Goal: Task Accomplishment & Management: Manage account settings

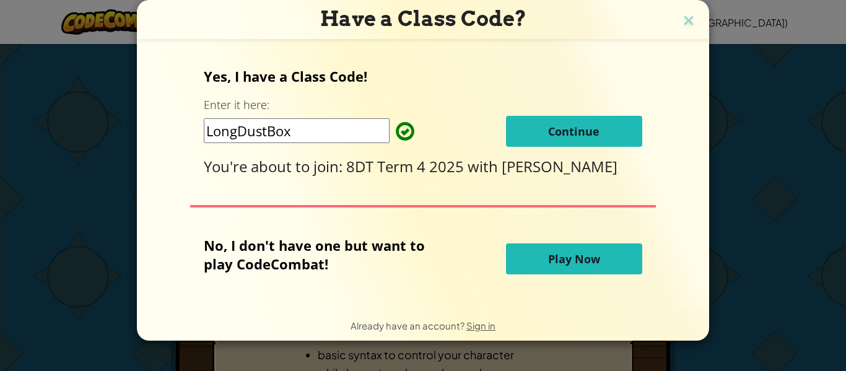
click at [595, 137] on span "Continue" at bounding box center [573, 131] width 51 height 15
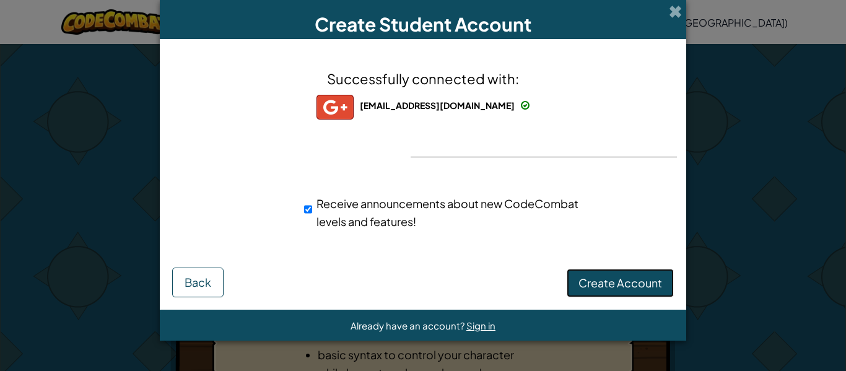
click at [603, 282] on span "Create Account" at bounding box center [621, 283] width 84 height 14
click at [603, 282] on button "Create Account" at bounding box center [620, 283] width 107 height 28
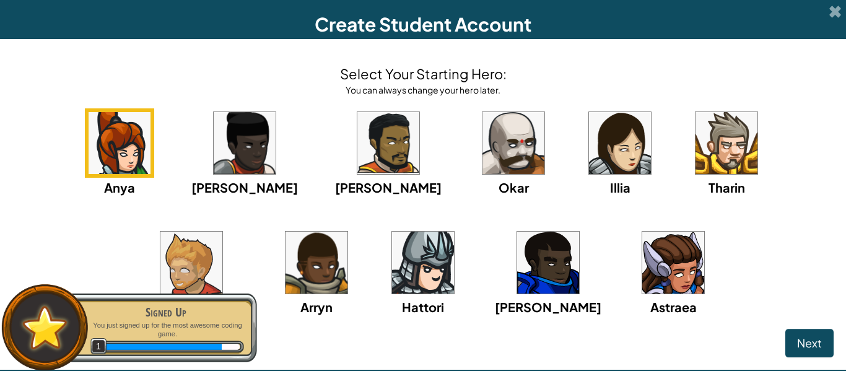
click at [222, 232] on img at bounding box center [191, 263] width 62 height 62
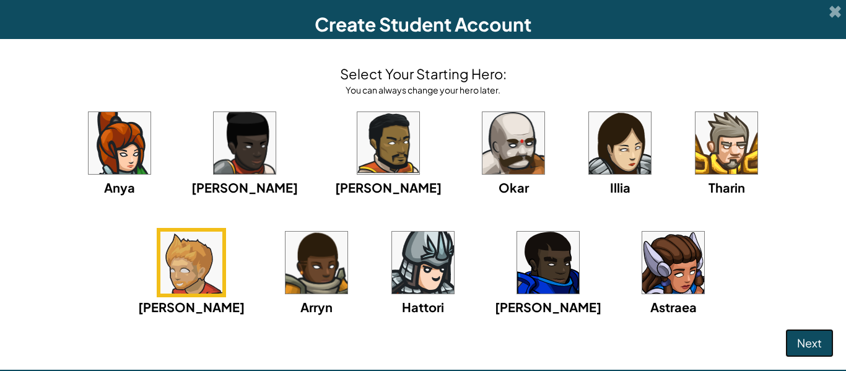
click at [819, 341] on span "Next" at bounding box center [809, 343] width 25 height 14
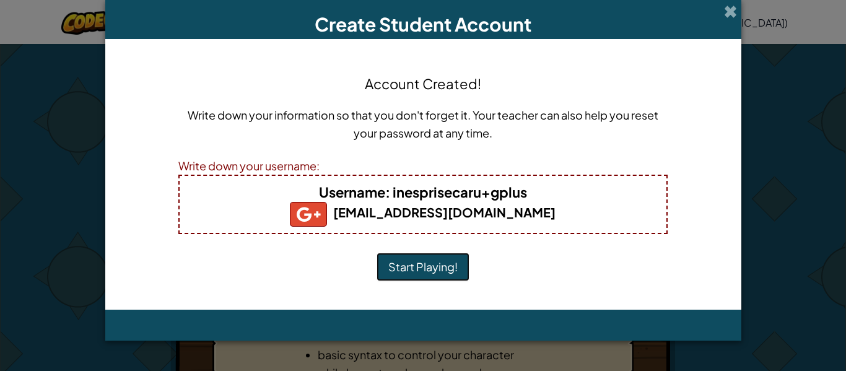
click at [397, 263] on button "Start Playing!" at bounding box center [423, 267] width 93 height 28
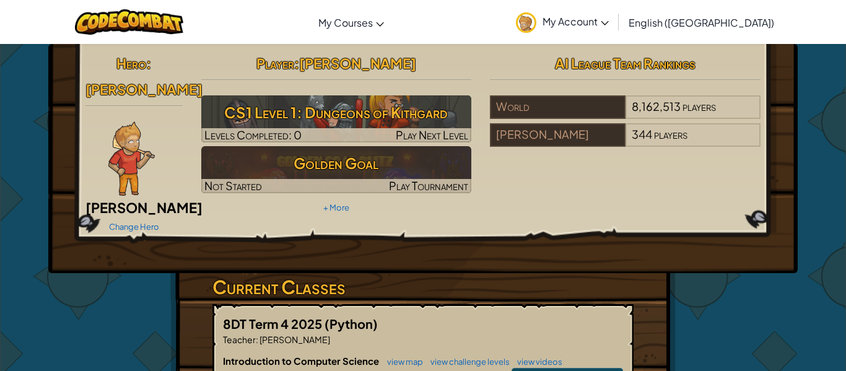
click at [129, 136] on img at bounding box center [131, 158] width 46 height 74
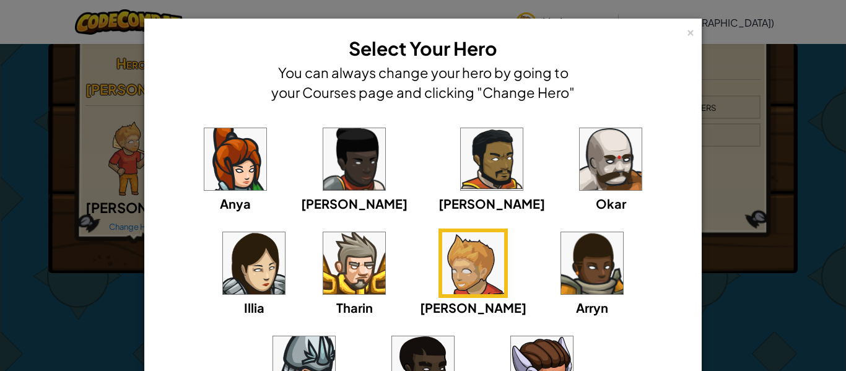
click at [323, 252] on img at bounding box center [354, 263] width 62 height 62
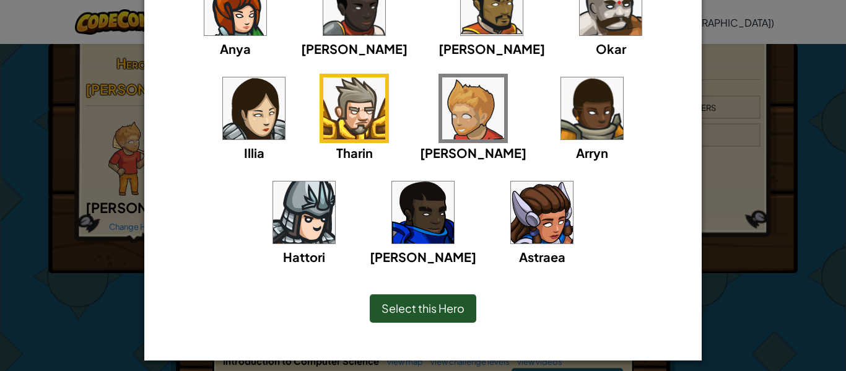
scroll to position [163, 0]
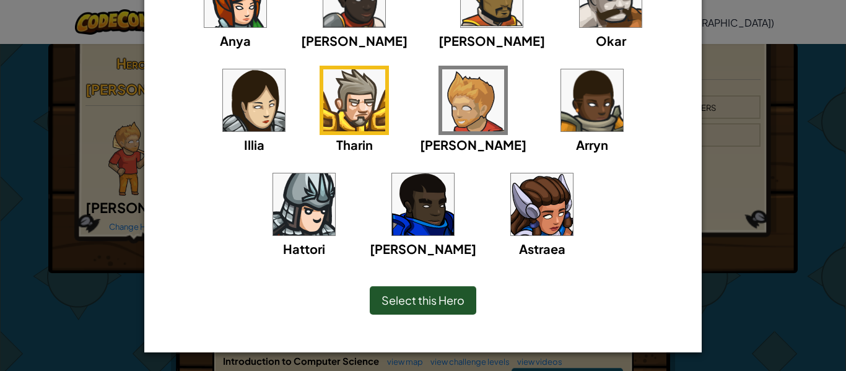
click at [458, 304] on span "Select this Hero" at bounding box center [423, 300] width 83 height 14
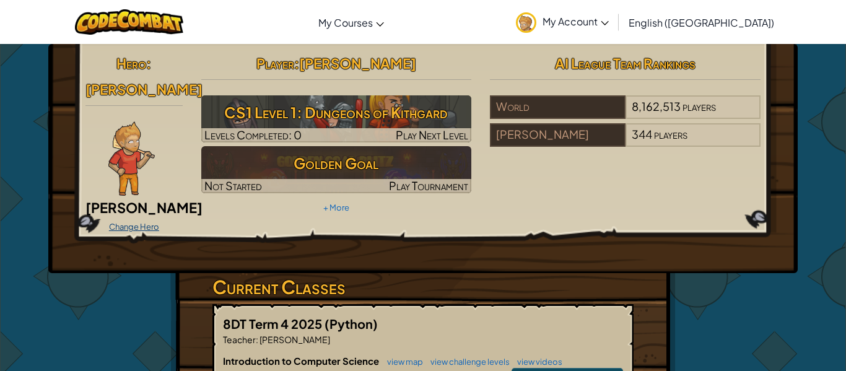
click at [136, 222] on link "Change Hero" at bounding box center [134, 227] width 50 height 10
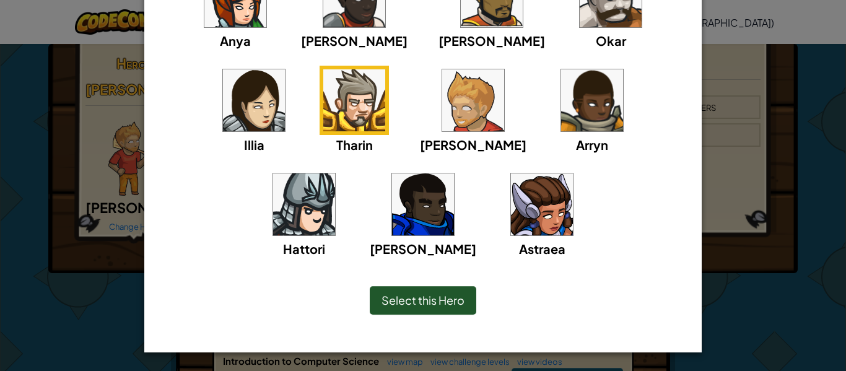
click at [447, 304] on span "Select this Hero" at bounding box center [423, 300] width 83 height 14
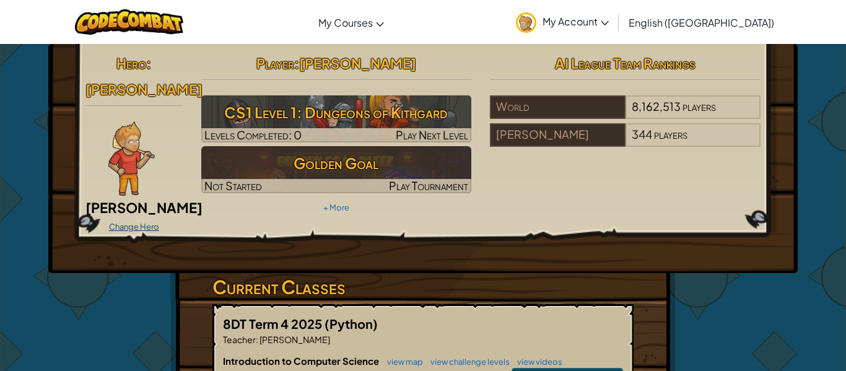
click at [116, 222] on link "Change Hero" at bounding box center [134, 227] width 50 height 10
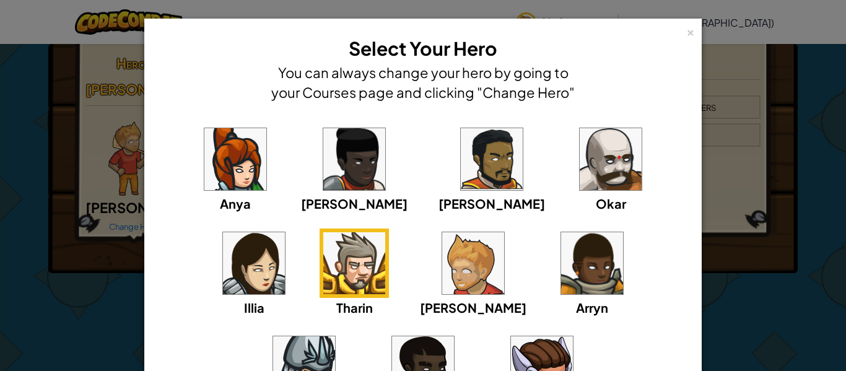
click at [323, 287] on img at bounding box center [354, 263] width 62 height 62
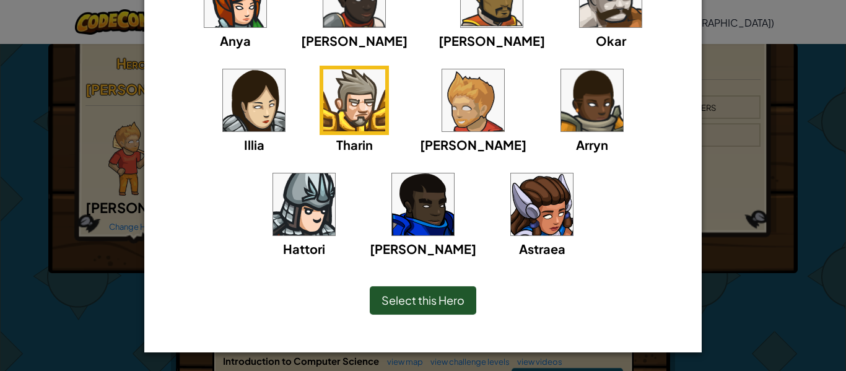
click at [444, 304] on span "Select this Hero" at bounding box center [423, 300] width 83 height 14
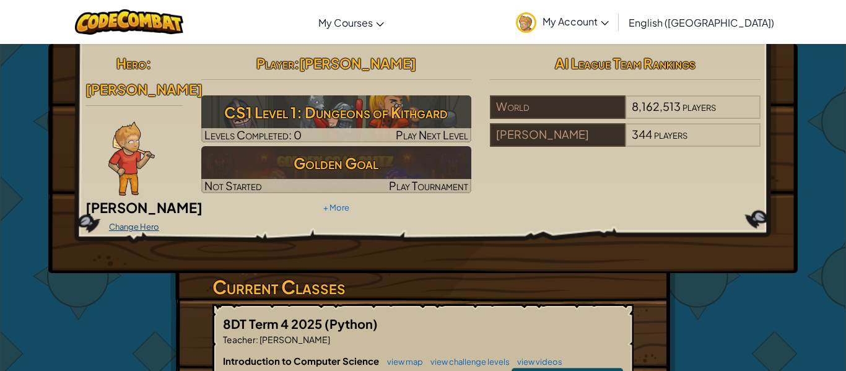
click at [133, 222] on link "Change Hero" at bounding box center [134, 227] width 50 height 10
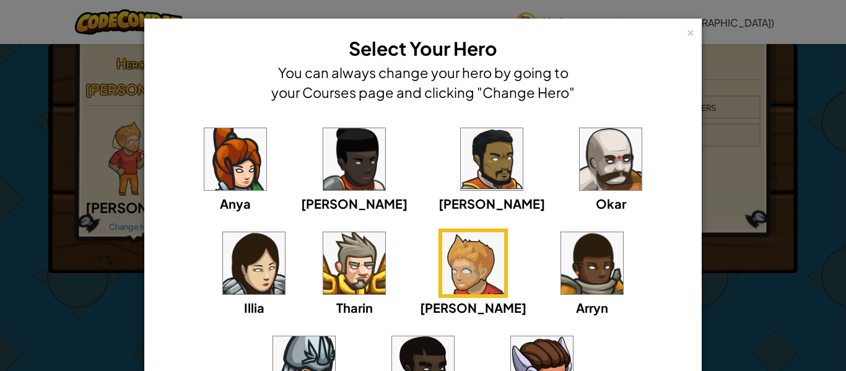
click at [323, 256] on img at bounding box center [354, 263] width 62 height 62
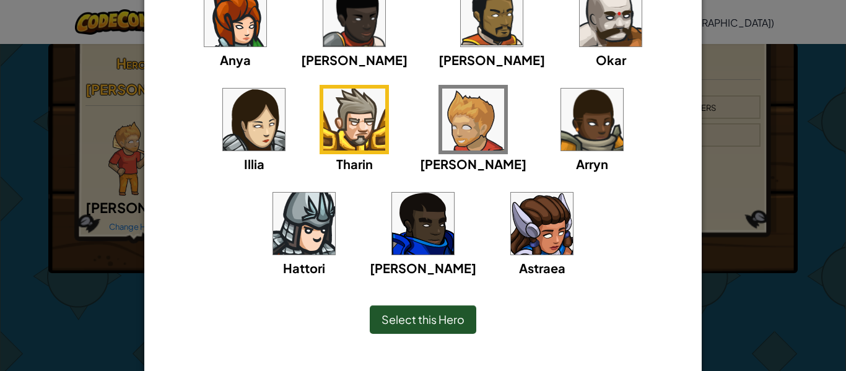
scroll to position [163, 0]
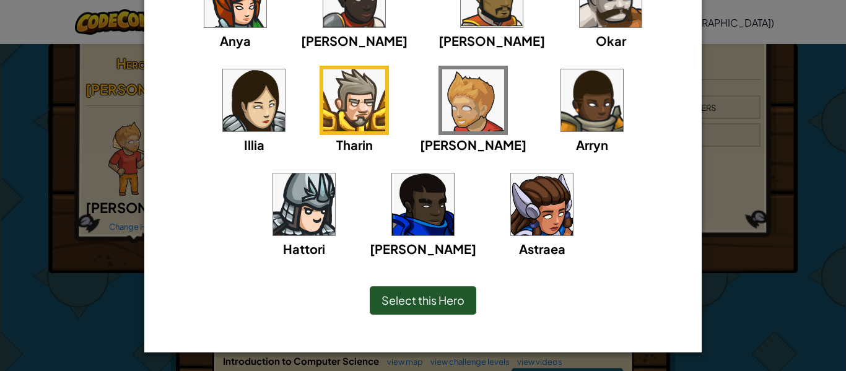
click at [450, 309] on div "Select this Hero" at bounding box center [423, 300] width 107 height 28
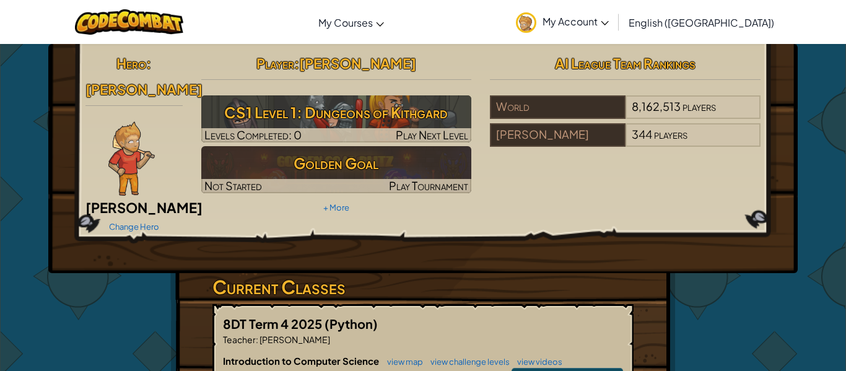
click at [615, 32] on link "My Account" at bounding box center [562, 21] width 105 height 39
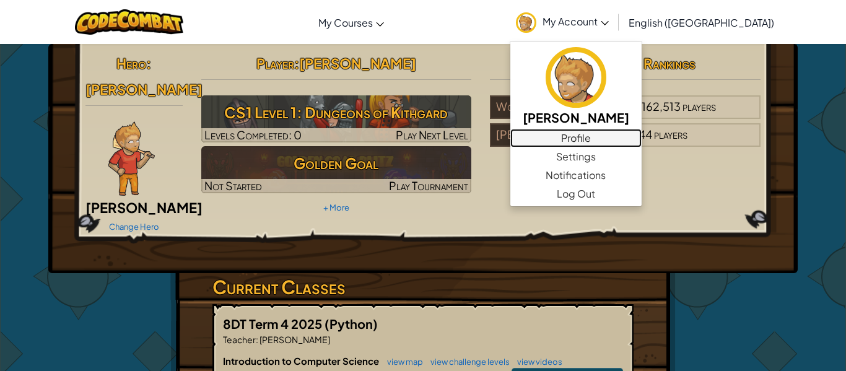
click at [642, 131] on link "Profile" at bounding box center [575, 138] width 131 height 19
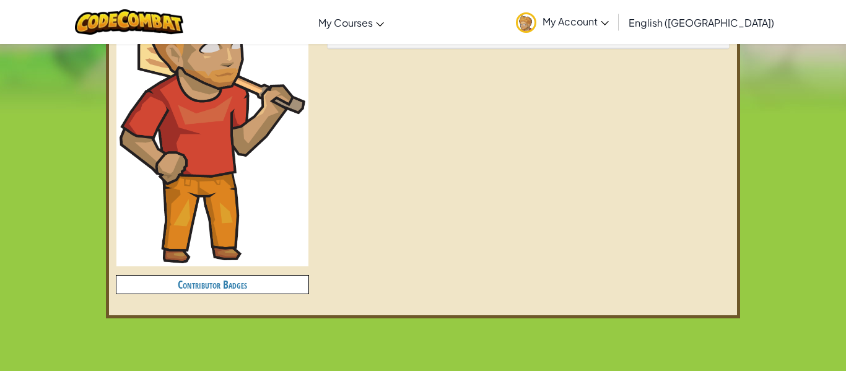
scroll to position [420, 0]
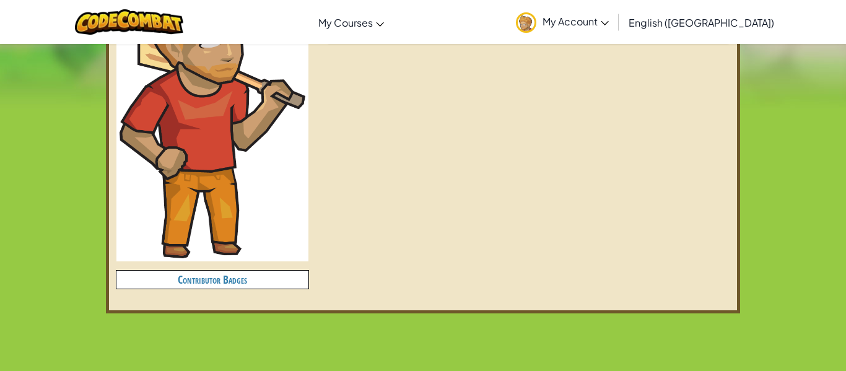
click at [615, 37] on link "My Account" at bounding box center [562, 21] width 105 height 39
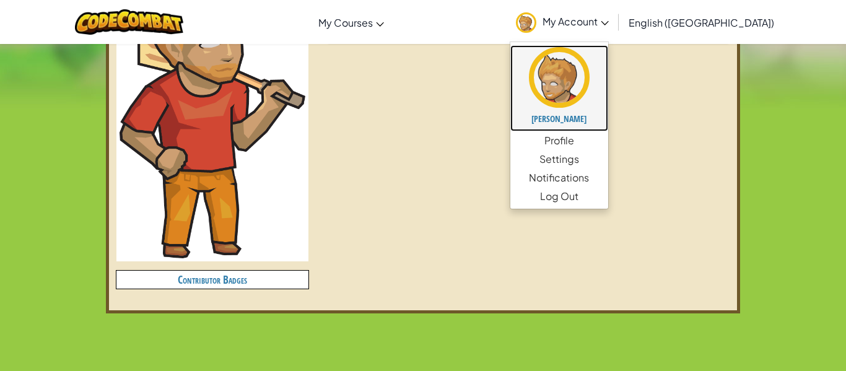
click at [590, 78] on img at bounding box center [559, 77] width 61 height 61
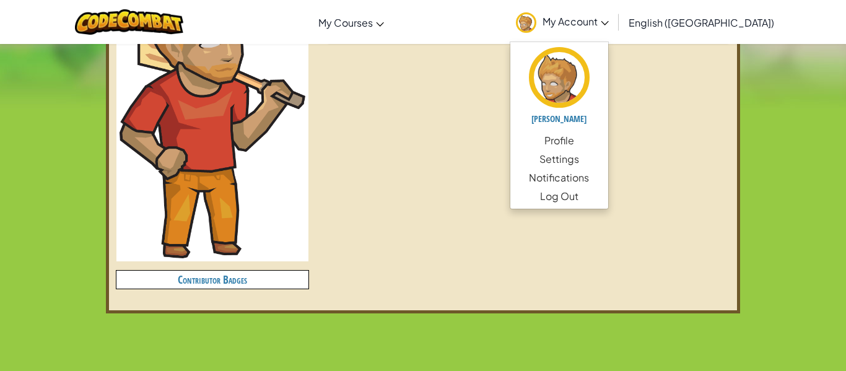
click at [615, 30] on link "My Account" at bounding box center [562, 21] width 105 height 39
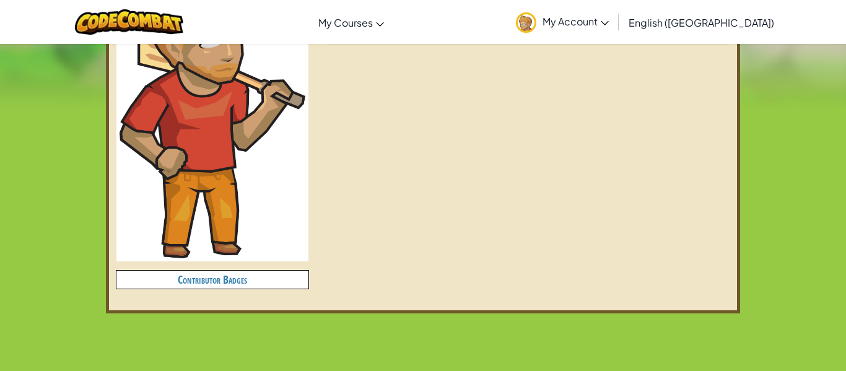
click at [615, 33] on link "My Account" at bounding box center [562, 21] width 105 height 39
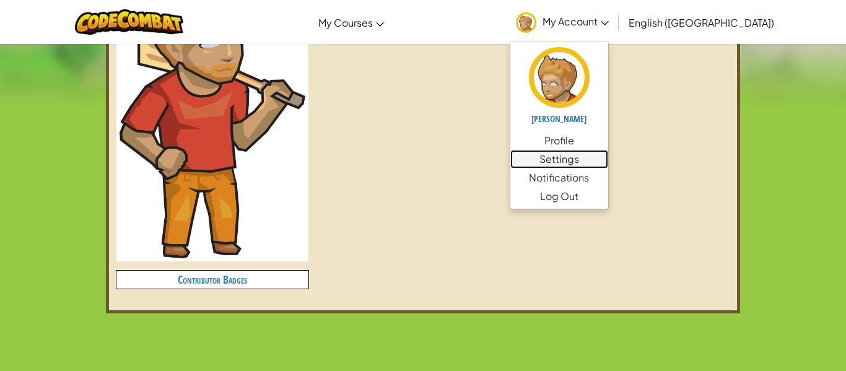
click at [608, 158] on link "Settings" at bounding box center [559, 159] width 98 height 19
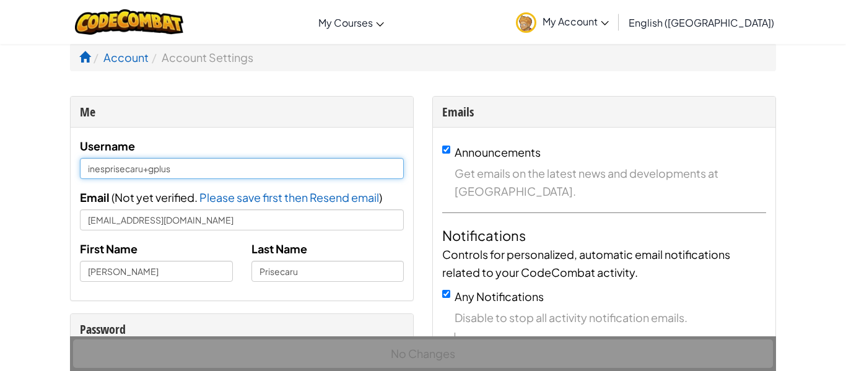
click at [346, 171] on input "inesprisecaru+gplus" at bounding box center [242, 168] width 324 height 21
click at [122, 173] on input "inesprisecaru+gplus" at bounding box center [242, 168] width 324 height 21
click at [126, 173] on input "inesprisecaru+gplus" at bounding box center [242, 168] width 324 height 21
click at [127, 173] on input "inesprisecaru+gplus" at bounding box center [242, 168] width 324 height 21
drag, startPoint x: 177, startPoint y: 171, endPoint x: 36, endPoint y: 150, distance: 142.8
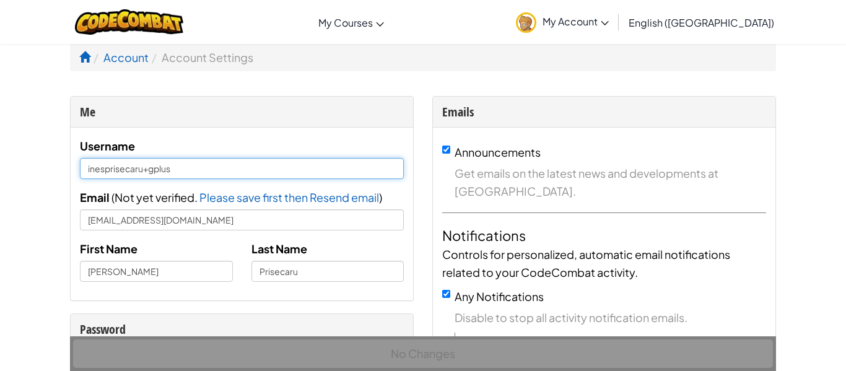
type input "NedUser4"
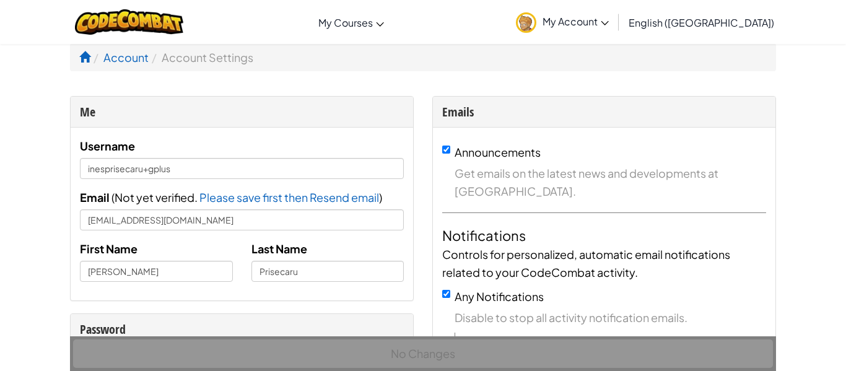
click at [615, 37] on link "My Account" at bounding box center [562, 21] width 105 height 39
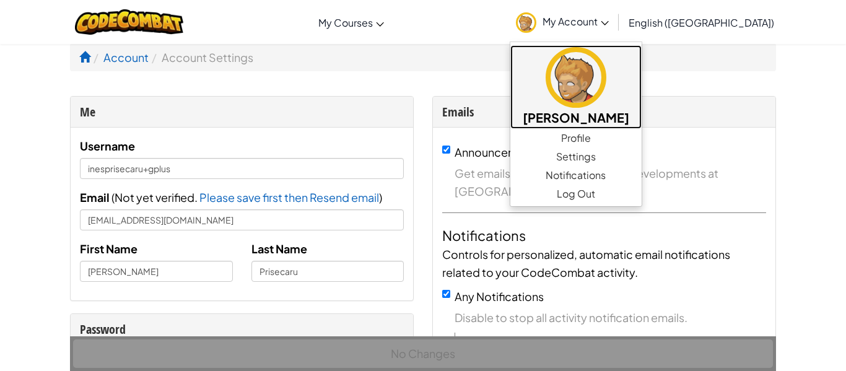
click at [606, 99] on img at bounding box center [576, 77] width 61 height 61
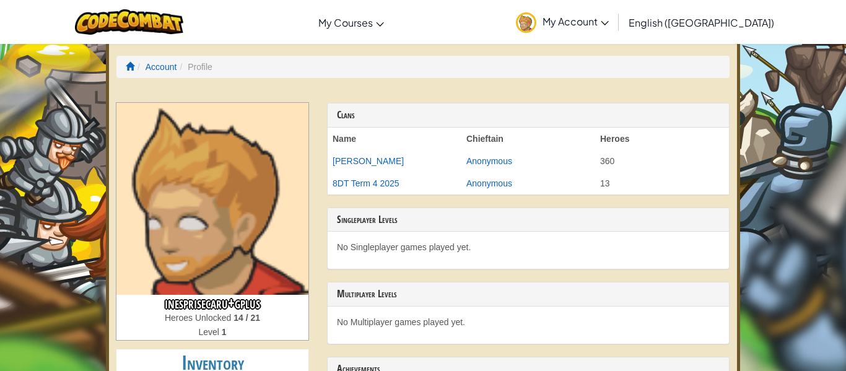
click at [615, 13] on link "My Account" at bounding box center [562, 21] width 105 height 39
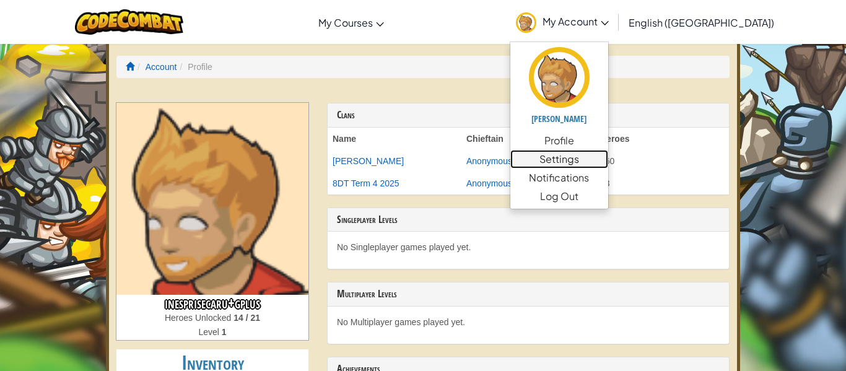
click at [608, 162] on link "Settings" at bounding box center [559, 159] width 98 height 19
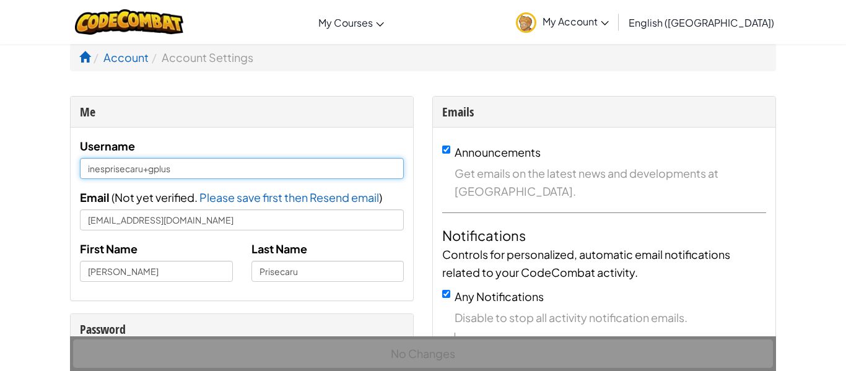
drag, startPoint x: 192, startPoint y: 165, endPoint x: 0, endPoint y: 181, distance: 192.7
type input "NedUser4"
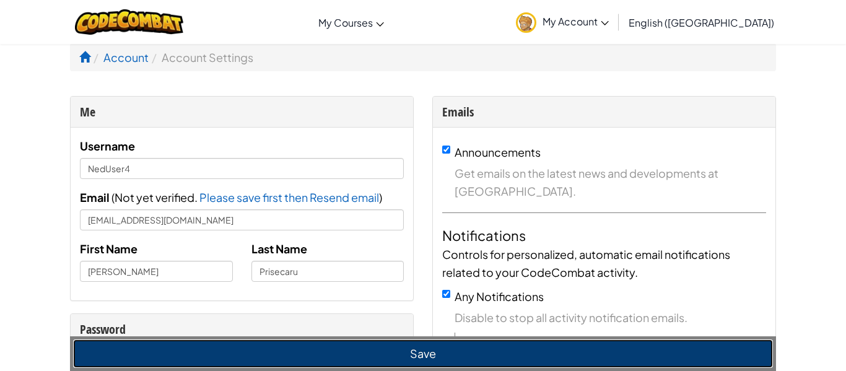
click at [470, 347] on button "Save" at bounding box center [423, 353] width 700 height 28
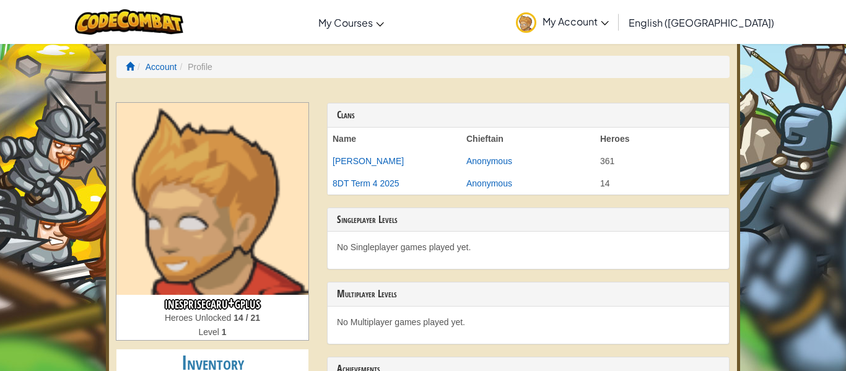
click at [609, 24] on span "My Account" at bounding box center [576, 21] width 66 height 13
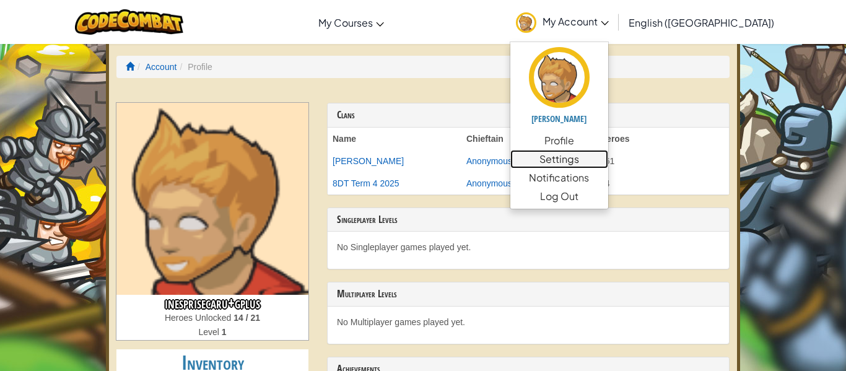
click at [608, 157] on link "Settings" at bounding box center [559, 159] width 98 height 19
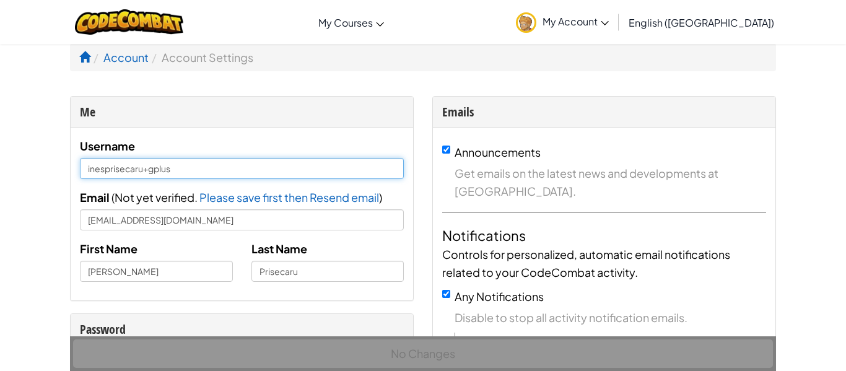
drag, startPoint x: 221, startPoint y: 176, endPoint x: 51, endPoint y: 187, distance: 170.7
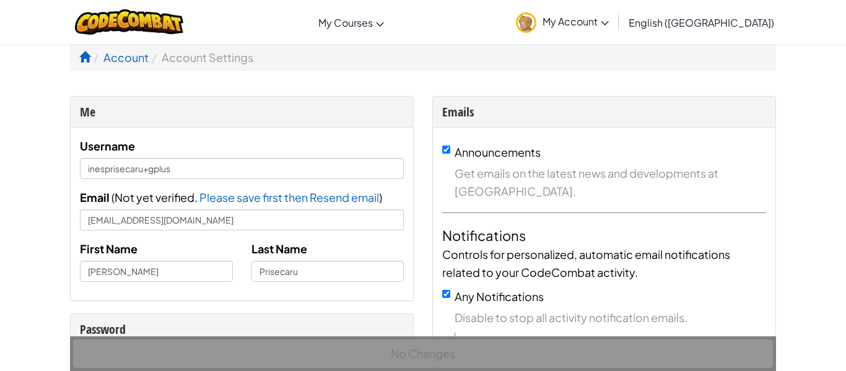
click at [615, 3] on link "My Account" at bounding box center [562, 21] width 105 height 39
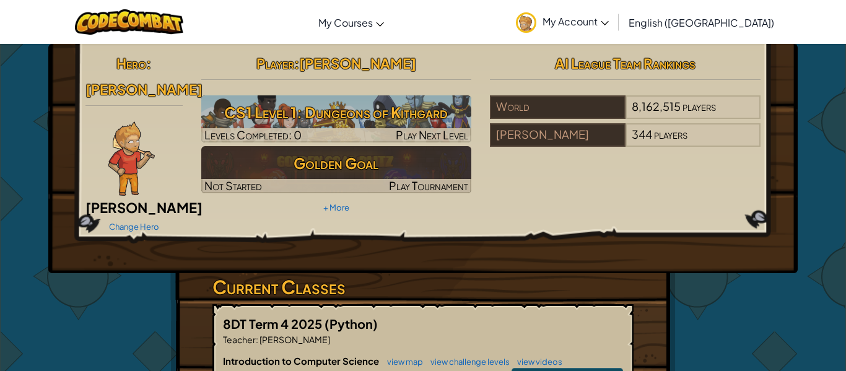
click at [364, 68] on span "[PERSON_NAME]" at bounding box center [357, 63] width 117 height 17
click at [609, 20] on span "My Account" at bounding box center [576, 21] width 66 height 13
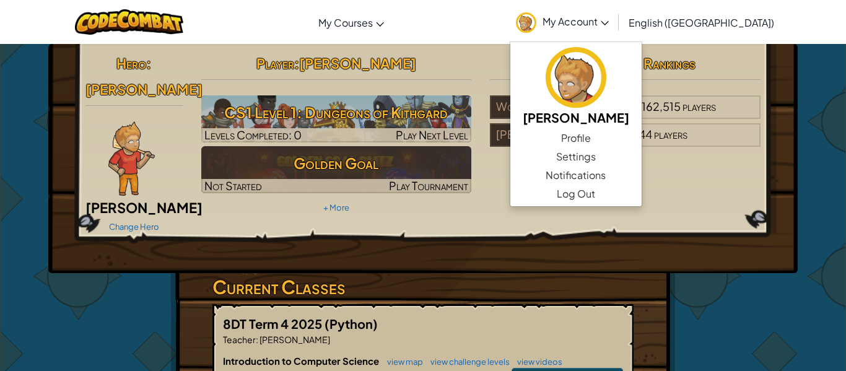
click at [609, 22] on span "My Account" at bounding box center [576, 21] width 66 height 13
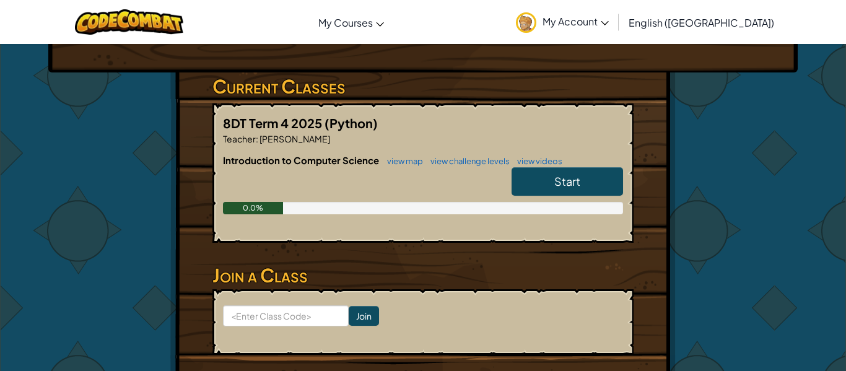
scroll to position [207, 0]
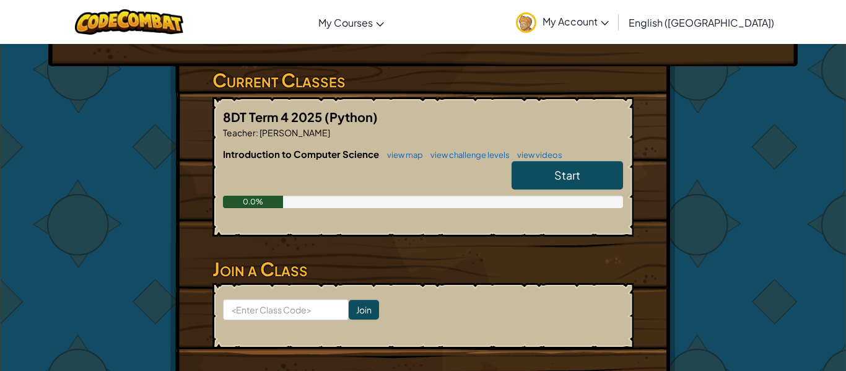
click at [588, 166] on link "Start" at bounding box center [568, 175] width 112 height 28
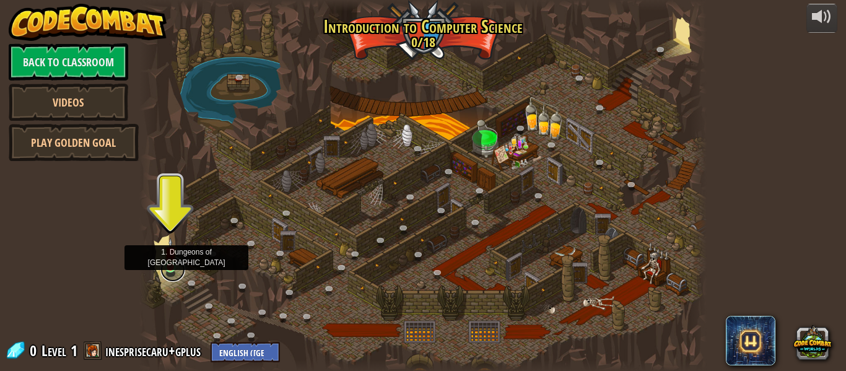
click at [171, 273] on link at bounding box center [172, 269] width 25 height 25
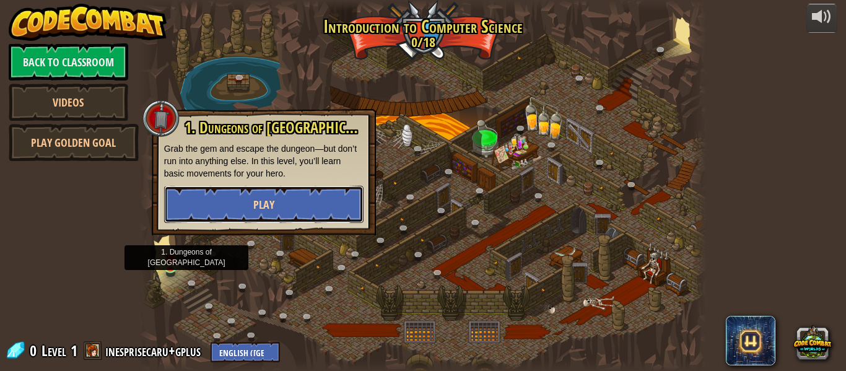
click at [275, 196] on button "Play" at bounding box center [263, 204] width 199 height 37
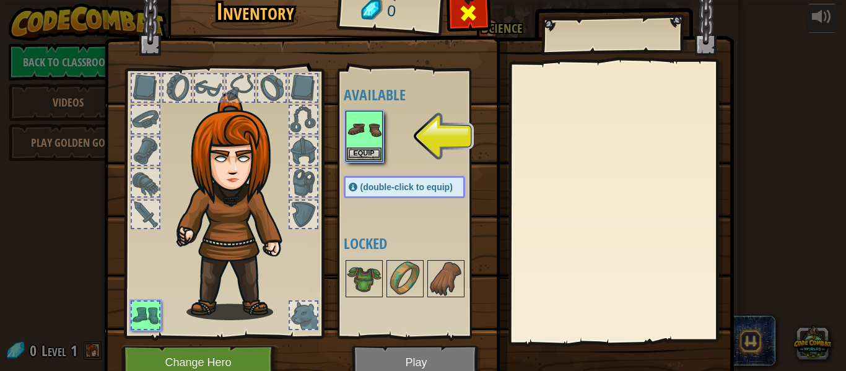
click at [468, 18] on span at bounding box center [468, 13] width 20 height 20
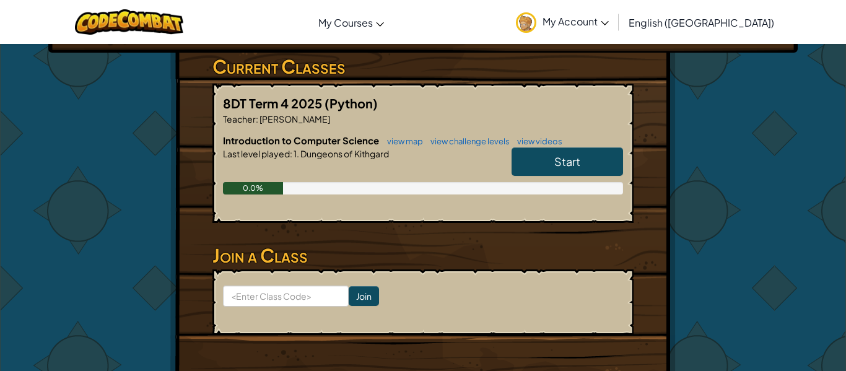
scroll to position [22, 0]
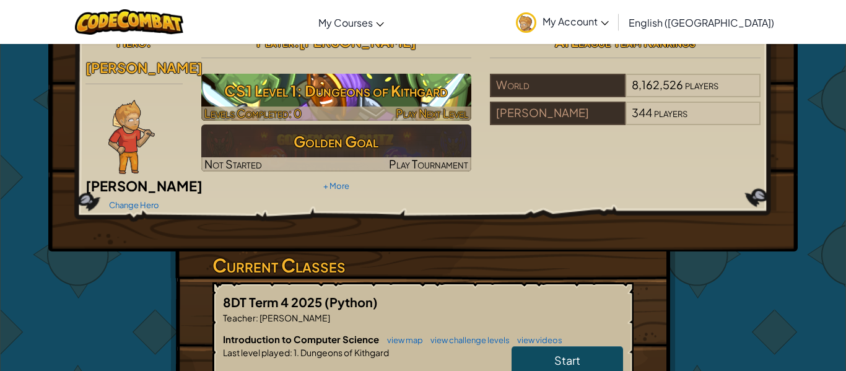
click at [273, 81] on h3 "CS1 Level 1: Dungeons of Kithgard" at bounding box center [336, 91] width 271 height 28
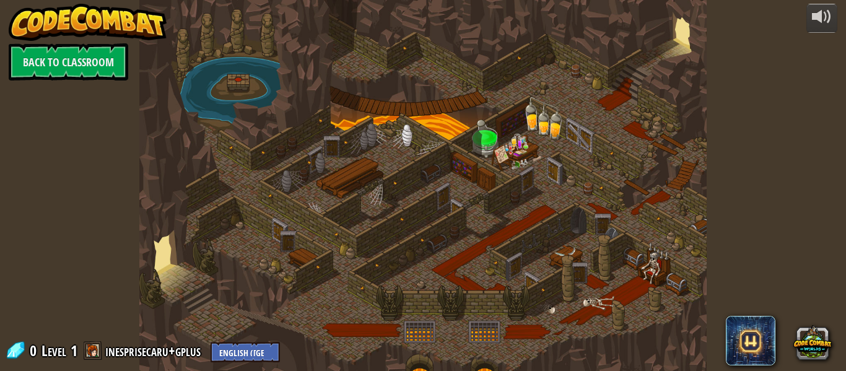
click at [273, 81] on div at bounding box center [422, 185] width 567 height 371
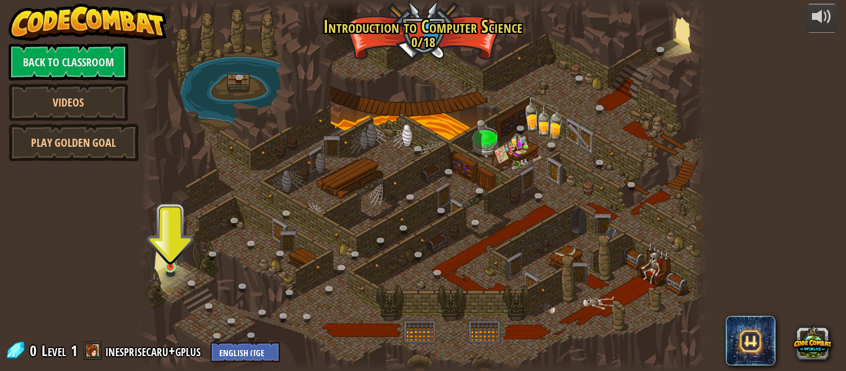
click at [164, 266] on img at bounding box center [170, 253] width 13 height 30
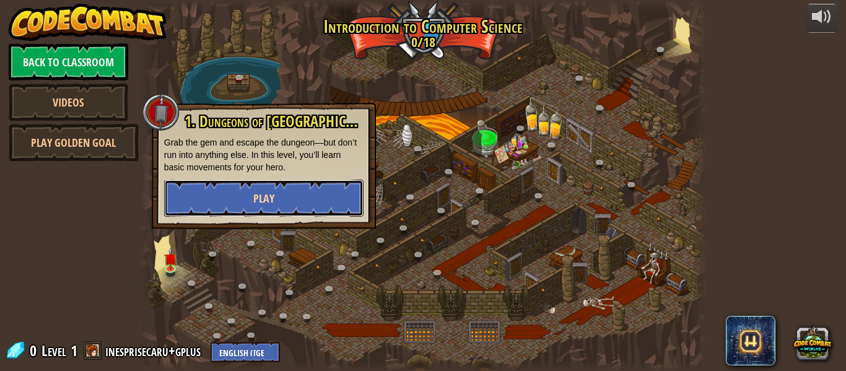
click at [277, 182] on button "Play" at bounding box center [263, 198] width 199 height 37
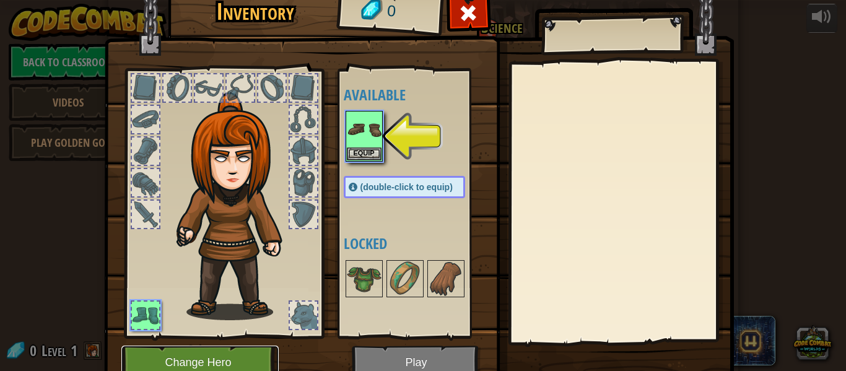
click at [235, 362] on button "Change Hero" at bounding box center [199, 363] width 157 height 34
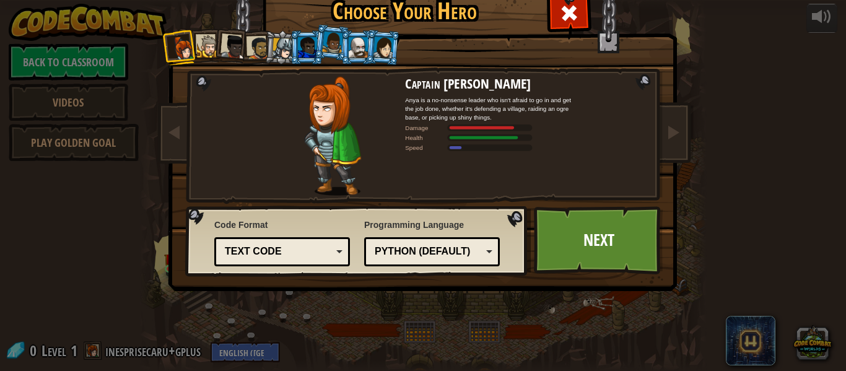
click at [206, 46] on div at bounding box center [208, 46] width 23 height 23
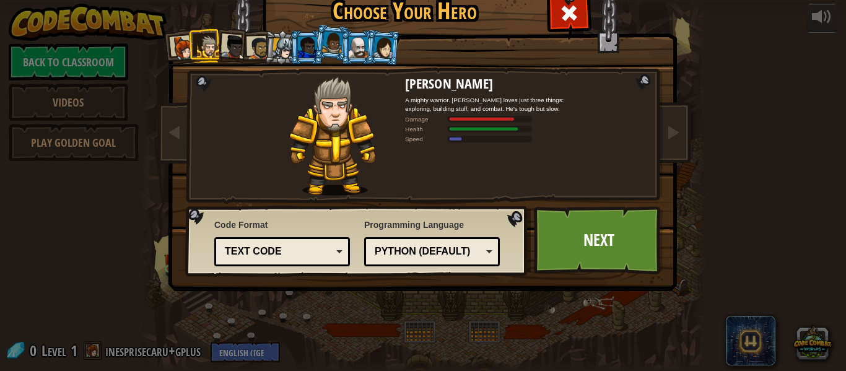
click at [221, 45] on li at bounding box center [205, 45] width 33 height 34
click at [232, 47] on div at bounding box center [233, 47] width 25 height 25
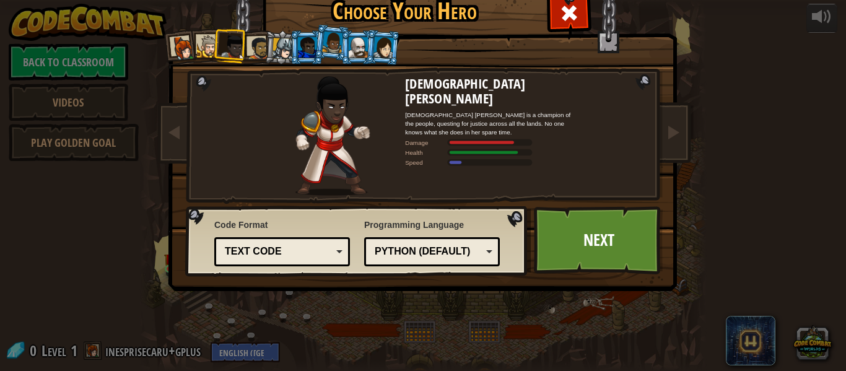
click at [253, 47] on div at bounding box center [258, 48] width 23 height 23
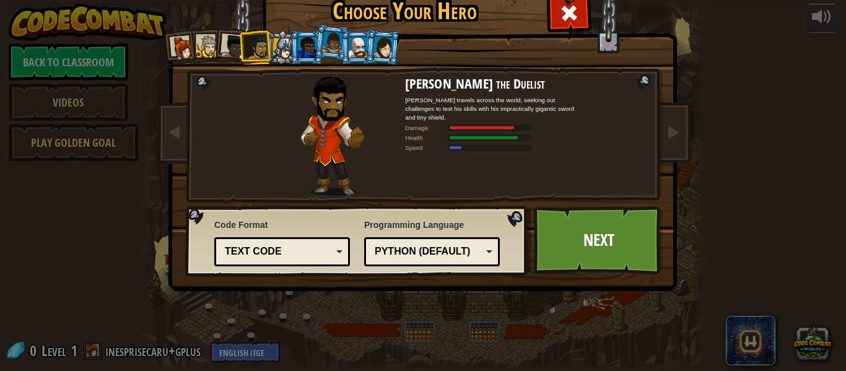
click at [291, 45] on li at bounding box center [306, 47] width 33 height 34
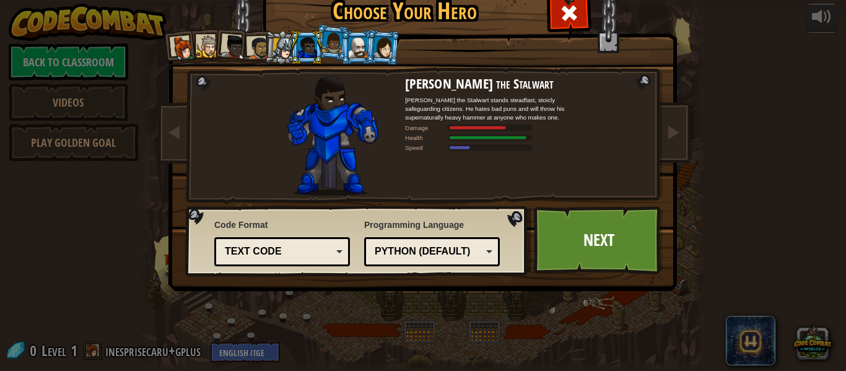
click at [317, 43] on li at bounding box center [306, 47] width 33 height 34
click at [354, 46] on div at bounding box center [358, 47] width 19 height 20
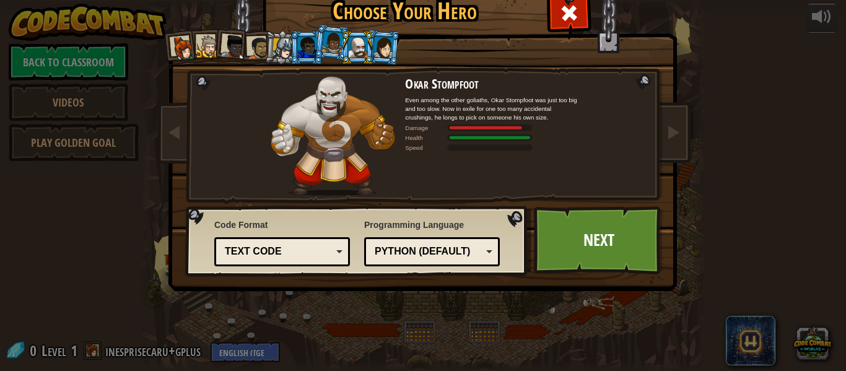
click at [379, 48] on div at bounding box center [383, 47] width 20 height 21
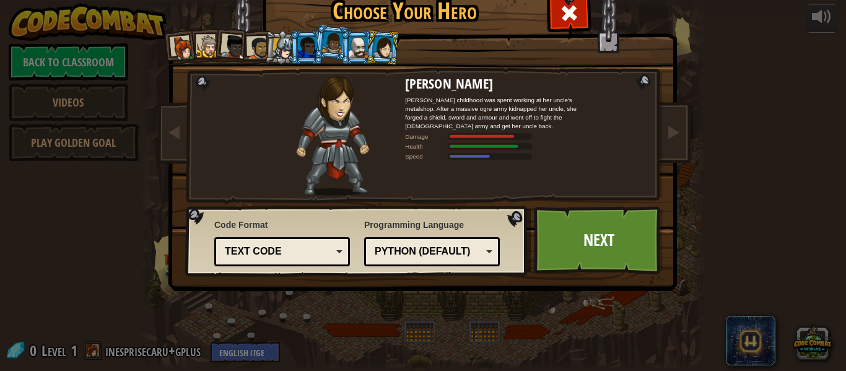
click at [357, 46] on div at bounding box center [358, 47] width 19 height 20
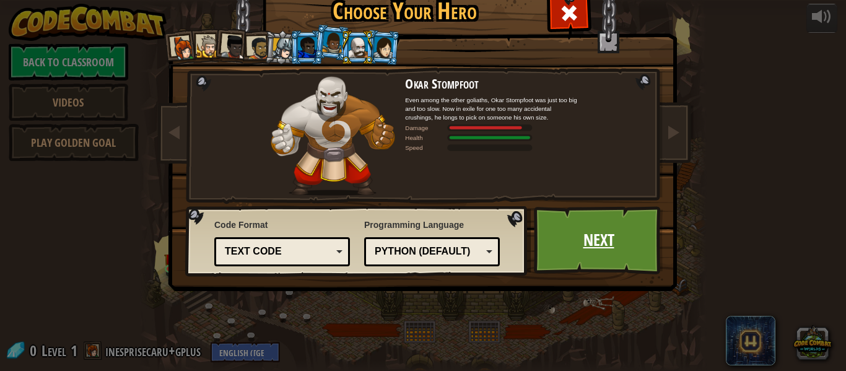
click at [611, 249] on link "Next" at bounding box center [598, 240] width 129 height 68
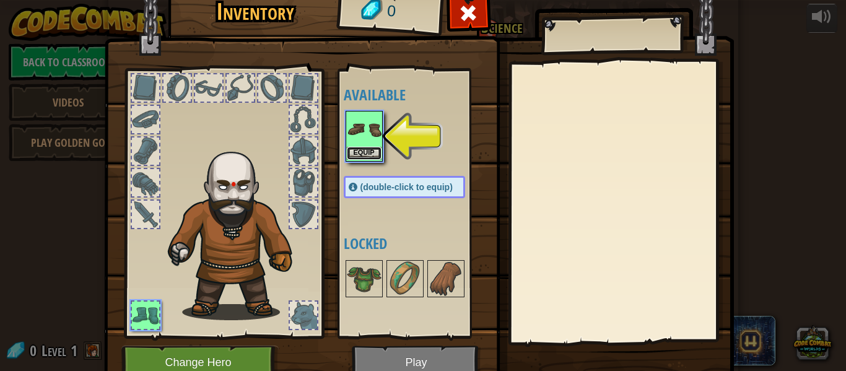
click at [371, 151] on button "Equip" at bounding box center [364, 153] width 35 height 13
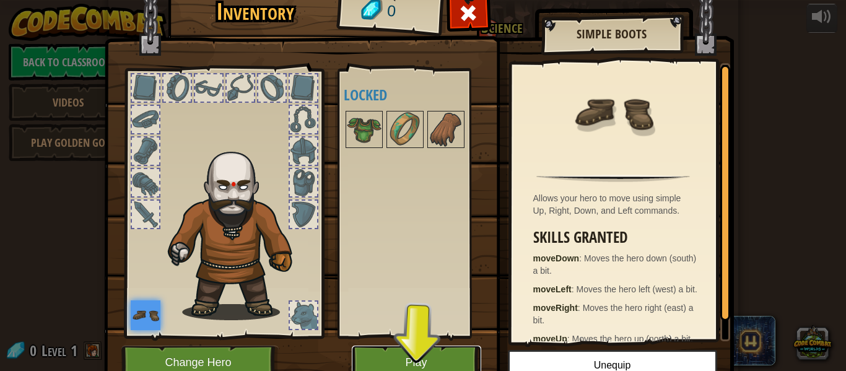
click at [377, 352] on button "Play" at bounding box center [416, 363] width 129 height 34
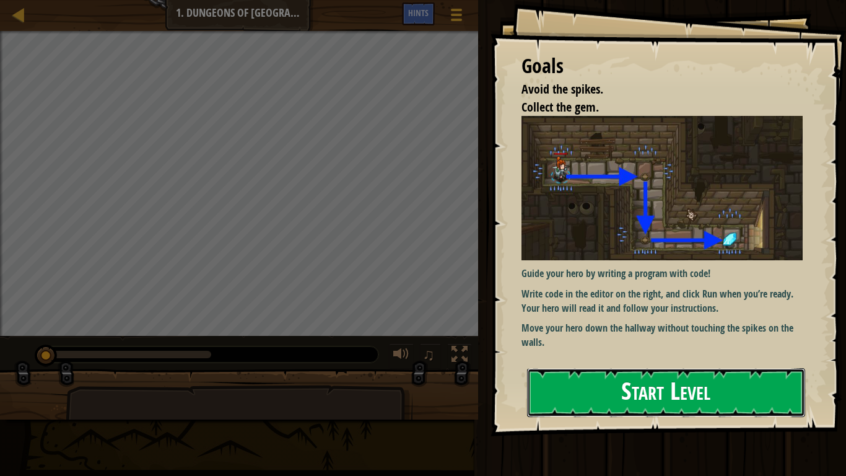
click at [613, 370] on button "Start Level" at bounding box center [666, 392] width 278 height 49
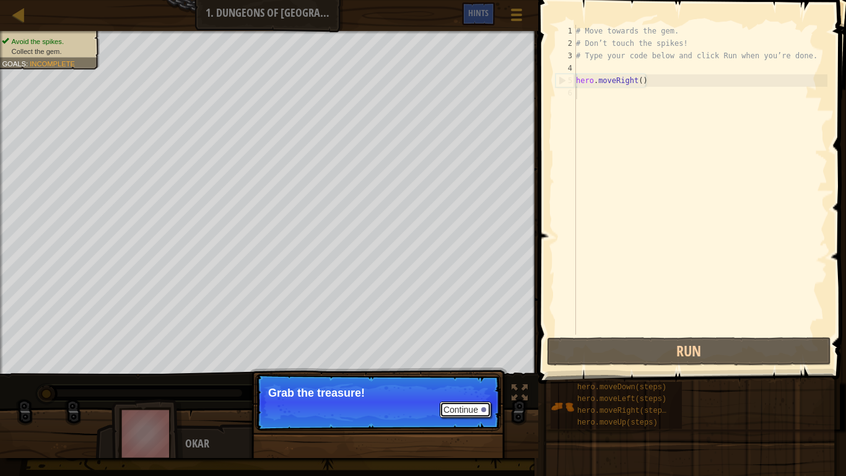
click at [466, 370] on button "Continue" at bounding box center [465, 409] width 51 height 16
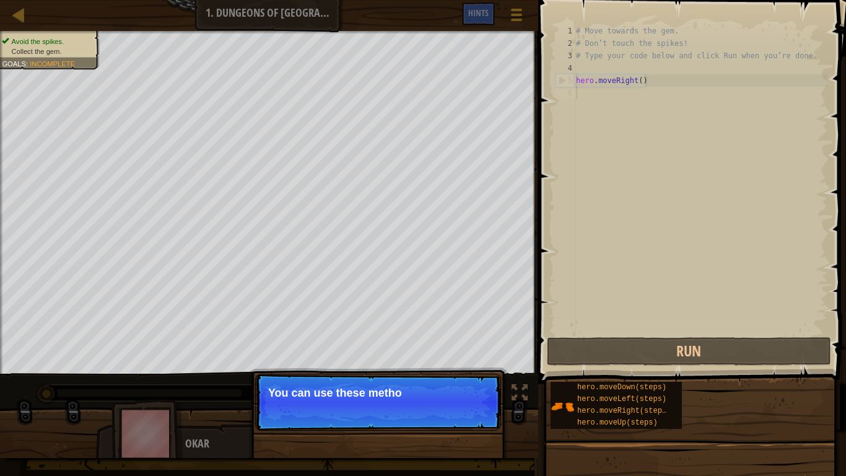
click at [466, 370] on p "Continue You can use these metho" at bounding box center [378, 402] width 246 height 57
click at [466, 370] on button "Continue" at bounding box center [465, 409] width 51 height 16
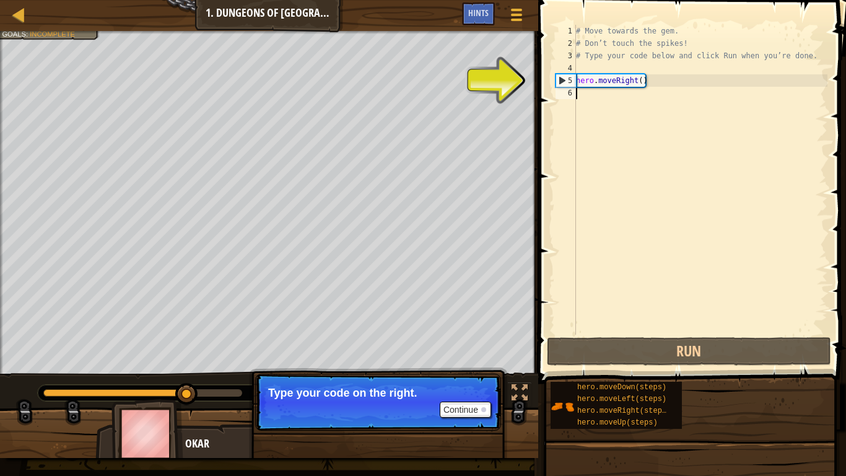
click at [587, 99] on div "# Move towards the gem. # Don’t touch the spikes! # Type your code below and cl…" at bounding box center [701, 192] width 254 height 335
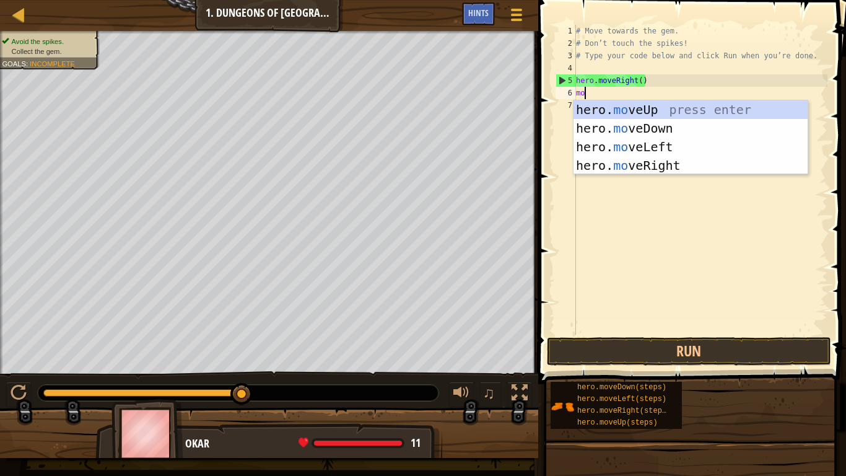
type textarea "move"
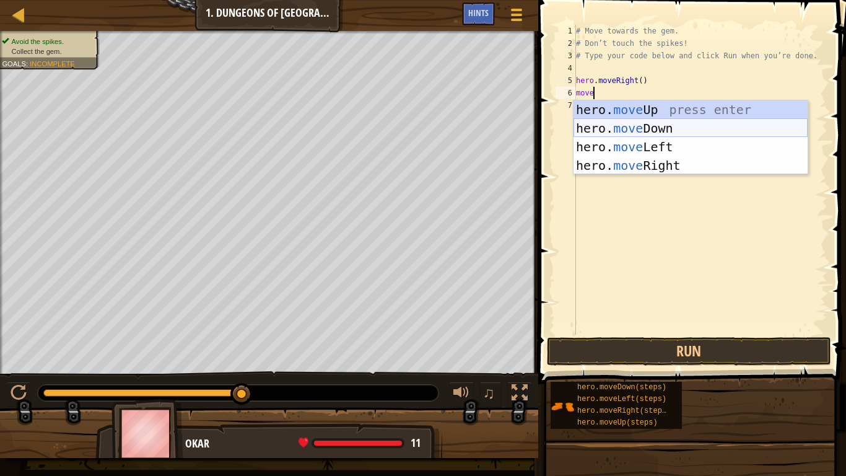
click at [626, 126] on div "hero. move Up press enter hero. move Down press enter hero. move Left press ent…" at bounding box center [691, 156] width 234 height 112
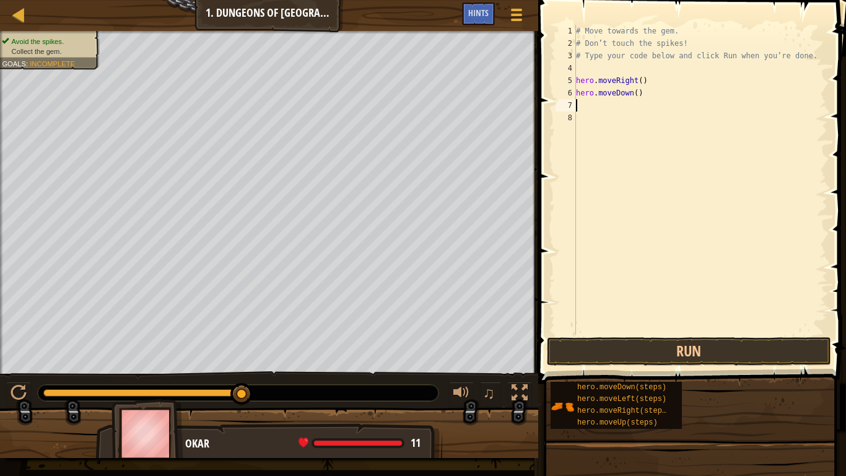
scroll to position [6, 0]
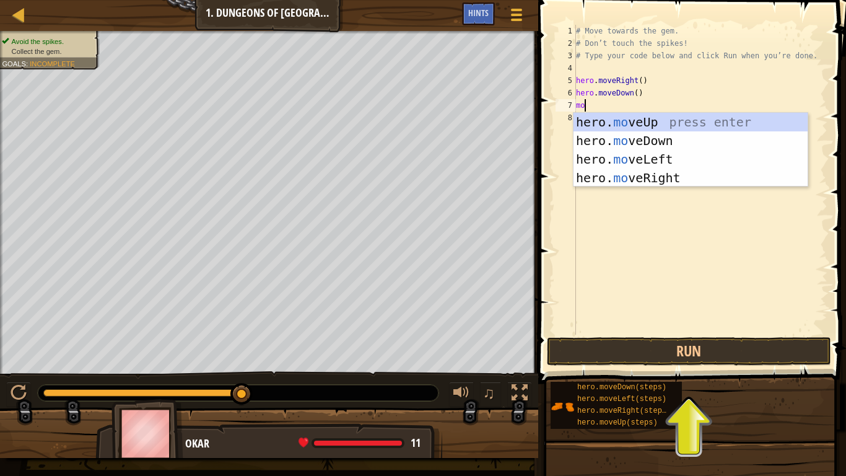
type textarea "move"
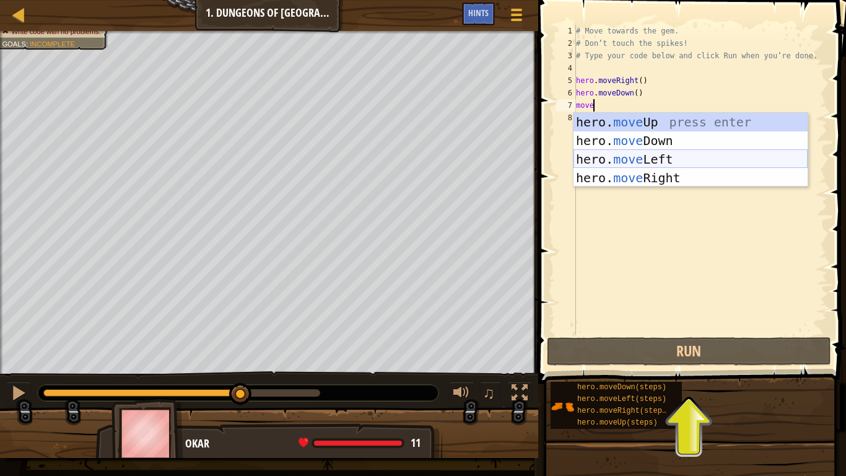
click at [624, 154] on div "hero. move Up press enter hero. move Down press enter hero. move Left press ent…" at bounding box center [691, 169] width 234 height 112
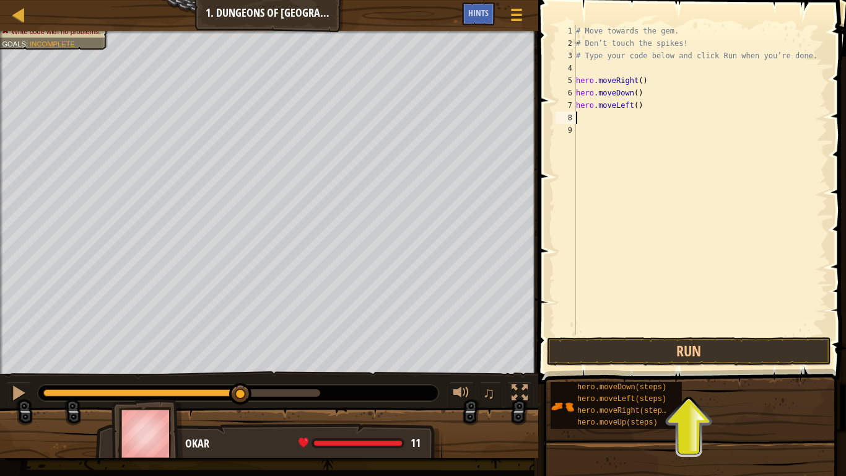
scroll to position [6, 0]
click at [626, 107] on div "# Move towards the gem. # Don’t touch the spikes! # Type your code below and cl…" at bounding box center [701, 192] width 254 height 335
click at [632, 107] on div "# Move towards the gem. # Don’t touch the spikes! # Type your code below and cl…" at bounding box center [701, 192] width 254 height 335
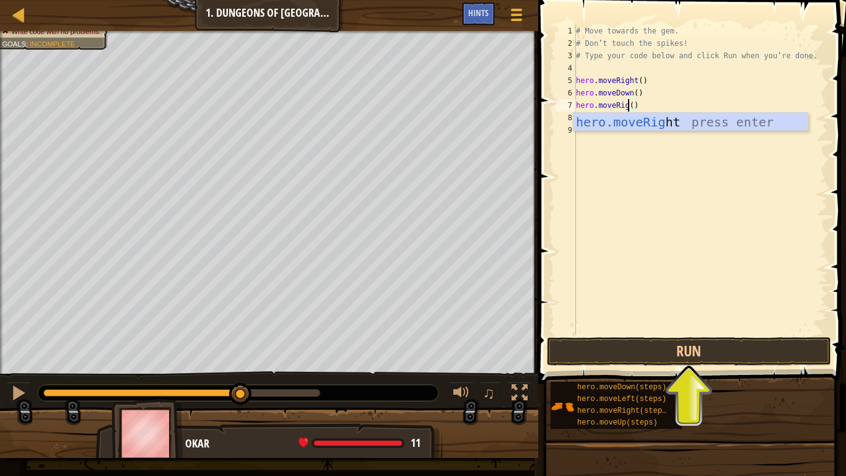
scroll to position [6, 9]
type textarea "hero.moveRight()"
click at [661, 350] on button "Run" at bounding box center [689, 351] width 284 height 28
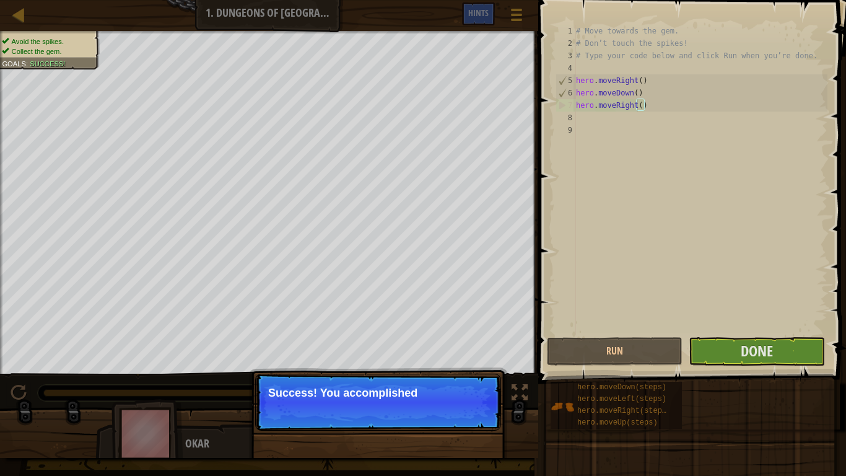
click at [481, 370] on p "Success! You accomplished" at bounding box center [378, 393] width 220 height 12
click at [481, 370] on p "Success! You accomplished your" at bounding box center [378, 393] width 220 height 12
click at [481, 370] on p "Success! You accomplished your goals." at bounding box center [378, 393] width 220 height 12
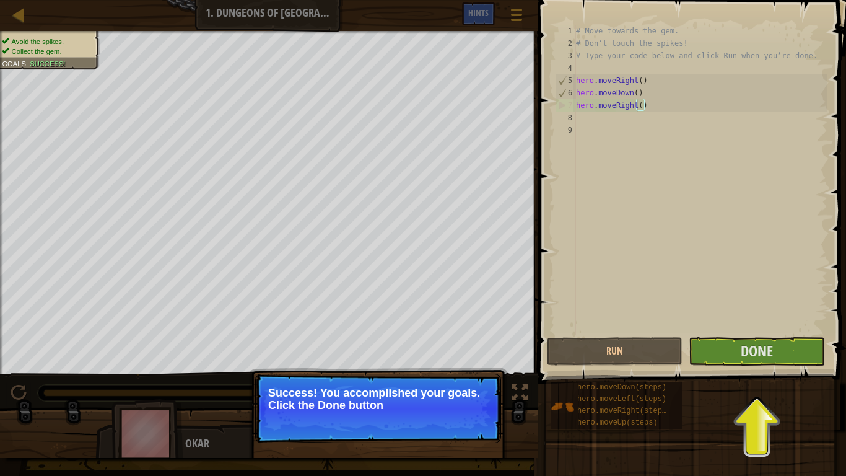
click at [765, 366] on span at bounding box center [694, 174] width 318 height 420
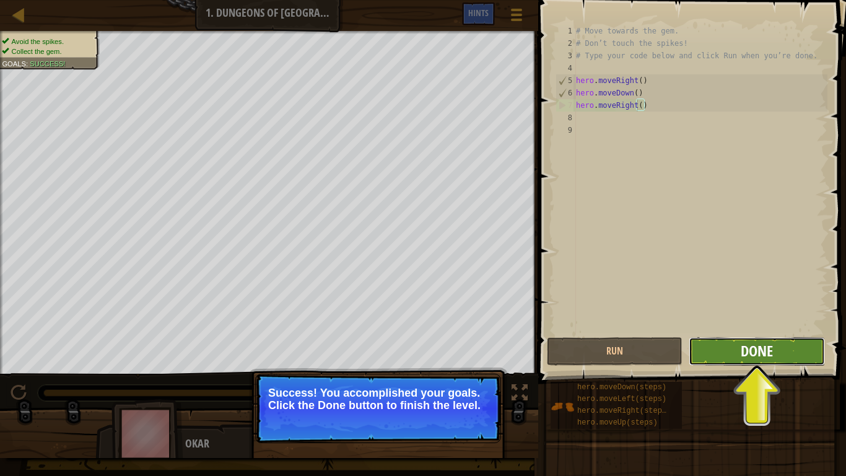
click at [754, 354] on span "Done" at bounding box center [757, 351] width 32 height 20
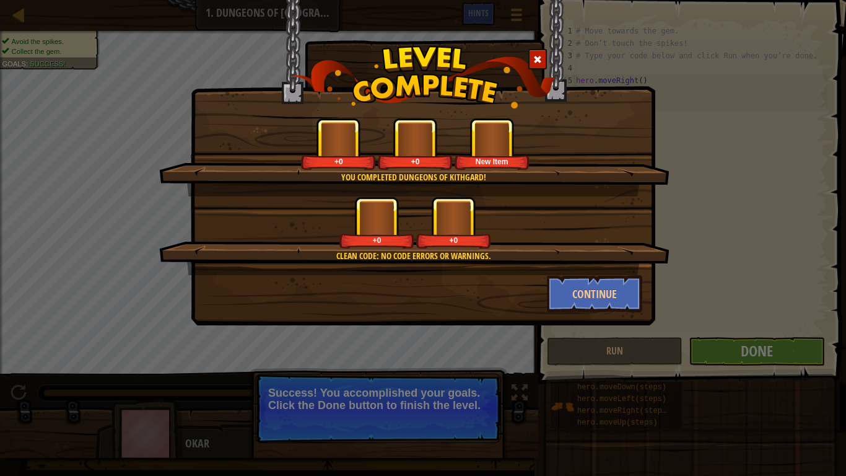
click at [546, 198] on div "+0 +0" at bounding box center [415, 222] width 481 height 52
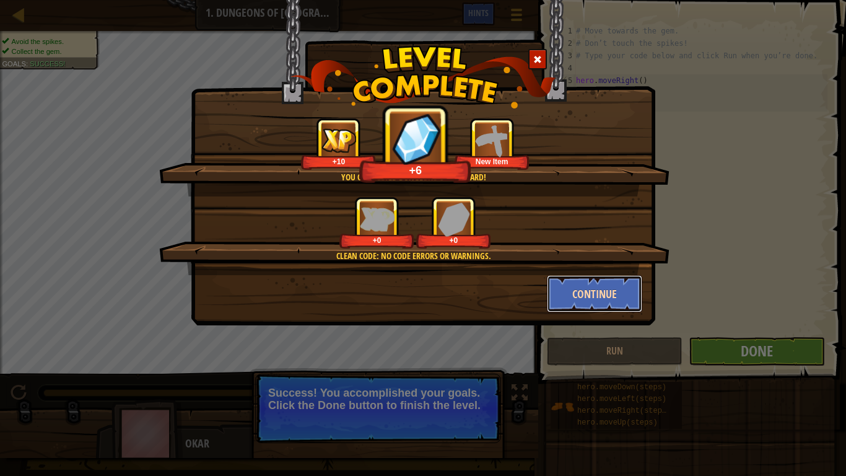
click at [591, 289] on button "Continue" at bounding box center [595, 293] width 96 height 37
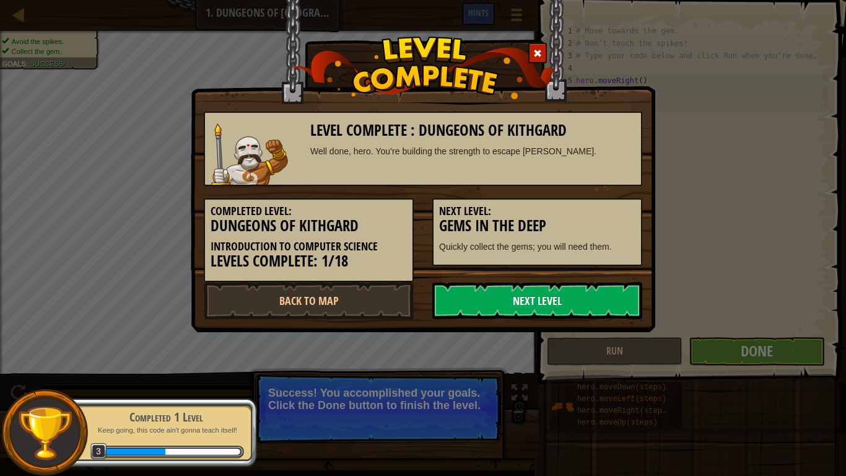
click at [554, 300] on link "Next Level" at bounding box center [537, 300] width 210 height 37
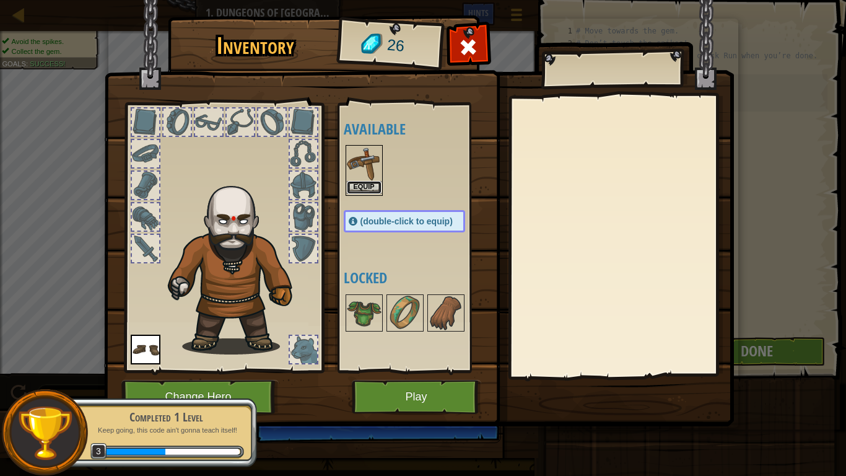
click at [361, 185] on button "Equip" at bounding box center [364, 187] width 35 height 13
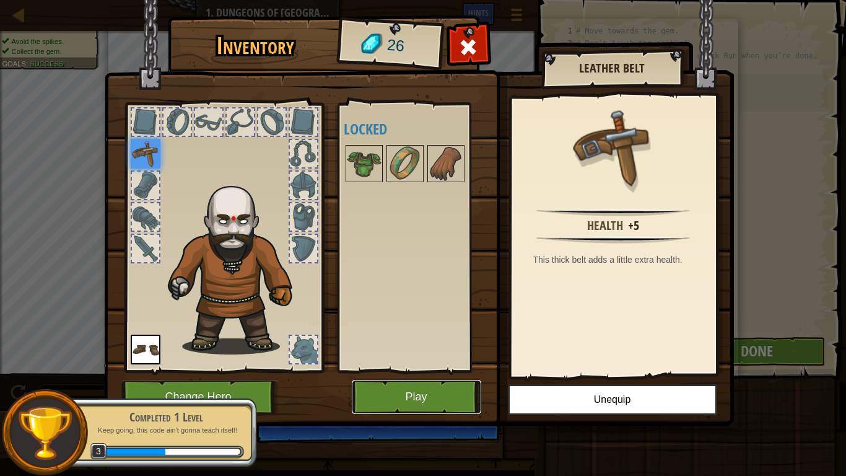
click at [406, 370] on button "Play" at bounding box center [416, 397] width 129 height 34
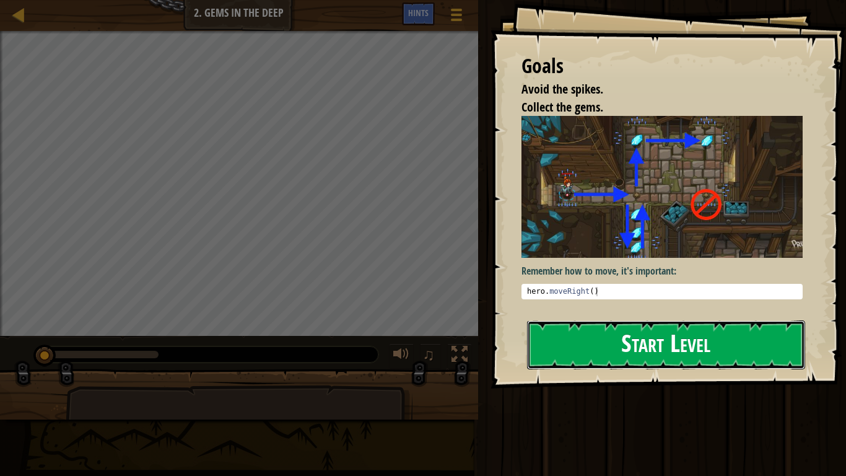
click at [670, 351] on button "Start Level" at bounding box center [666, 344] width 278 height 49
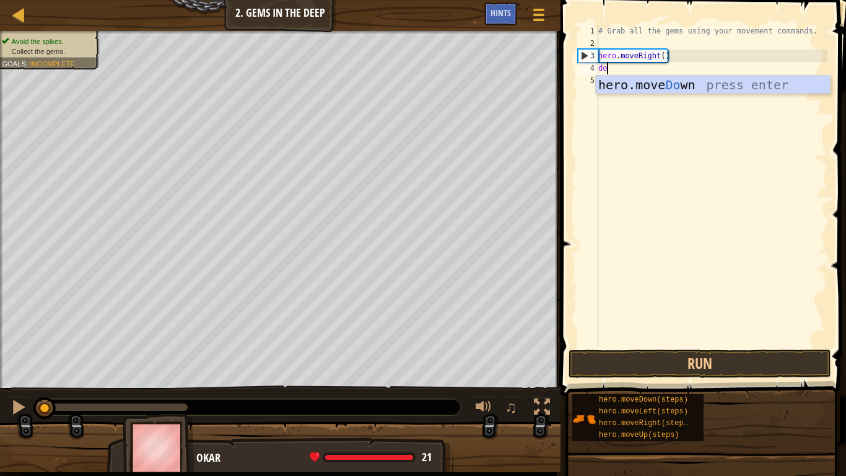
type textarea "down"
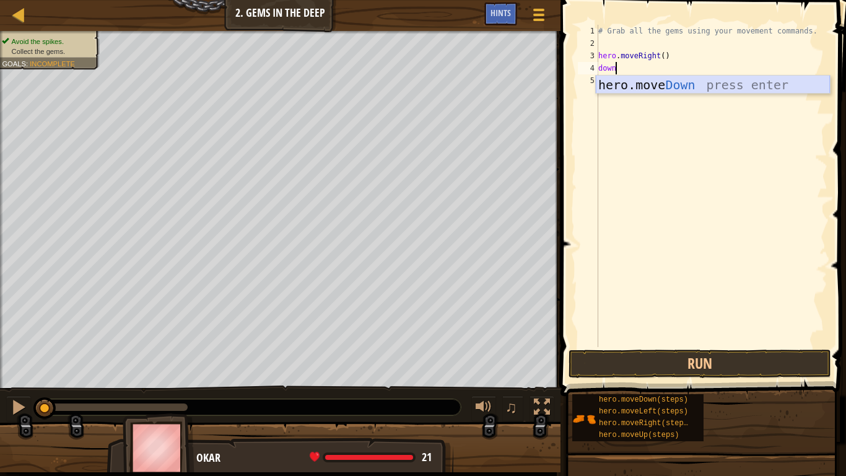
click at [642, 85] on div "hero.move Down press enter" at bounding box center [713, 104] width 234 height 56
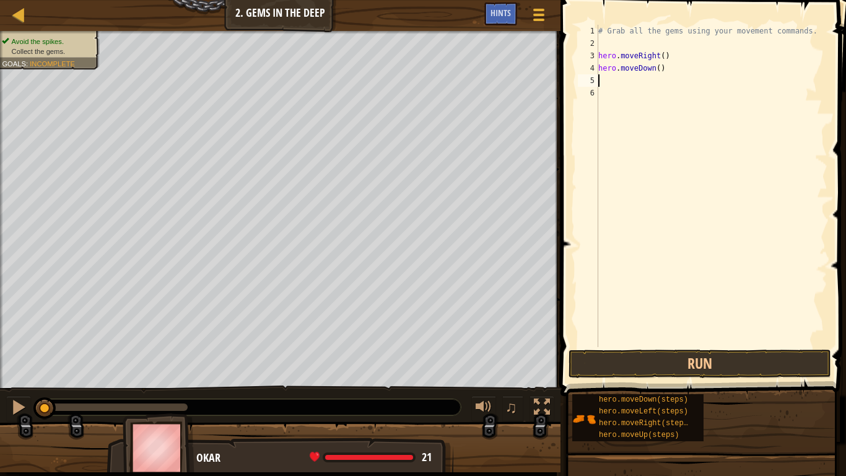
scroll to position [6, 0]
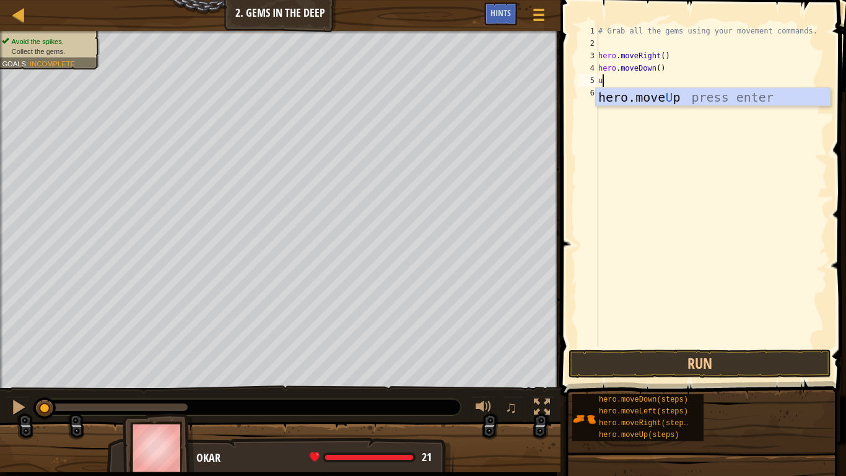
type textarea "up"
click at [642, 93] on div "hero.move Up press enter" at bounding box center [713, 116] width 234 height 56
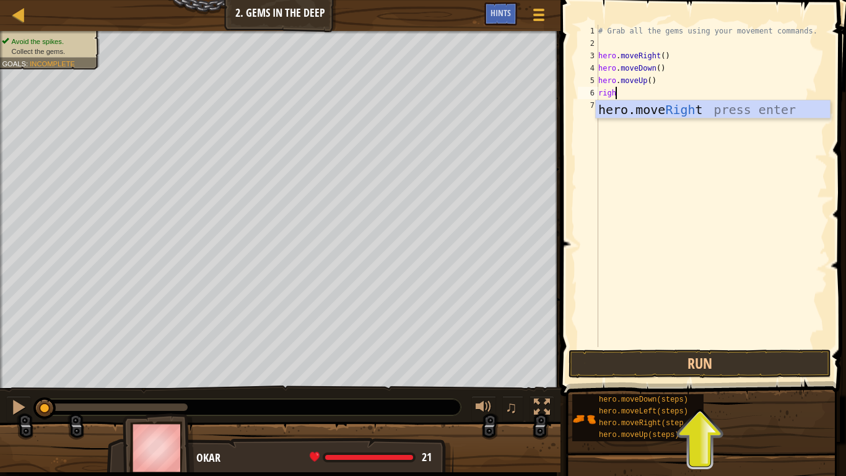
type textarea "right"
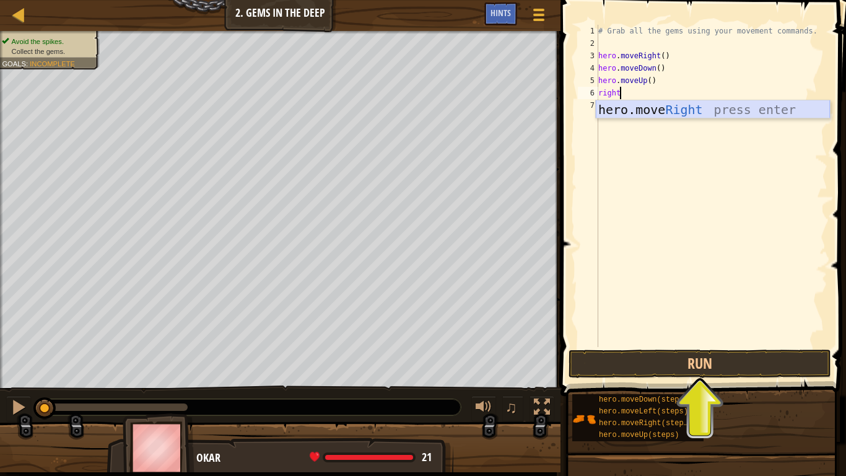
click at [679, 107] on div "hero.move Right press enter" at bounding box center [713, 128] width 234 height 56
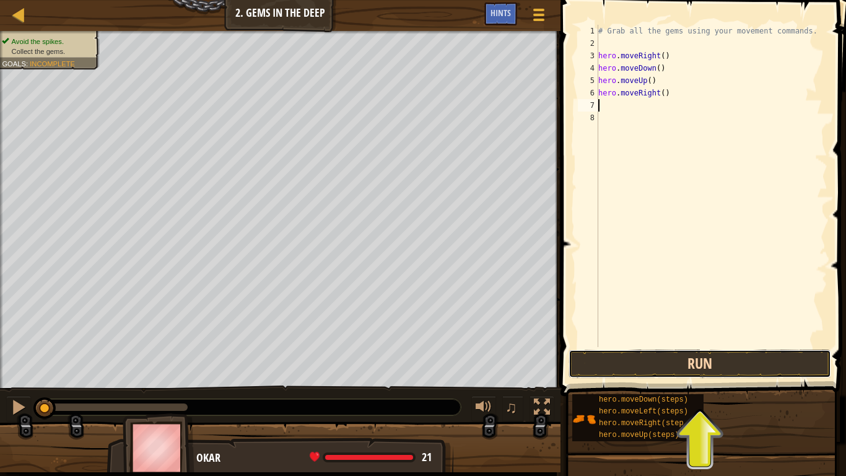
click at [655, 360] on button "Run" at bounding box center [700, 363] width 263 height 28
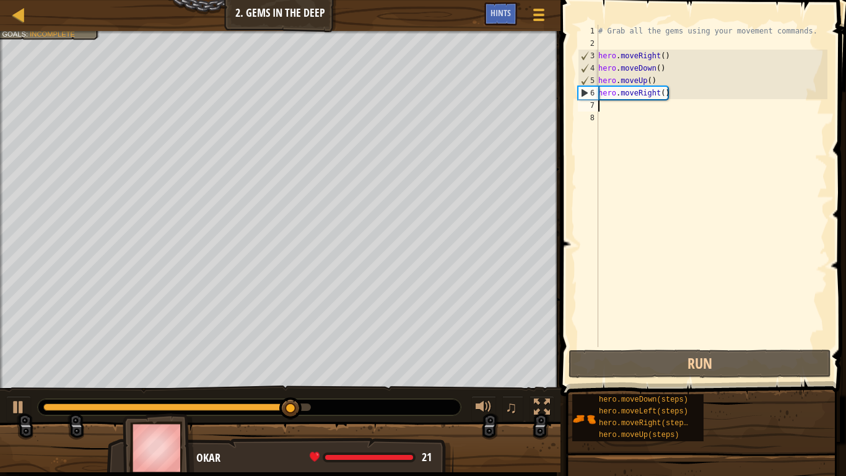
type textarea "="
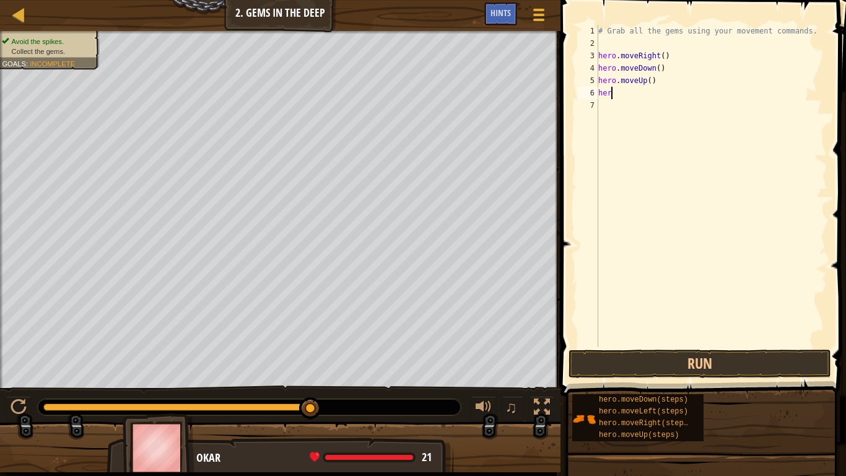
type textarea "hero"
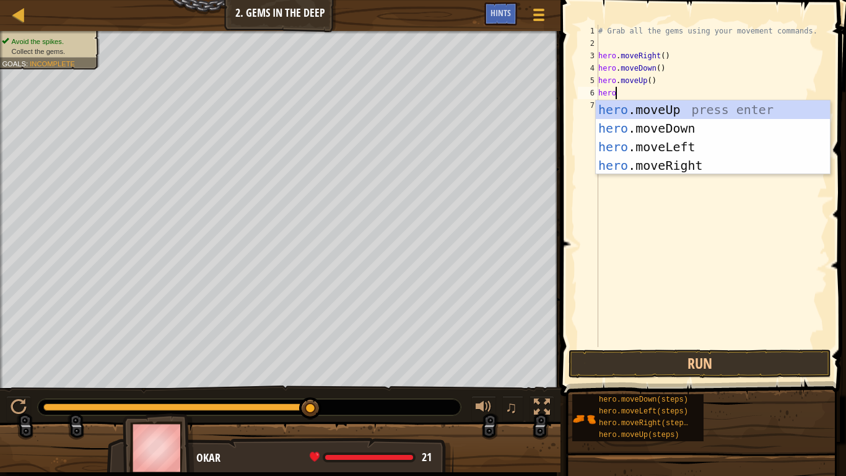
scroll to position [6, 2]
click at [698, 103] on div "hero .moveUp press enter hero .moveDown press enter hero .moveLeft press enter …" at bounding box center [713, 156] width 234 height 112
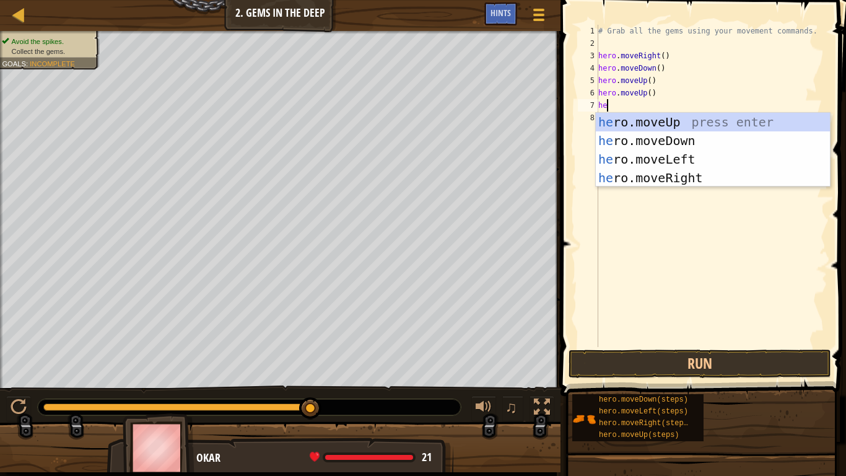
type textarea "hero"
click at [634, 172] on div "hero .moveUp press enter hero .moveDown press enter hero .moveLeft press enter …" at bounding box center [713, 169] width 234 height 112
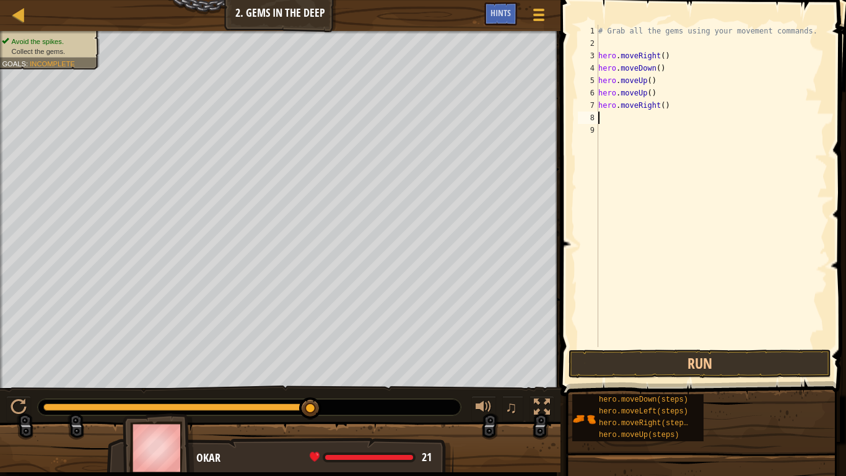
click at [668, 346] on div "# Grab all the gems using your movement commands. hero . moveRight ( ) hero . m…" at bounding box center [712, 198] width 232 height 347
click at [652, 364] on button "Run" at bounding box center [700, 363] width 263 height 28
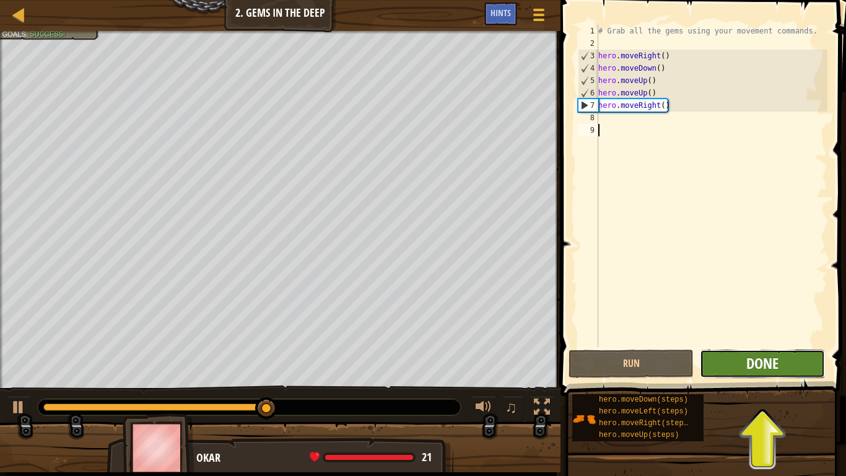
click at [773, 368] on span "Done" at bounding box center [762, 363] width 32 height 20
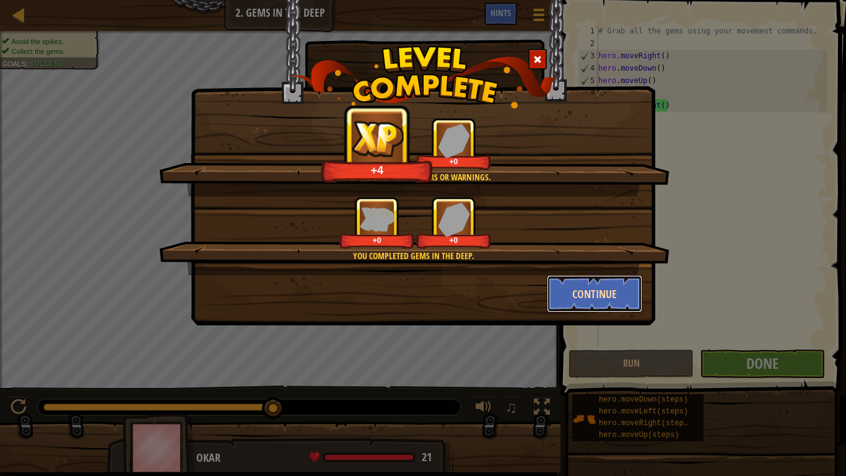
click at [592, 296] on button "Continue" at bounding box center [595, 293] width 96 height 37
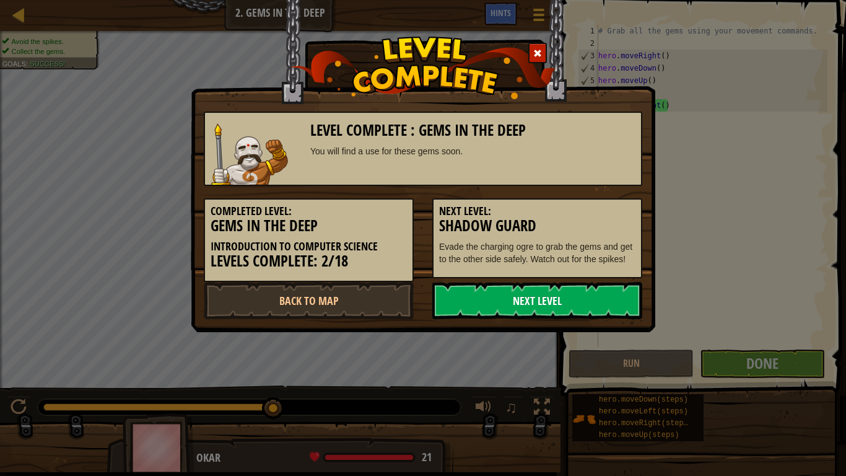
click at [523, 319] on link "Next Level" at bounding box center [537, 300] width 210 height 37
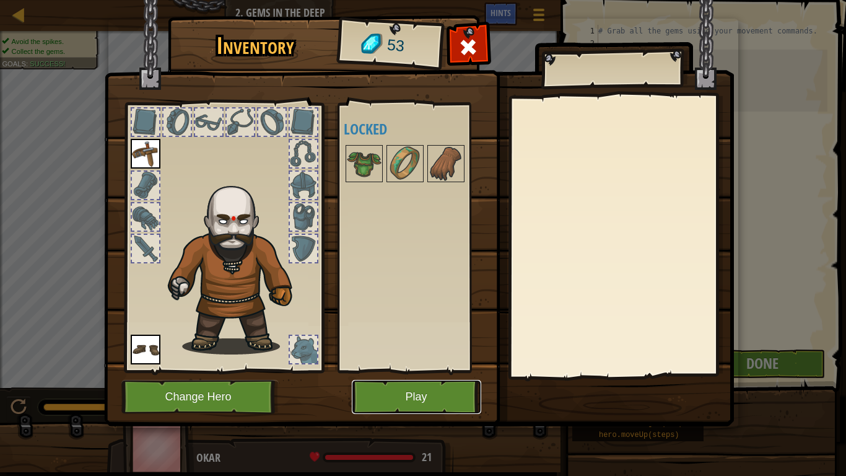
click at [414, 370] on button "Play" at bounding box center [416, 397] width 129 height 34
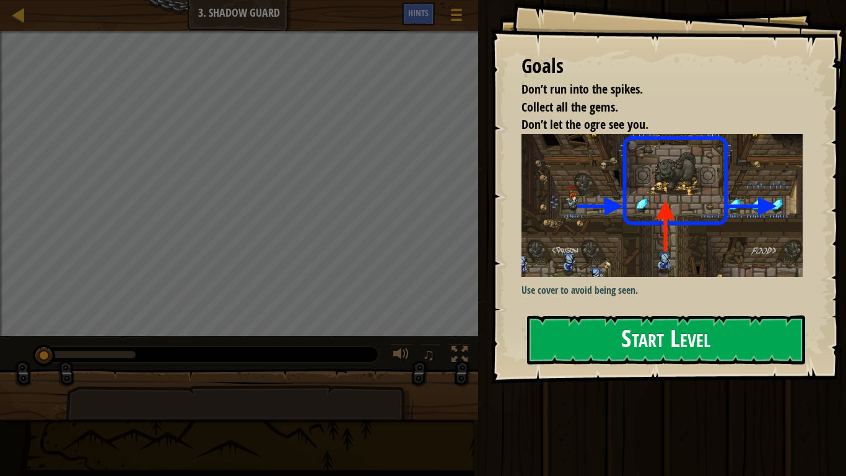
click at [662, 257] on img at bounding box center [662, 205] width 281 height 143
click at [584, 346] on button "Start Level" at bounding box center [666, 339] width 278 height 49
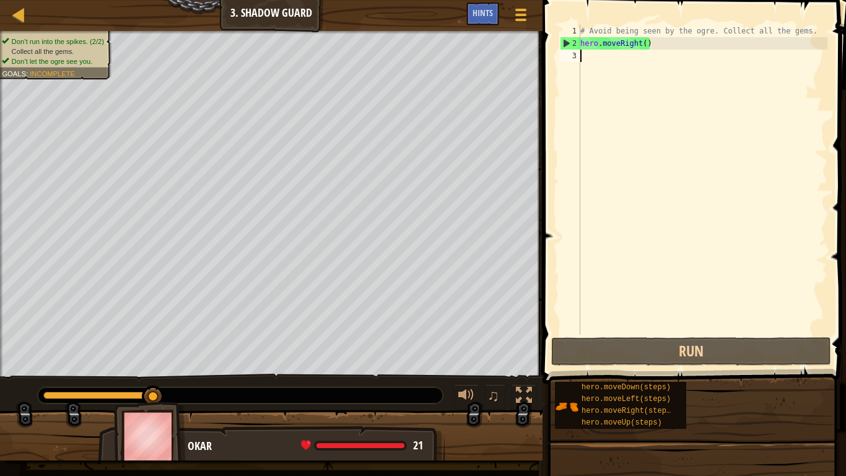
scroll to position [6, 0]
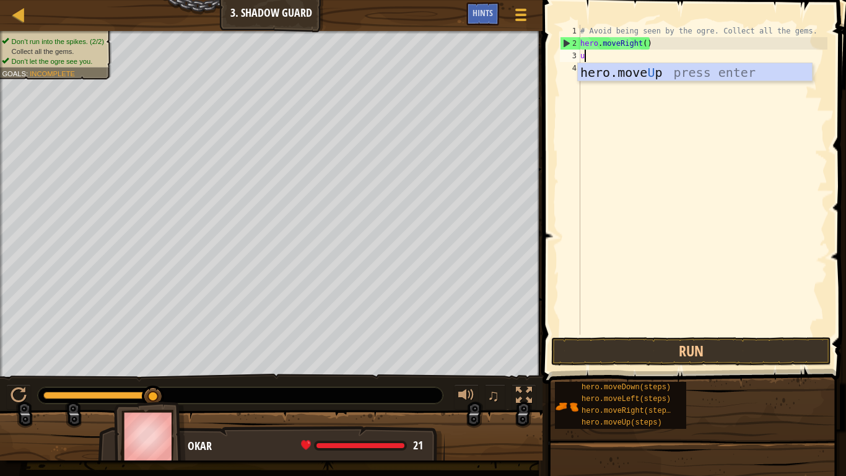
type textarea "up"
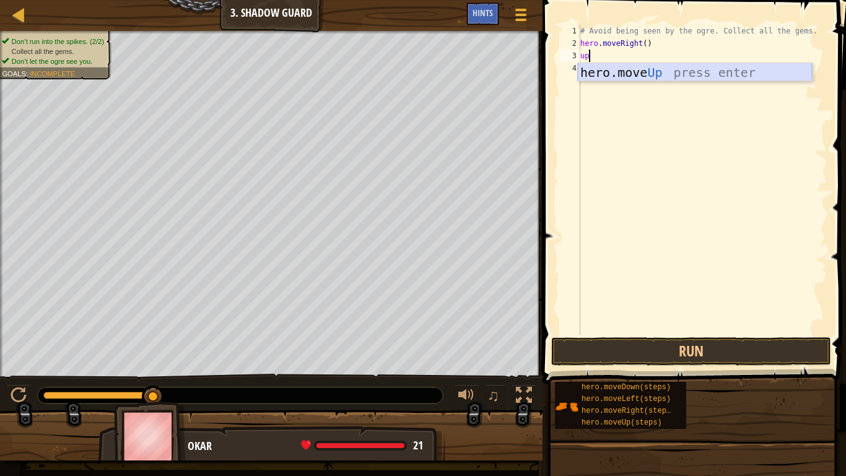
click at [659, 75] on div "hero.move Up press enter" at bounding box center [695, 91] width 234 height 56
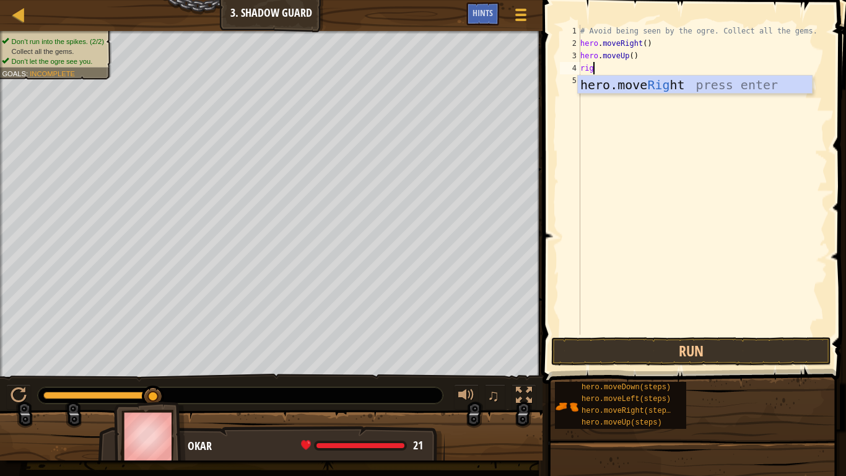
type textarea "right"
click at [668, 81] on div "hero.move Right press enter" at bounding box center [695, 104] width 234 height 56
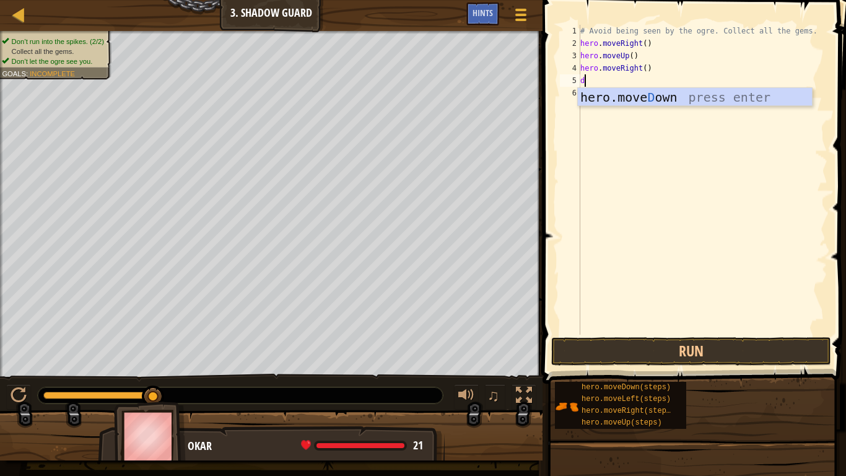
type textarea "do"
click at [653, 102] on div "hero.move Do wn press enter" at bounding box center [695, 116] width 234 height 56
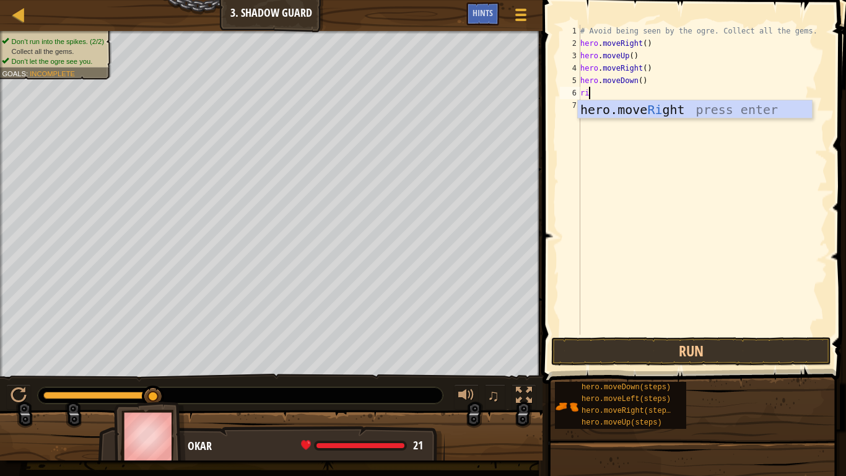
type textarea "righ"
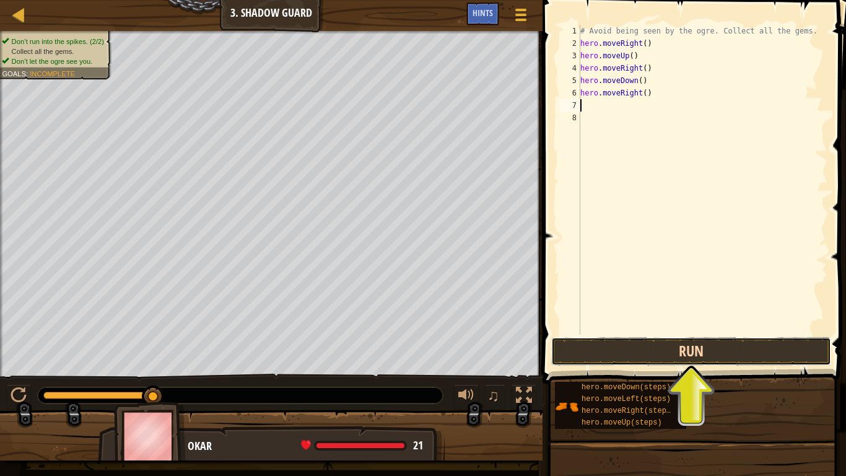
click at [634, 361] on button "Run" at bounding box center [691, 351] width 280 height 28
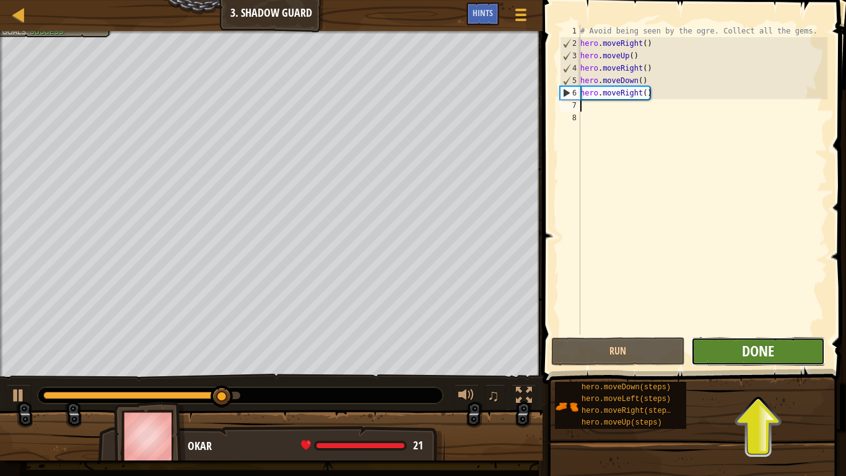
click at [759, 357] on span "Done" at bounding box center [758, 351] width 32 height 20
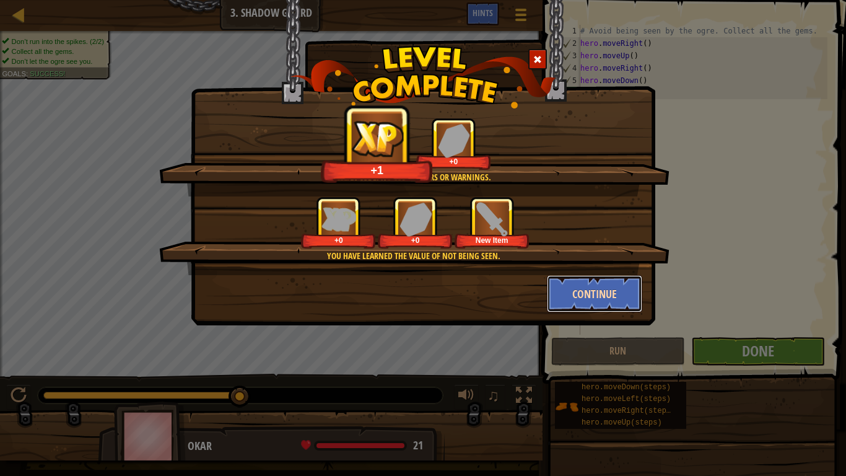
click at [585, 289] on button "Continue" at bounding box center [595, 293] width 96 height 37
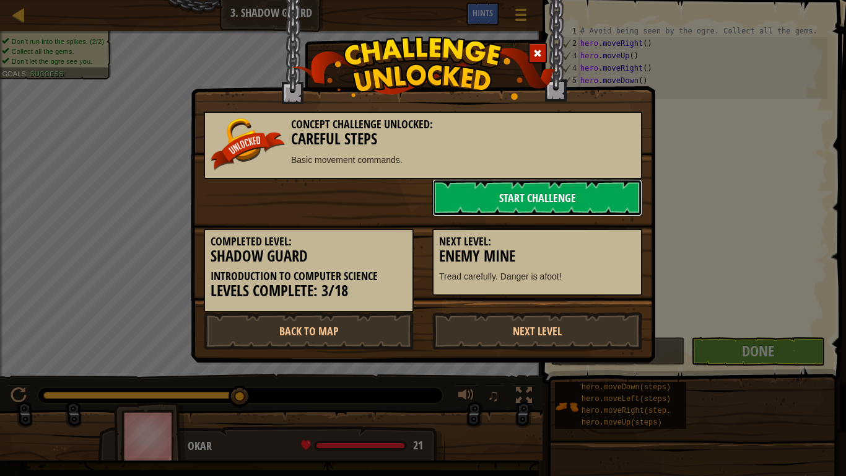
click at [527, 196] on link "Start Challenge" at bounding box center [537, 197] width 210 height 37
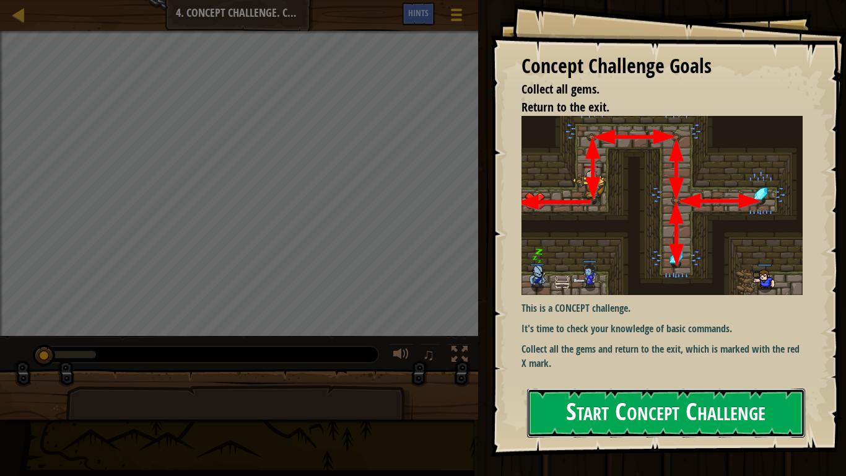
click at [640, 370] on button "Start Concept Challenge" at bounding box center [666, 412] width 278 height 49
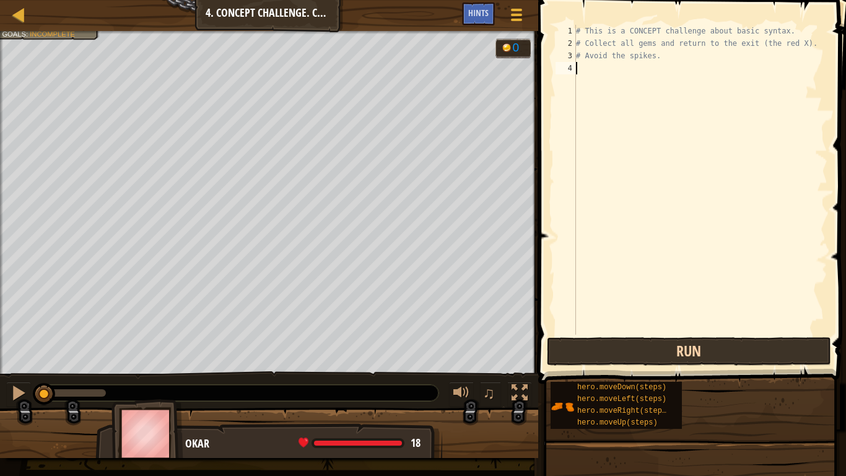
scroll to position [6, 0]
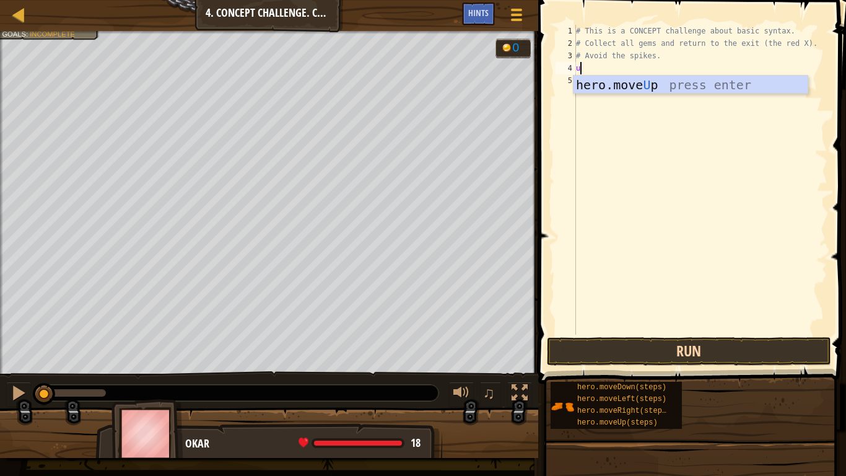
type textarea "up"
click at [630, 82] on div "hero.move Up press enter" at bounding box center [691, 104] width 234 height 56
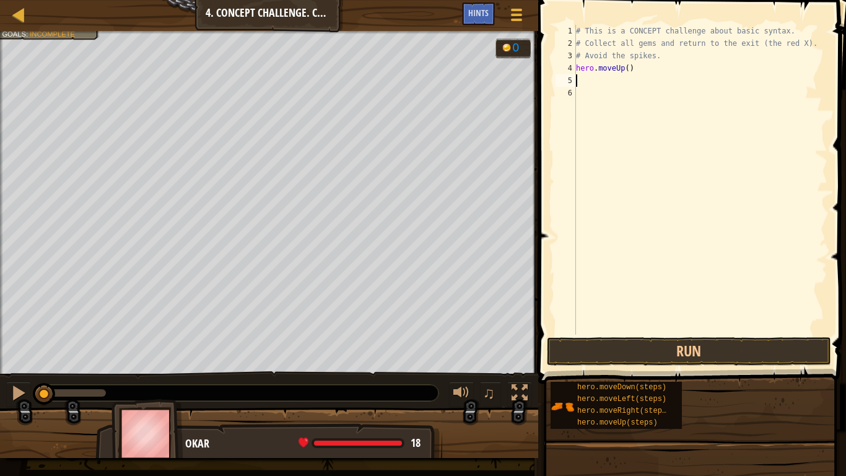
scroll to position [6, 0]
type textarea "right"
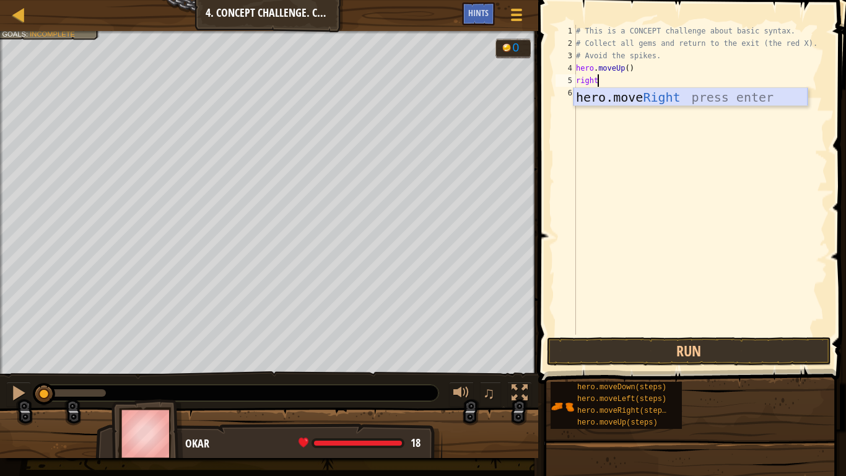
click at [679, 100] on div "hero.move Right press enter" at bounding box center [691, 116] width 234 height 56
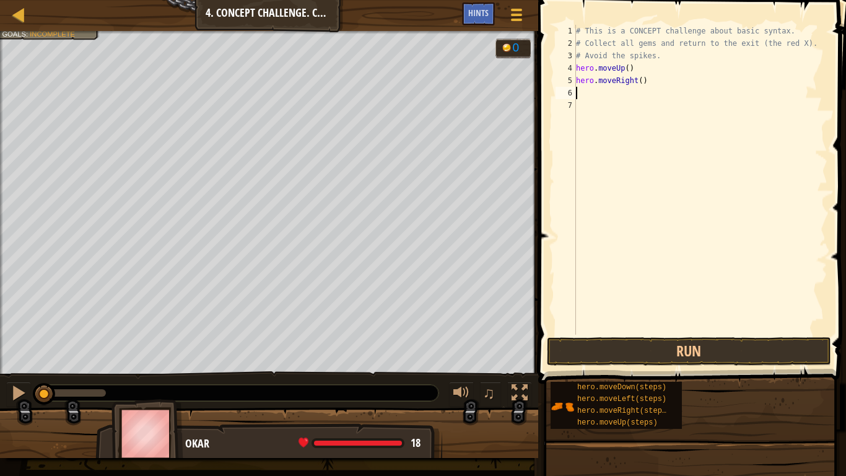
scroll to position [6, 0]
type textarea "do"
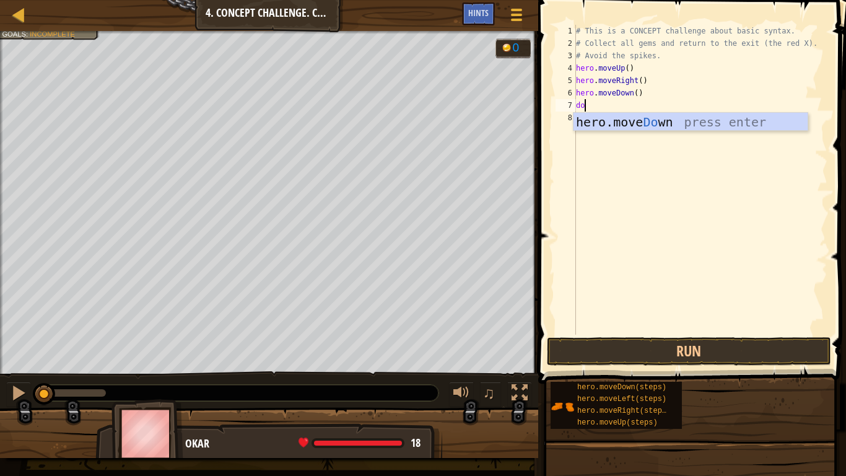
type textarea "down"
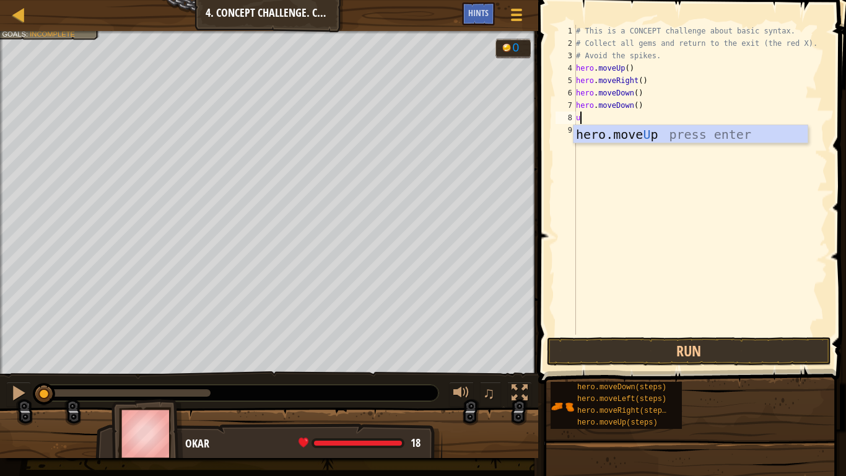
type textarea "up"
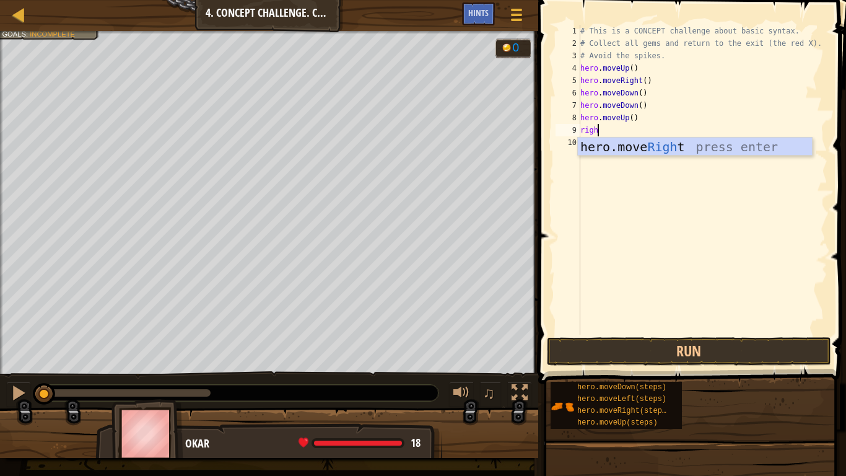
type textarea "right"
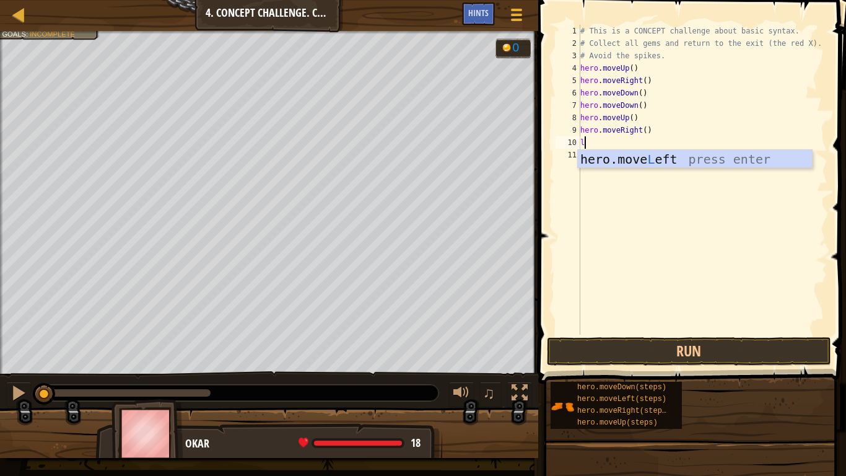
type textarea "le"
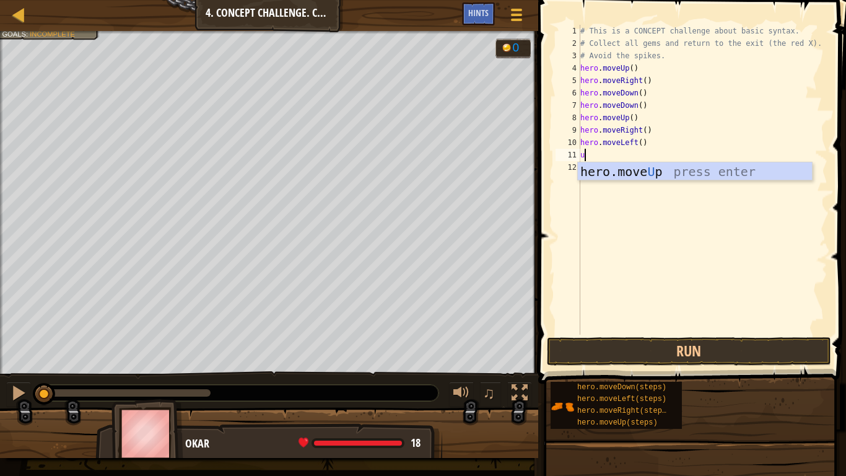
type textarea "up"
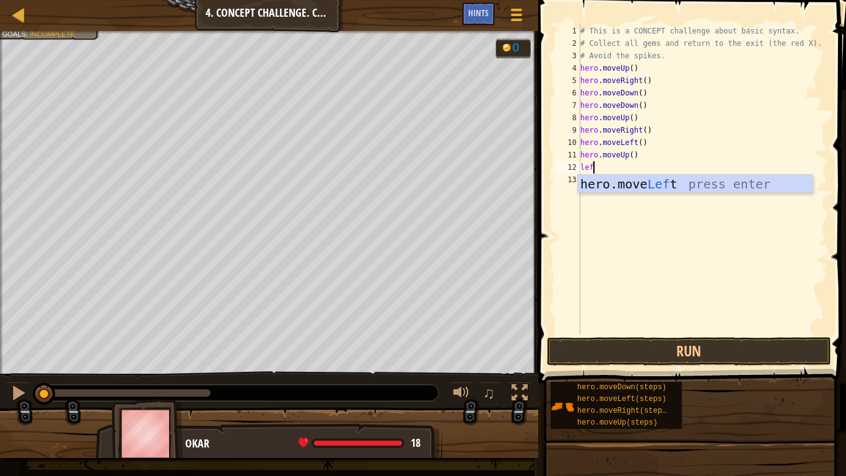
type textarea "left"
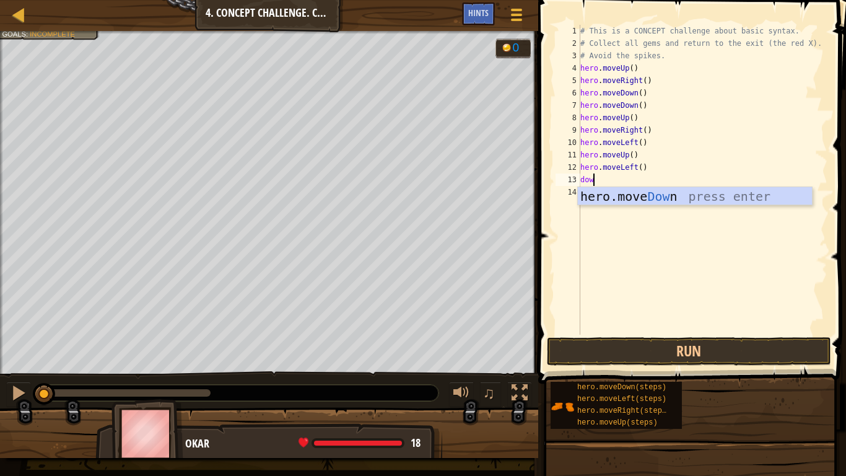
type textarea "down"
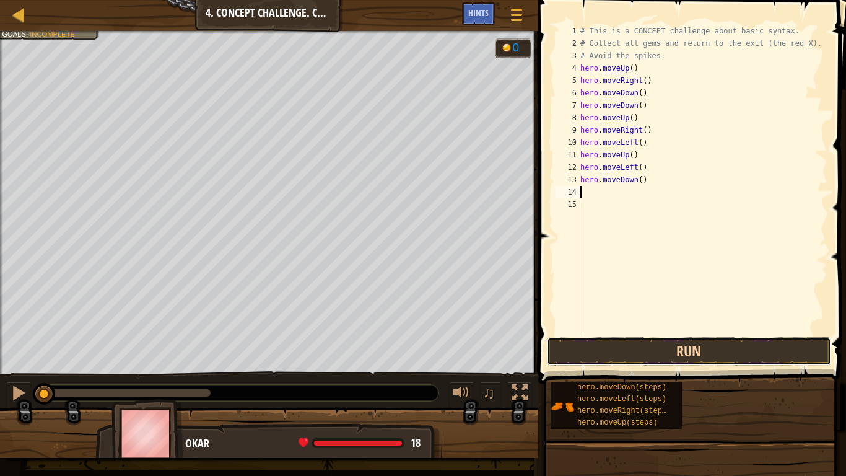
click at [611, 349] on button "Run" at bounding box center [689, 351] width 284 height 28
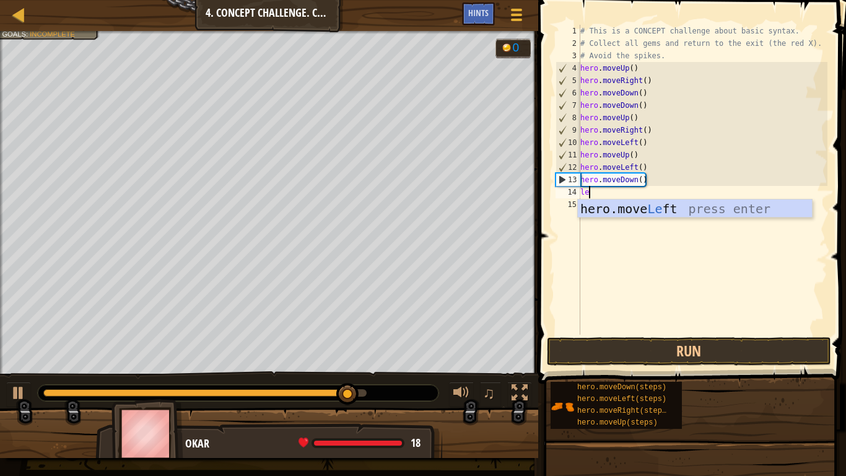
type textarea "left"
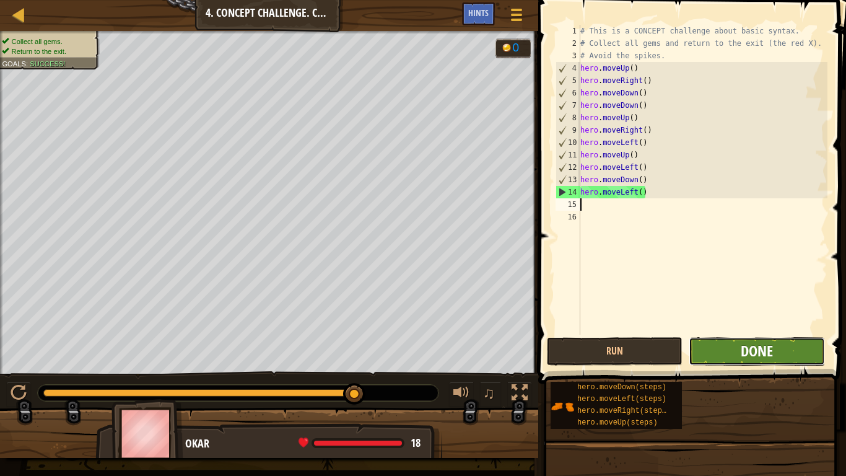
click at [743, 356] on span "Done" at bounding box center [757, 351] width 32 height 20
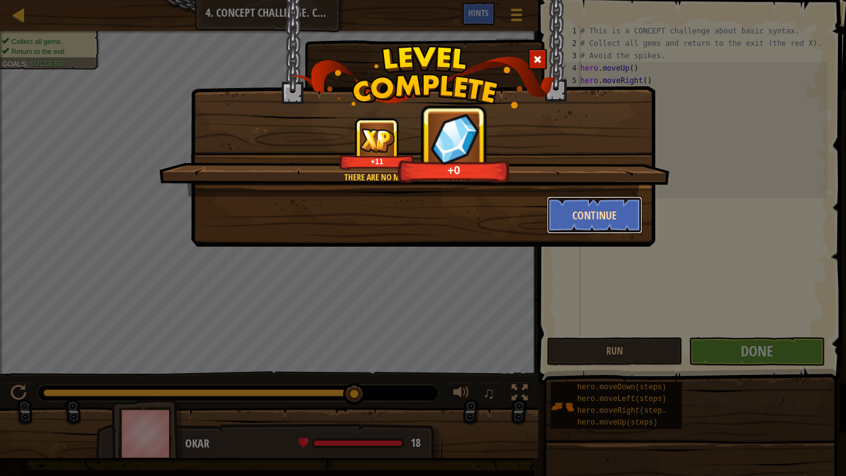
click at [580, 215] on button "Continue" at bounding box center [595, 214] width 96 height 37
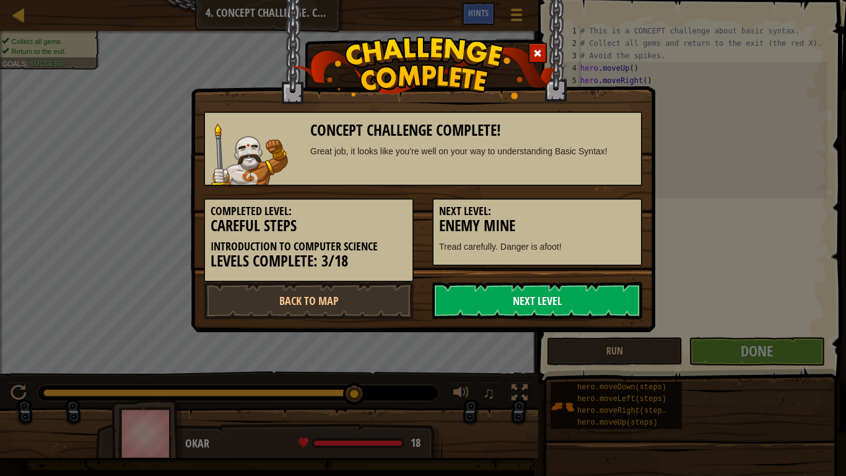
click at [494, 303] on link "Next Level" at bounding box center [537, 300] width 210 height 37
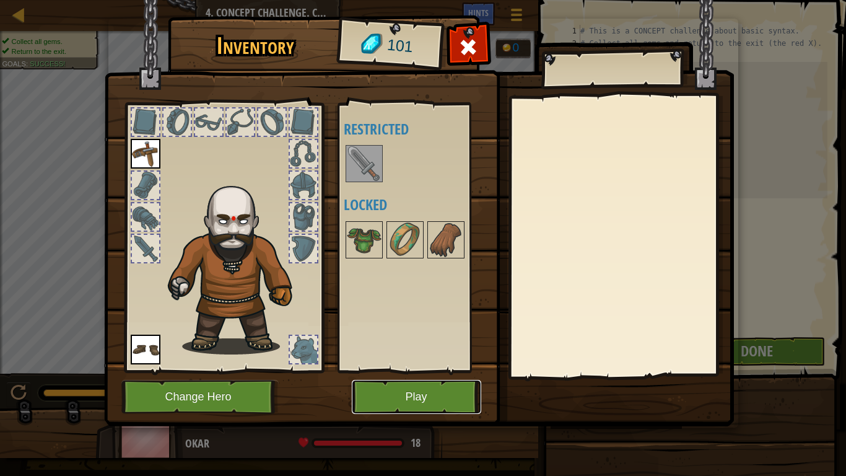
click at [403, 370] on button "Play" at bounding box center [416, 397] width 129 height 34
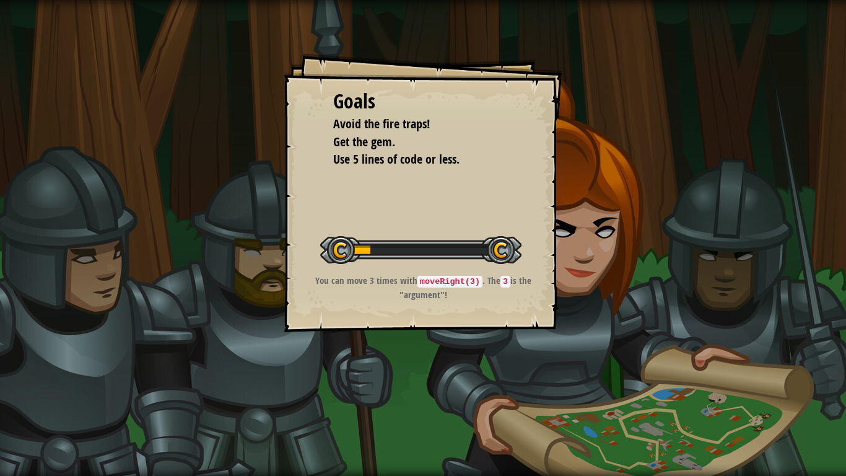
click at [489, 190] on div "Goals Avoid the fire traps! Get the gem. Use 5 lines of code or less. Start Lev…" at bounding box center [423, 192] width 279 height 279
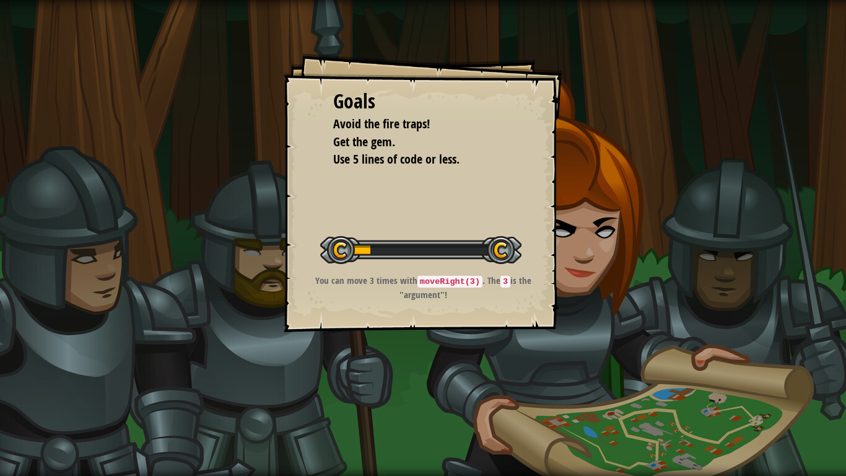
click at [489, 190] on div "Goals Avoid the fire traps! Get the gem. Use 5 lines of code or less. Start Lev…" at bounding box center [423, 192] width 279 height 279
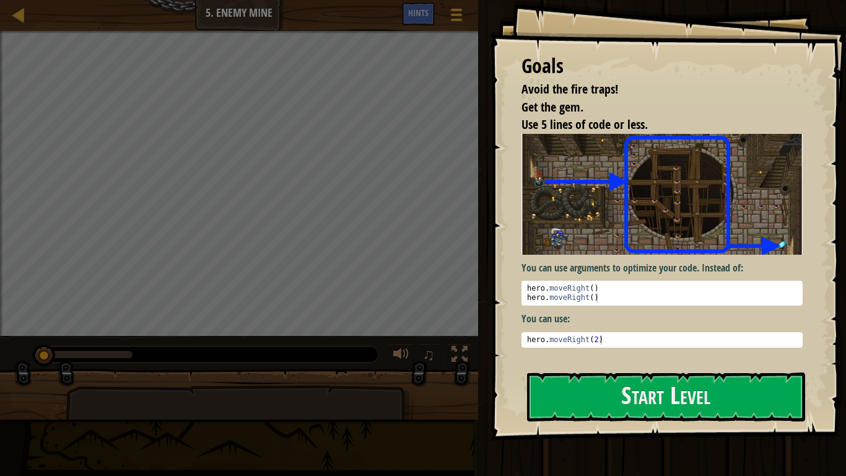
click at [592, 363] on div "Goals Avoid the fire traps! Get the gem. Use 5 lines of code or less. You can u…" at bounding box center [669, 220] width 356 height 440
click at [565, 370] on button "Start Level" at bounding box center [666, 396] width 278 height 49
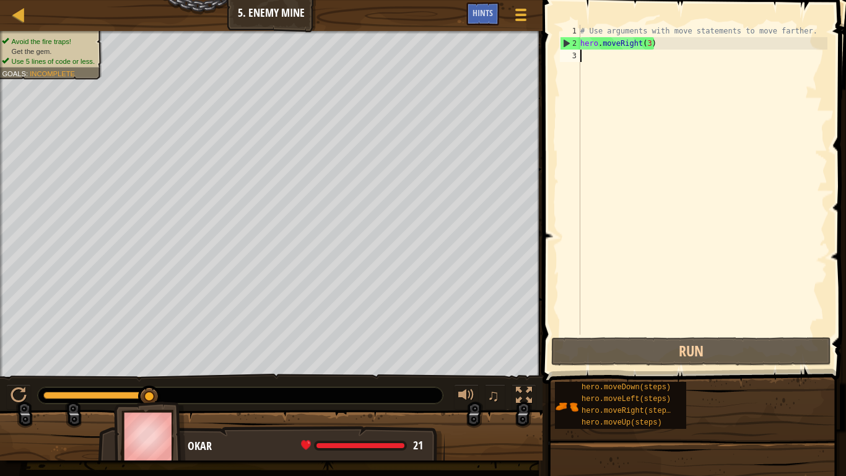
scroll to position [6, 0]
type textarea "up"
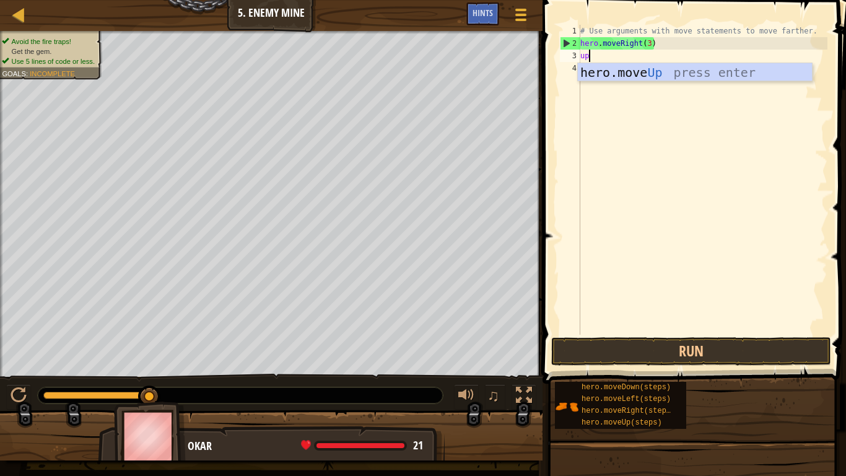
scroll to position [6, 1]
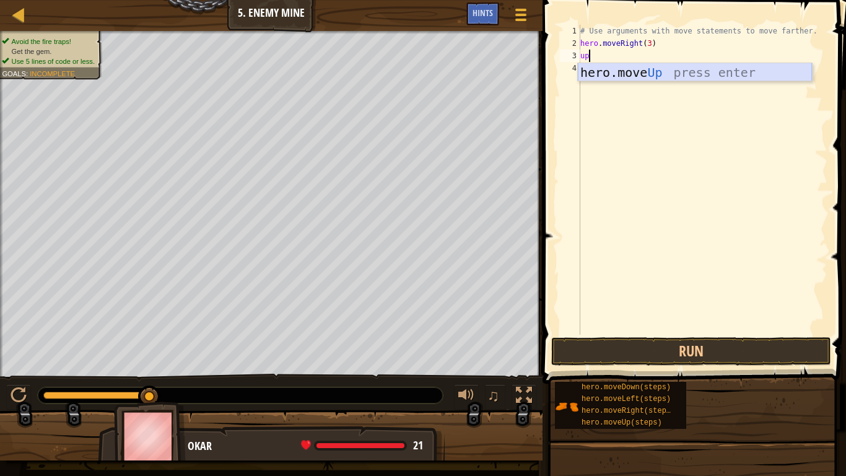
click at [642, 70] on div "hero.move Up press enter" at bounding box center [695, 91] width 234 height 56
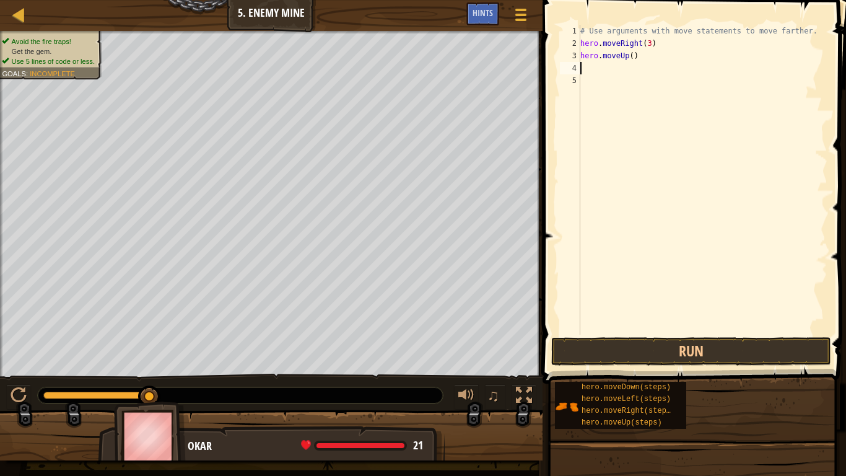
scroll to position [6, 0]
click at [631, 55] on div "# Use arguments with move statements to move farther. hero . moveRight ( 3 ) he…" at bounding box center [703, 192] width 250 height 335
type textarea "hero.moveUp(1)"
click at [597, 68] on div "# Use arguments with move statements to move farther. hero . moveRight ( 3 ) he…" at bounding box center [703, 192] width 250 height 335
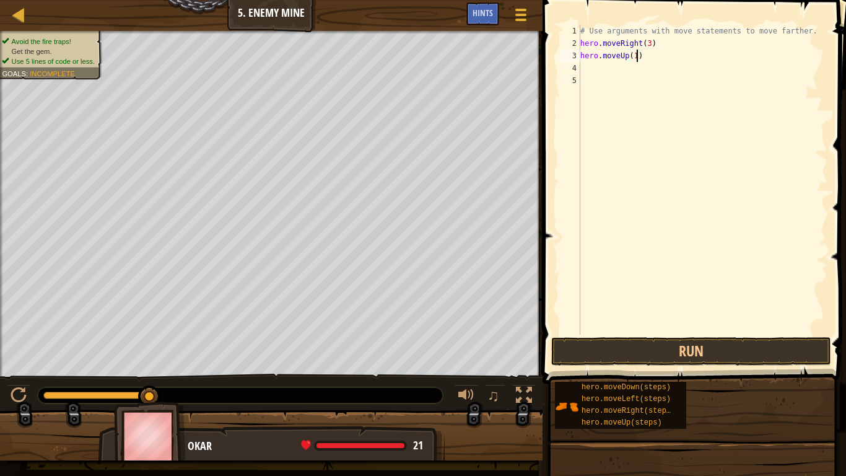
scroll to position [6, 0]
click at [816, 83] on div "# Use arguments with move statements to move farther. hero . moveRight ( 3 ) he…" at bounding box center [703, 192] width 250 height 335
type textarea "r"
click at [590, 68] on div "# Use arguments with move statements to move farther. hero . moveRight ( 3 ) he…" at bounding box center [703, 192] width 250 height 335
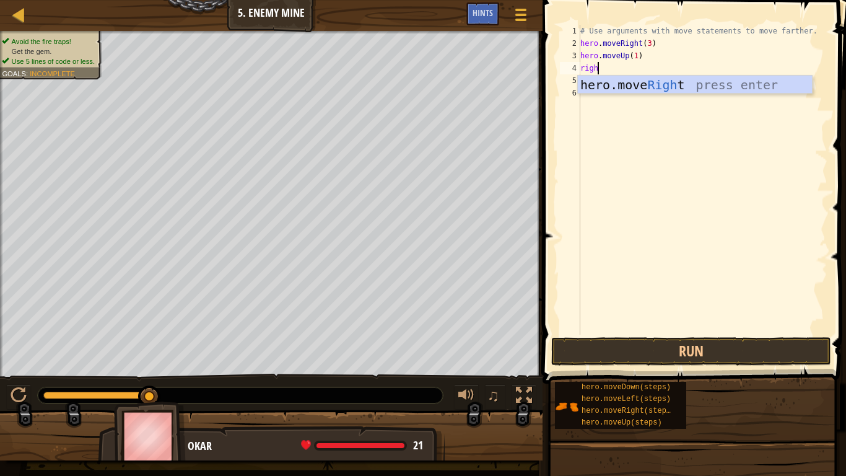
type textarea "right"
click at [621, 87] on div "hero.move Right press enter" at bounding box center [695, 104] width 234 height 56
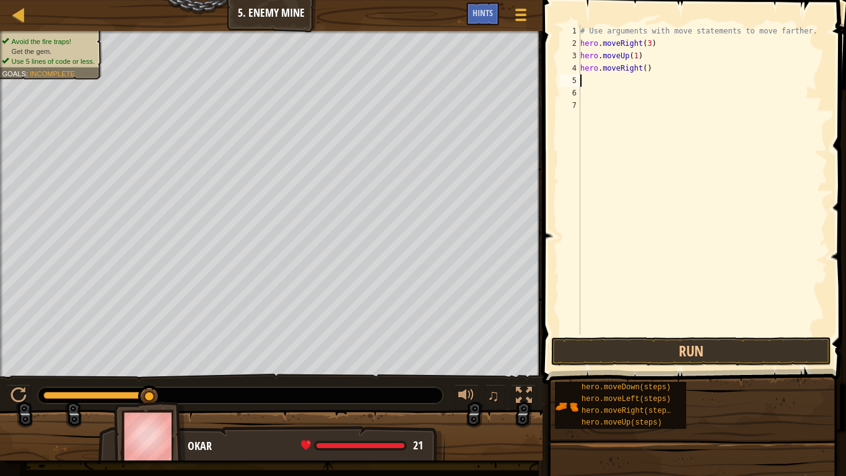
scroll to position [6, 0]
click at [647, 71] on div "# Use arguments with move statements to move farther. hero . moveRight ( 3 ) he…" at bounding box center [703, 192] width 250 height 335
type textarea "hero.moveRight(1)"
click at [593, 77] on div "# Use arguments with move statements to move farther. hero . moveRight ( 3 ) he…" at bounding box center [703, 192] width 250 height 335
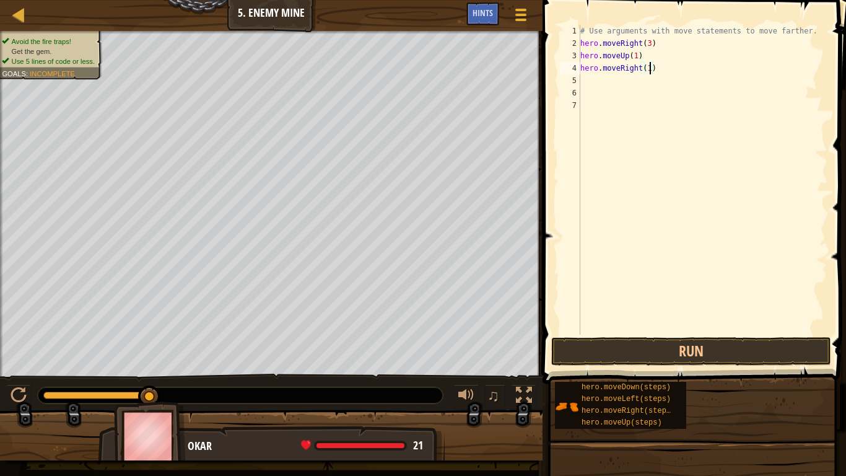
scroll to position [6, 0]
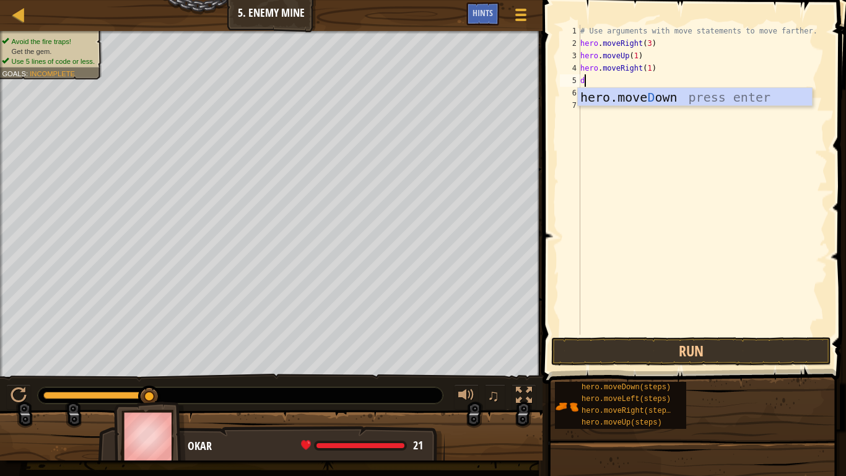
type textarea "do"
click at [631, 99] on div "hero.move Do wn press enter" at bounding box center [695, 116] width 234 height 56
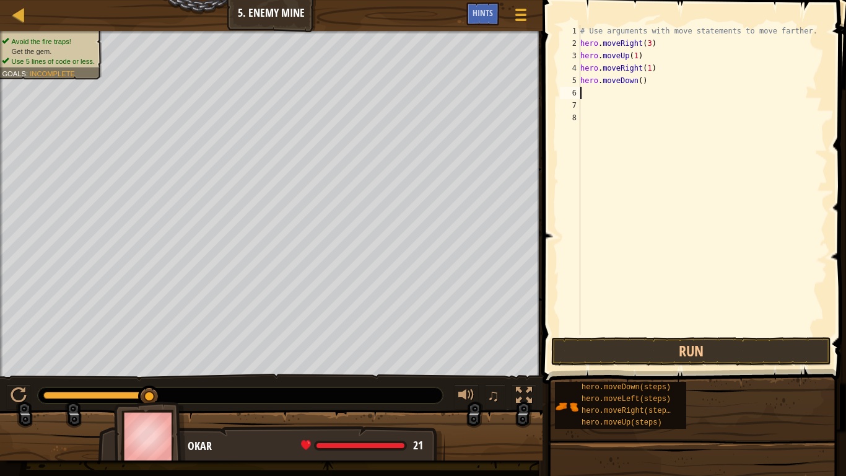
click at [641, 79] on div "# Use arguments with move statements to move farther. hero . moveRight ( 3 ) he…" at bounding box center [703, 192] width 250 height 335
type textarea "hero.moveDown(3)"
click at [582, 96] on div "# Use arguments with move statements to move farther. hero . moveRight ( 3 ) he…" at bounding box center [703, 192] width 250 height 335
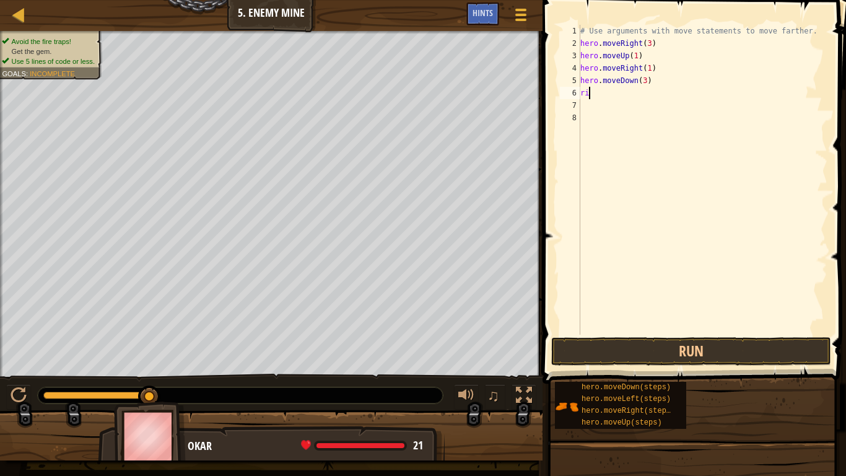
type textarea "r"
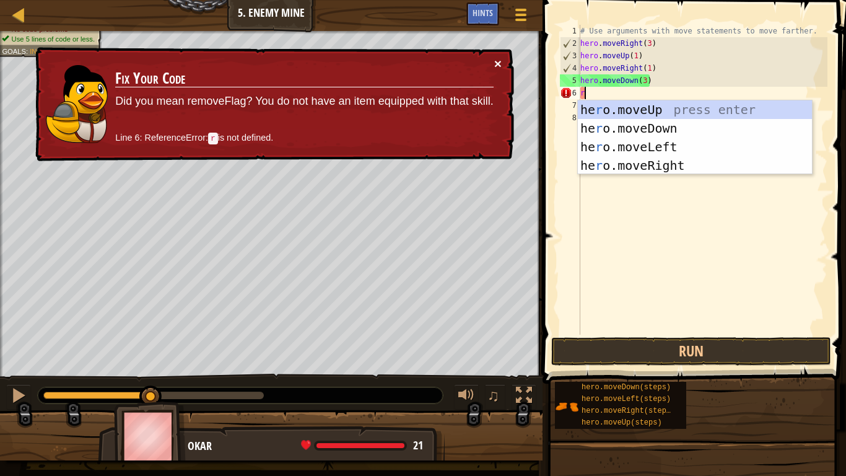
type textarea "r"
click at [499, 63] on button "×" at bounding box center [497, 63] width 7 height 13
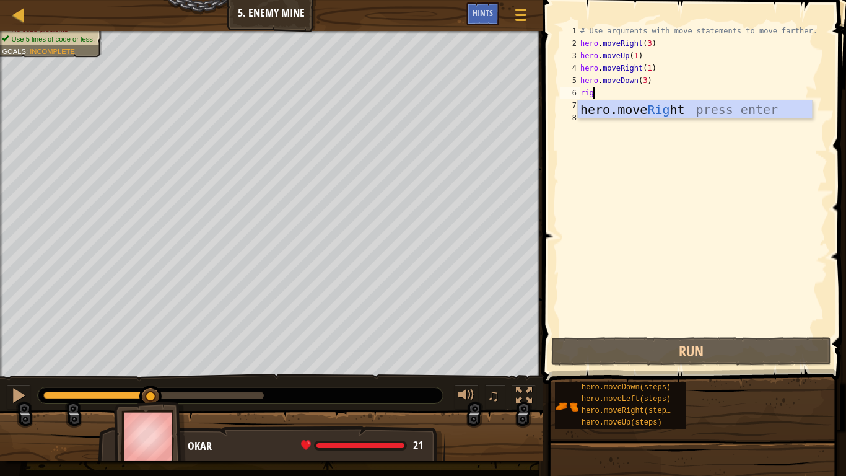
type textarea "right"
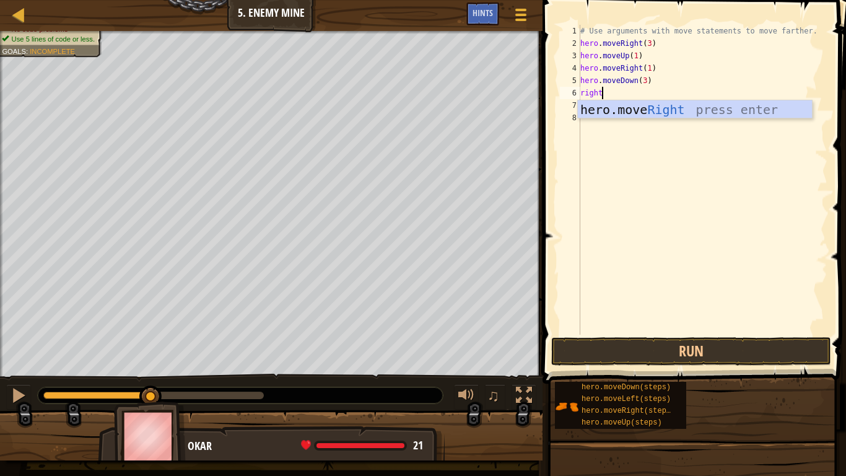
scroll to position [6, 2]
click at [639, 110] on div "hero.move Right press enter" at bounding box center [695, 128] width 234 height 56
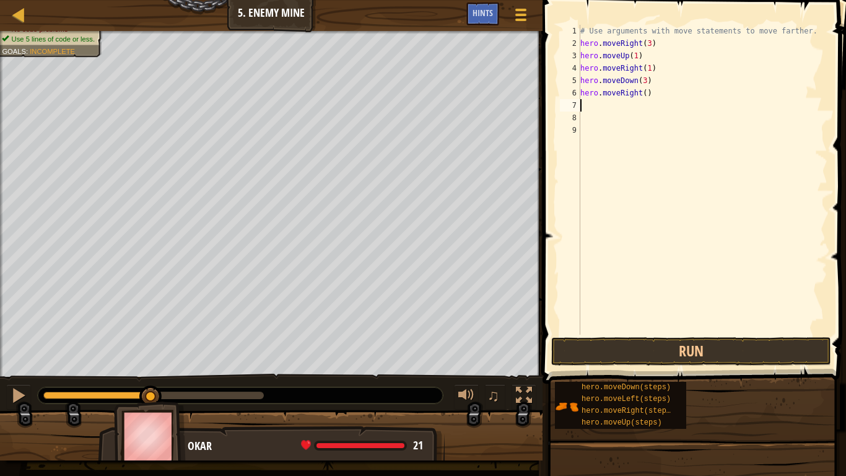
click at [649, 94] on div "# Use arguments with move statements to move farther. hero . moveRight ( 3 ) he…" at bounding box center [703, 192] width 250 height 335
click at [646, 94] on div "# Use arguments with move statements to move farther. hero . moveRight ( 3 ) he…" at bounding box center [703, 192] width 250 height 335
type textarea "hero.moveRight(2)"
click at [699, 338] on button "Run" at bounding box center [691, 351] width 280 height 28
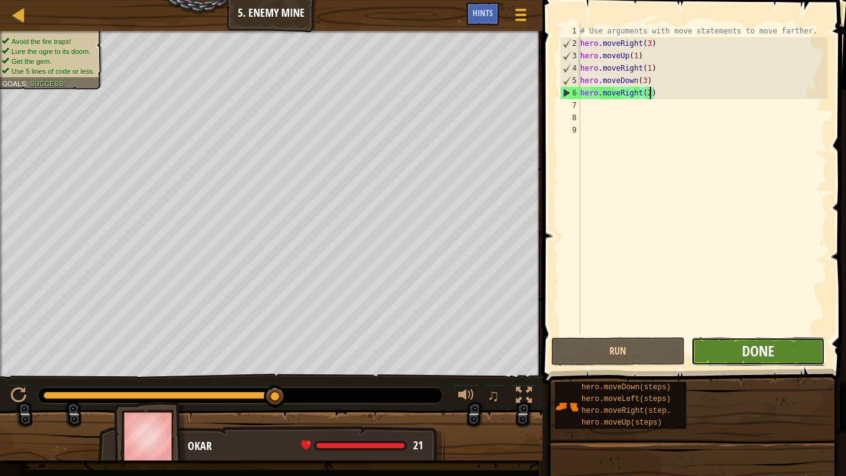
click at [750, 354] on span "Done" at bounding box center [758, 351] width 32 height 20
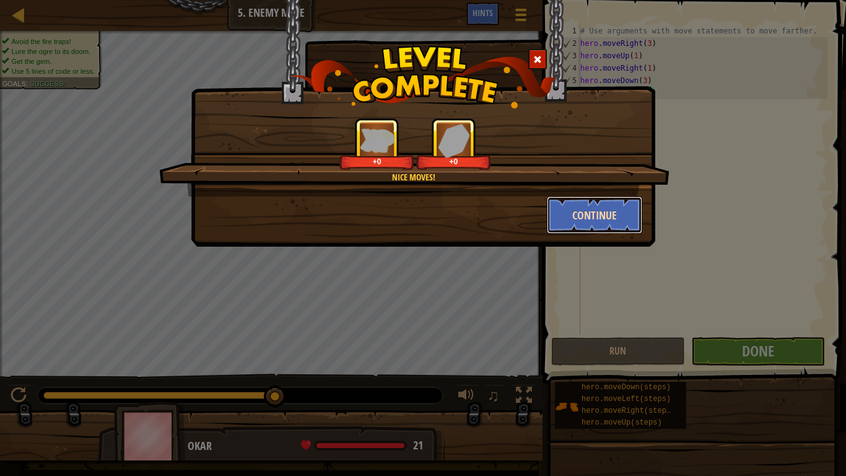
click at [565, 211] on button "Continue" at bounding box center [595, 214] width 96 height 37
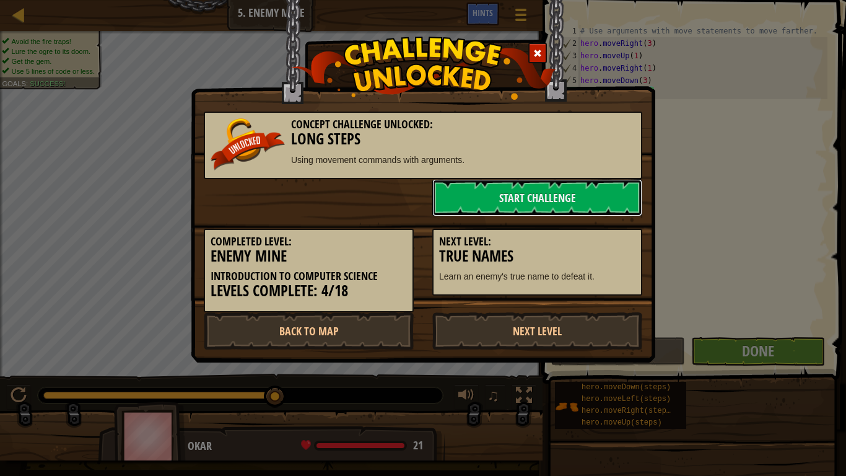
click at [565, 211] on link "Start Challenge" at bounding box center [537, 197] width 210 height 37
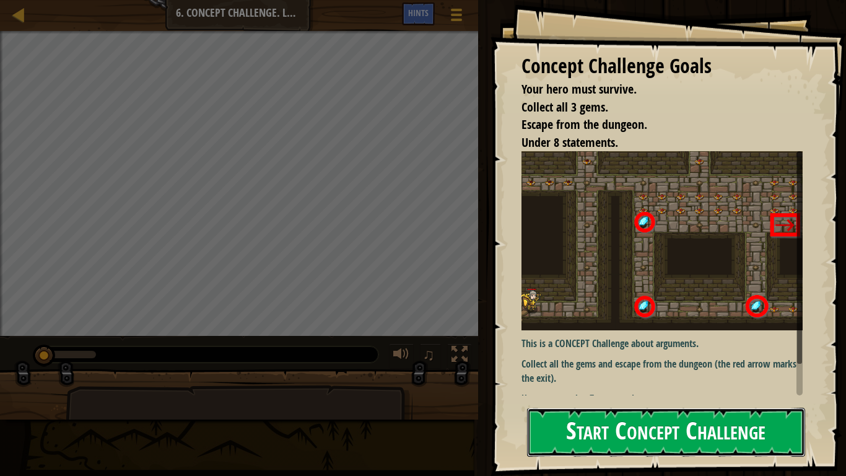
click at [568, 370] on button "Start Concept Challenge" at bounding box center [666, 432] width 278 height 49
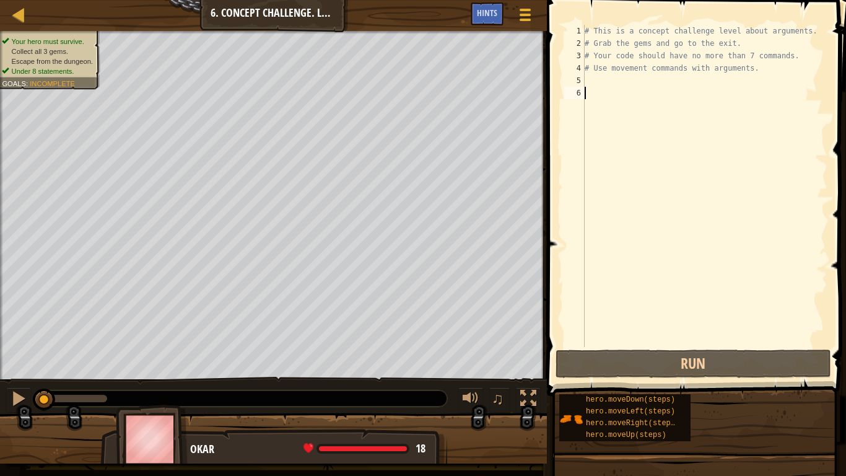
type textarea "u"
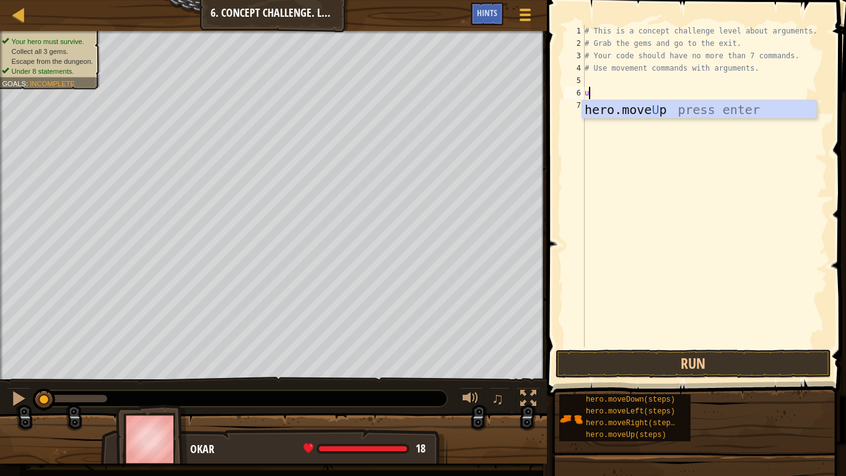
scroll to position [6, 0]
click at [614, 109] on div "hero.move U p press enter" at bounding box center [699, 128] width 234 height 56
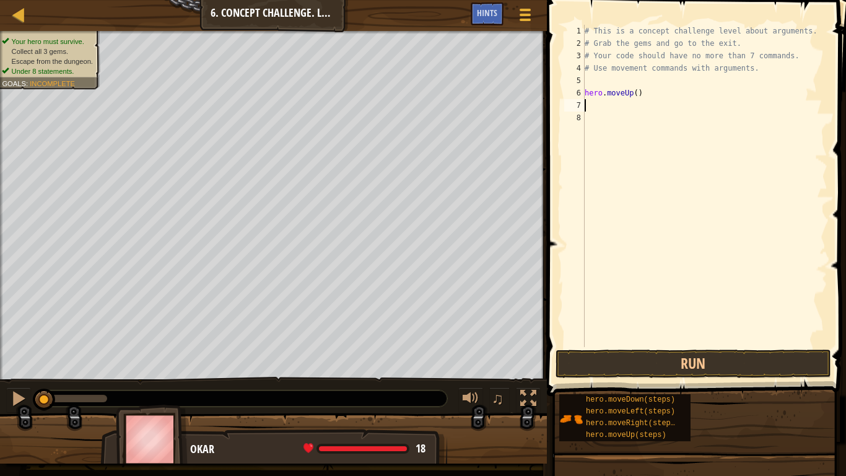
click at [637, 97] on div "# This is a concept challenge level about arguments. # Grab the gems and go to …" at bounding box center [704, 198] width 245 height 347
type textarea "hero.moveUp(4)"
click at [592, 103] on div "# This is a concept challenge level about arguments. # Grab the gems and go to …" at bounding box center [704, 198] width 245 height 347
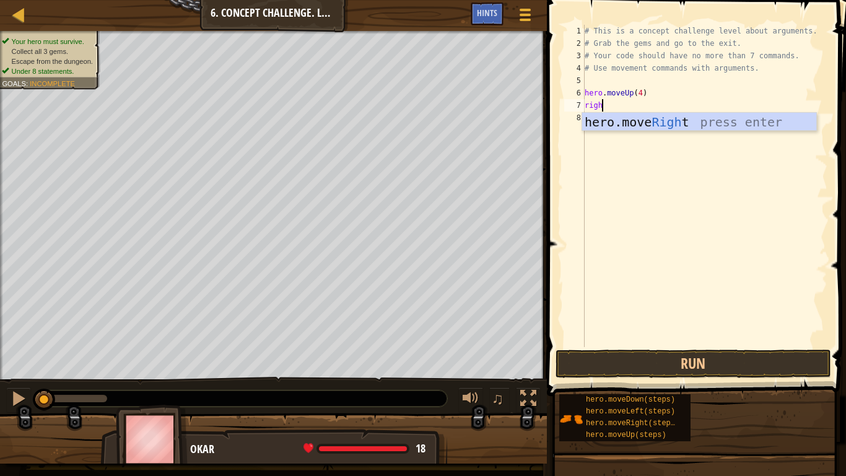
type textarea "right"
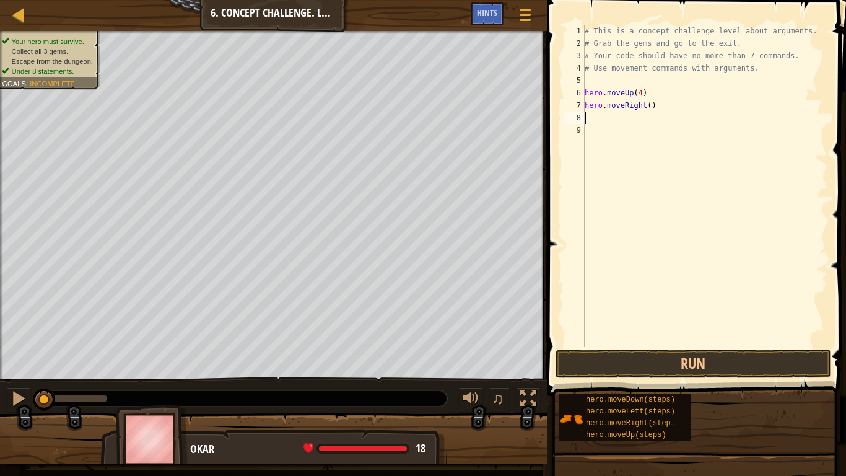
click at [649, 108] on div "# This is a concept challenge level about arguments. # Grab the gems and go to …" at bounding box center [704, 198] width 245 height 347
type textarea "hero.moveRight(2)"
click at [603, 115] on div "# This is a concept challenge level about arguments. # Grab the gems and go to …" at bounding box center [704, 198] width 245 height 347
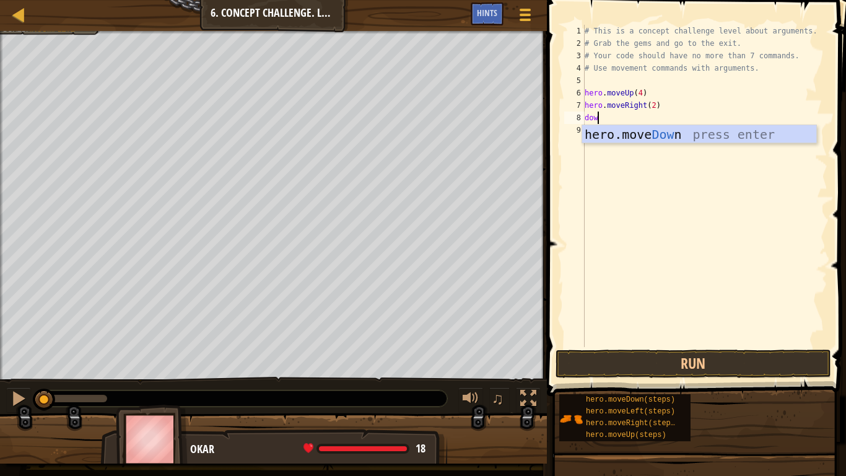
type textarea "down"
click at [601, 133] on div "hero.move Down press enter" at bounding box center [699, 153] width 234 height 56
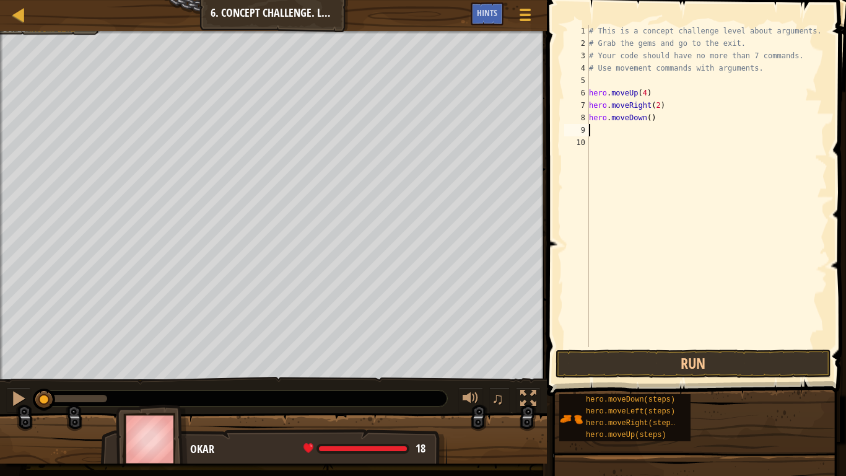
scroll to position [6, 0]
click at [649, 118] on div "# This is a concept challenge level about arguments. # Grab the gems and go to …" at bounding box center [707, 198] width 241 height 347
type textarea "hero.moveDown(3)"
click at [595, 134] on div "# This is a concept challenge level about arguments. # Grab the gems and go to …" at bounding box center [707, 198] width 241 height 347
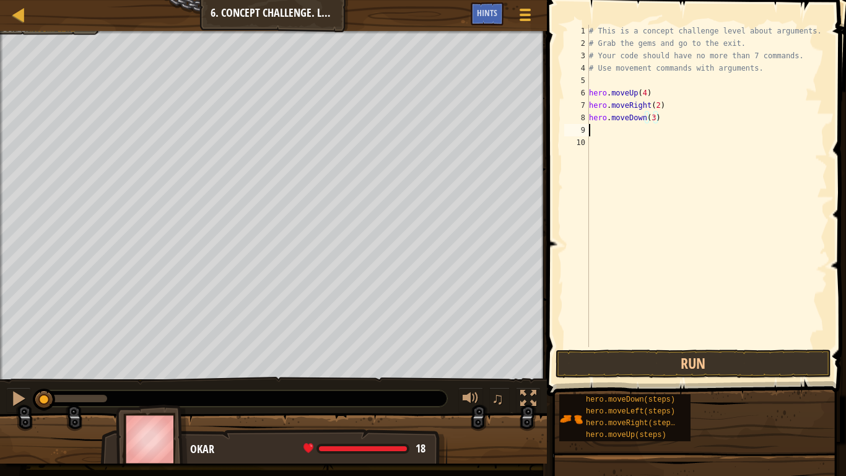
scroll to position [6, 0]
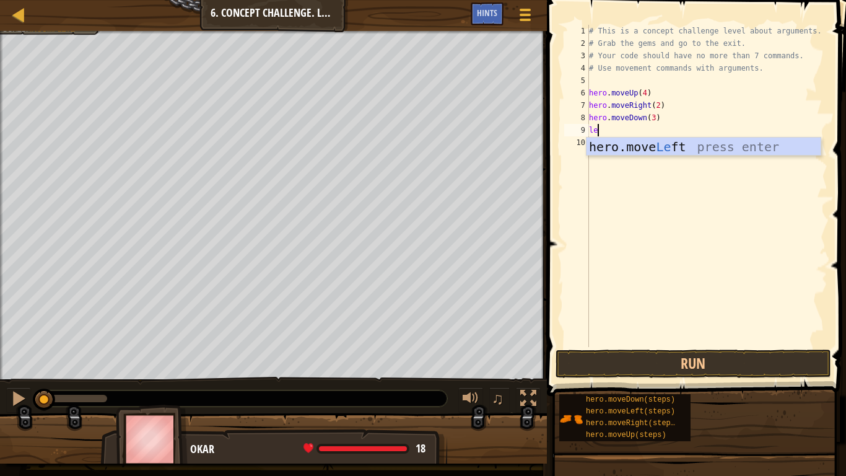
type textarea "left"
click at [618, 142] on div "hero.move Left press enter" at bounding box center [704, 166] width 234 height 56
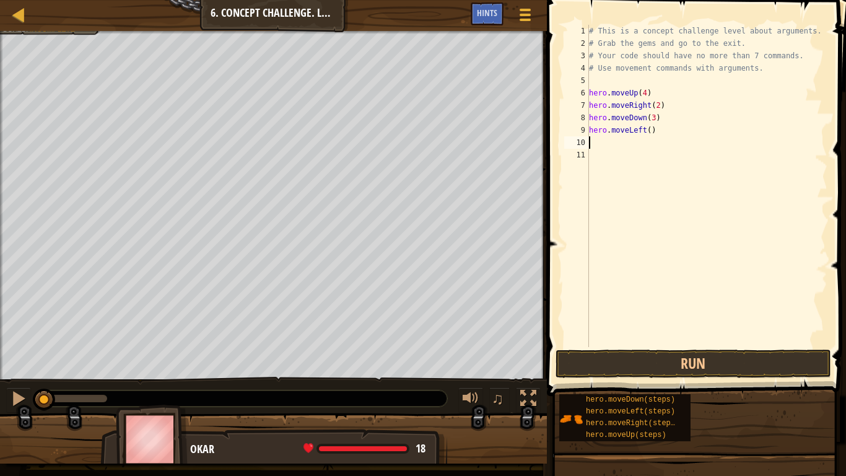
click at [652, 133] on div "# This is a concept challenge level about arguments. # Grab the gems and go to …" at bounding box center [707, 198] width 241 height 347
click at [650, 131] on div "# This is a concept challenge level about arguments. # Grab the gems and go to …" at bounding box center [707, 198] width 241 height 347
type textarea "hero.moveLeft(1)"
click at [597, 144] on div "# This is a concept challenge level about arguments. # Grab the gems and go to …" at bounding box center [707, 198] width 241 height 347
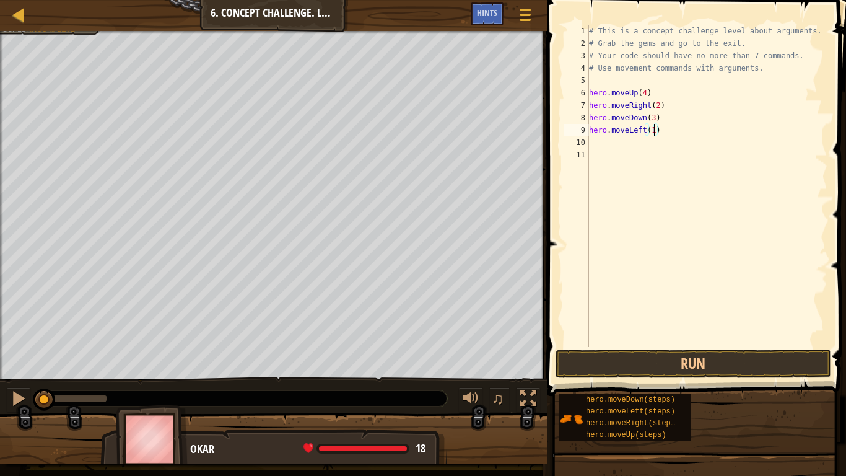
scroll to position [6, 0]
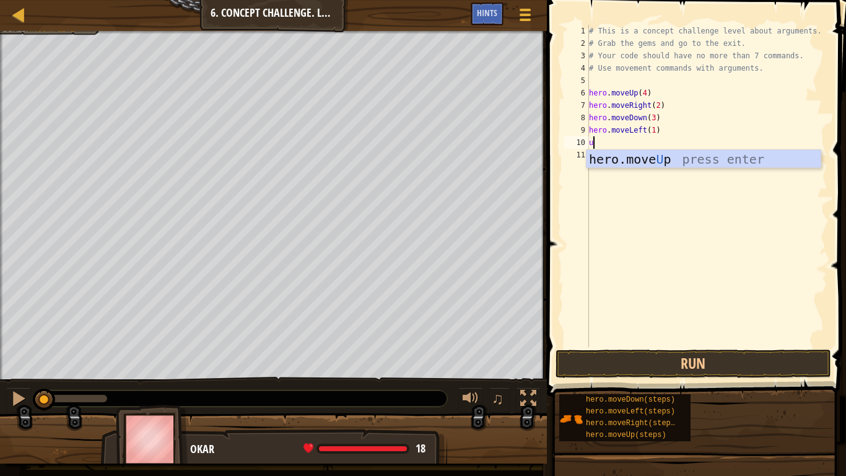
type textarea "up"
click at [634, 165] on div "hero.move Up press enter" at bounding box center [704, 178] width 234 height 56
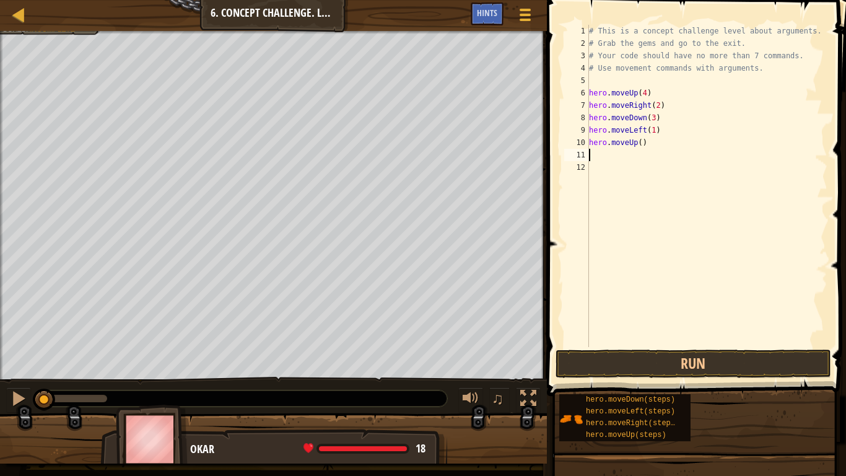
scroll to position [6, 0]
click at [644, 142] on div "# This is a concept challenge level about arguments. # Grab the gems and go to …" at bounding box center [707, 198] width 241 height 347
click at [641, 142] on div "# This is a concept challenge level about arguments. # Grab the gems and go to …" at bounding box center [707, 198] width 241 height 347
type textarea "hero.moveUp(2)"
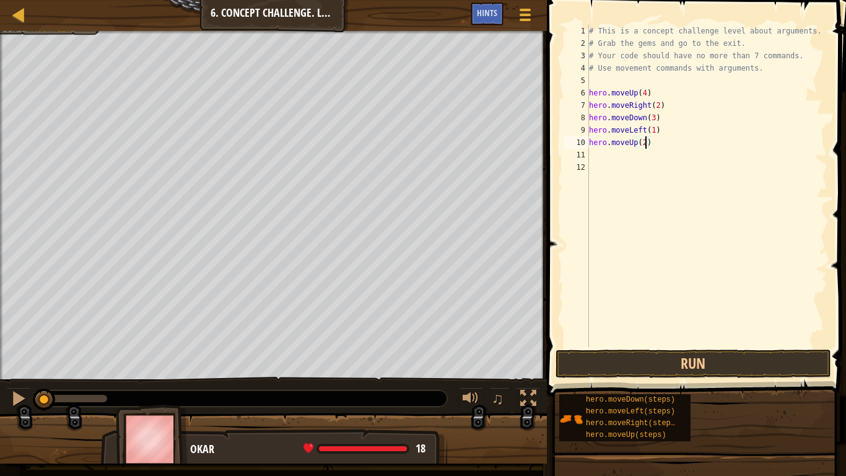
click at [599, 157] on div "# This is a concept challenge level about arguments. # Grab the gems and go to …" at bounding box center [707, 198] width 241 height 347
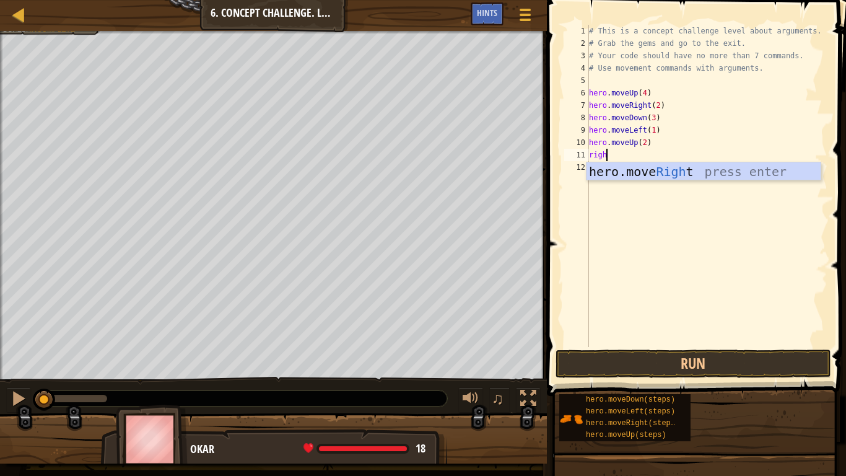
type textarea "right"
click at [626, 169] on div "hero.move Right press enter" at bounding box center [704, 190] width 234 height 56
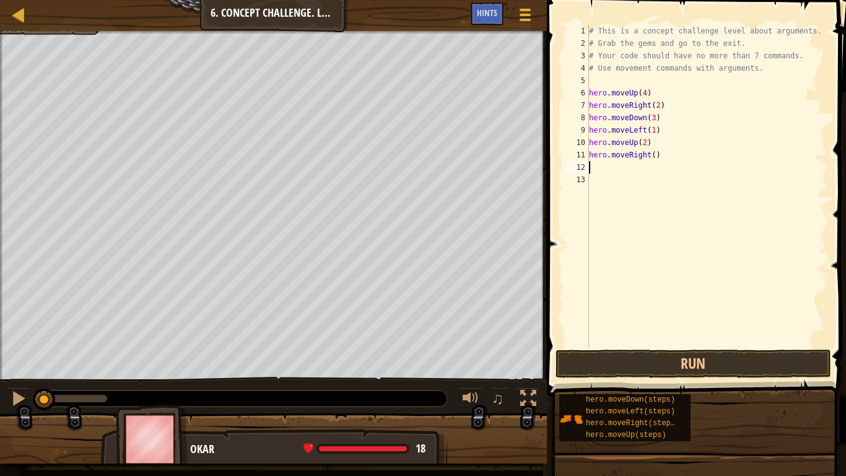
click at [656, 158] on div "# This is a concept challenge level about arguments. # Grab the gems and go to …" at bounding box center [707, 198] width 241 height 347
type textarea "hero.moveRight(3)"
click at [692, 364] on button "Run" at bounding box center [694, 363] width 276 height 28
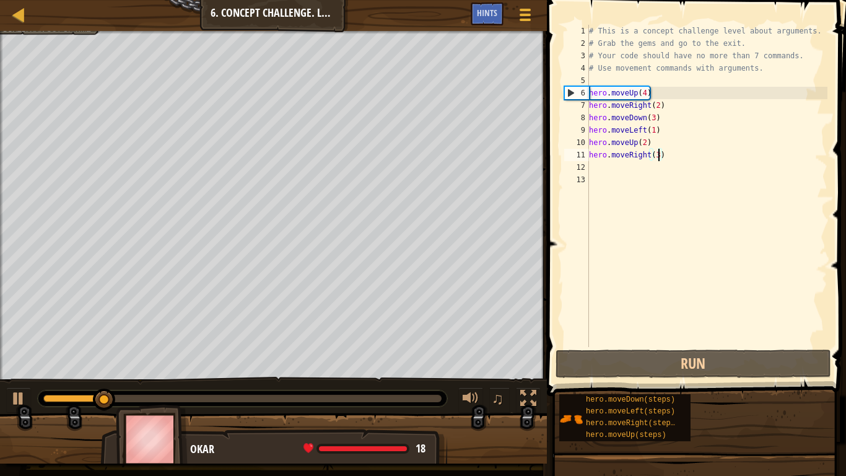
click at [590, 83] on div "# This is a concept challenge level about arguments. # Grab the gems and go to …" at bounding box center [707, 198] width 241 height 347
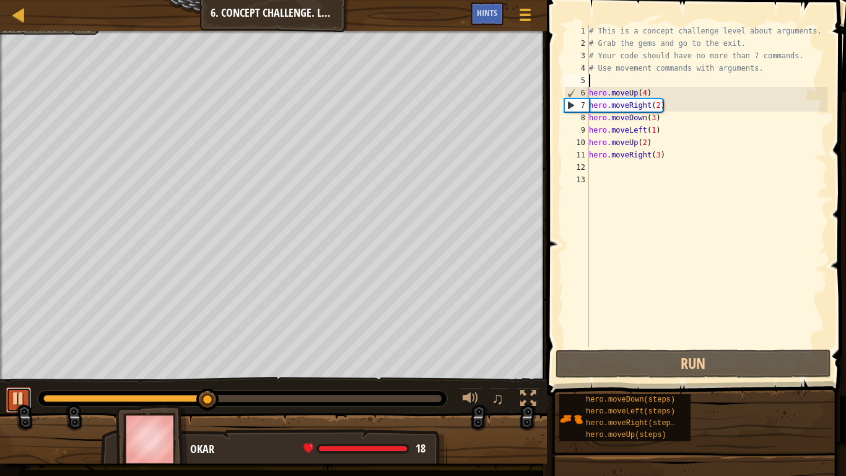
click at [15, 370] on div at bounding box center [19, 398] width 16 height 16
click at [600, 82] on div "# This is a concept challenge level about arguments. # Grab the gems and go to …" at bounding box center [707, 198] width 241 height 347
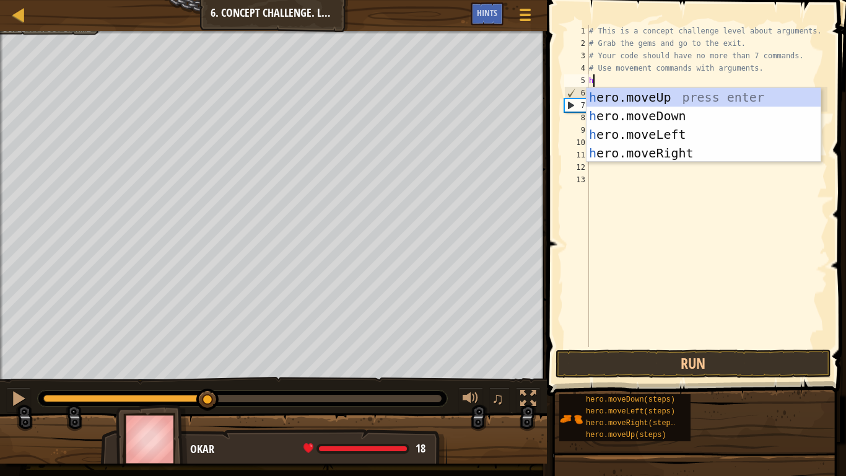
type textarea "her"
click at [646, 149] on div "her o.moveUp press enter her o.moveDown press enter her o.moveLeft press enter …" at bounding box center [704, 144] width 234 height 112
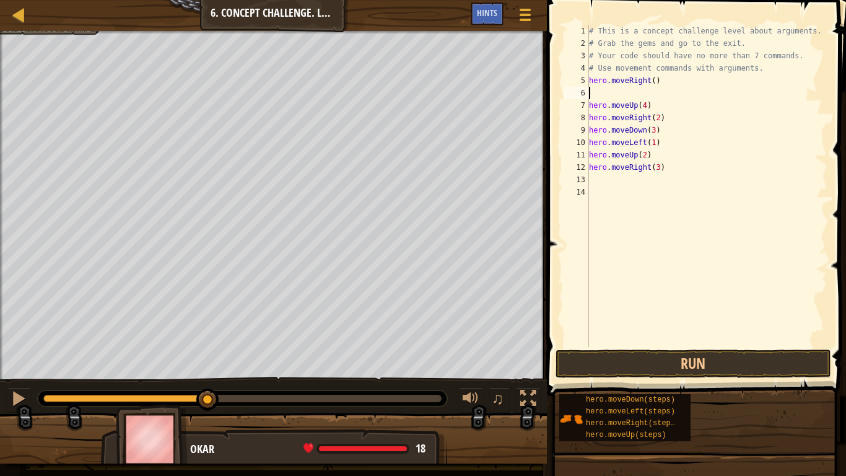
scroll to position [6, 0]
click at [655, 83] on div "# This is a concept challenge level about arguments. # Grab the gems and go to …" at bounding box center [707, 198] width 241 height 347
click at [717, 352] on button "Run" at bounding box center [694, 363] width 276 height 28
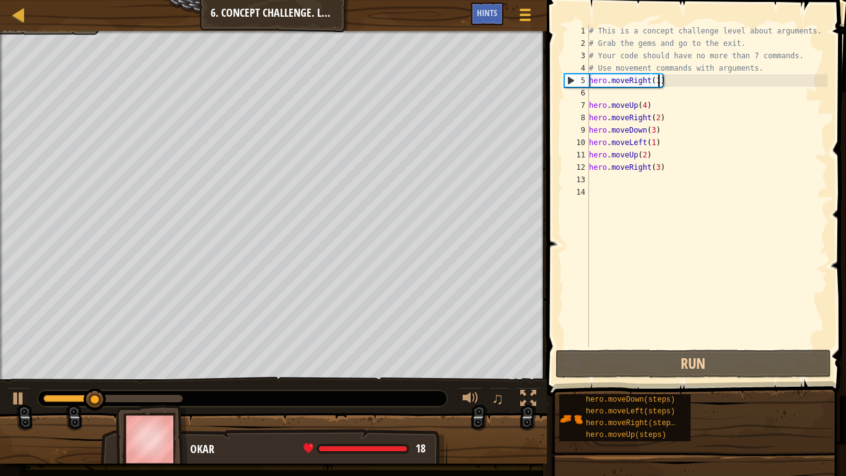
click at [749, 370] on div "hero.moveDown(steps) hero.moveLeft(steps) hero.moveRight(steps) hero.moveUp(ste…" at bounding box center [698, 417] width 279 height 48
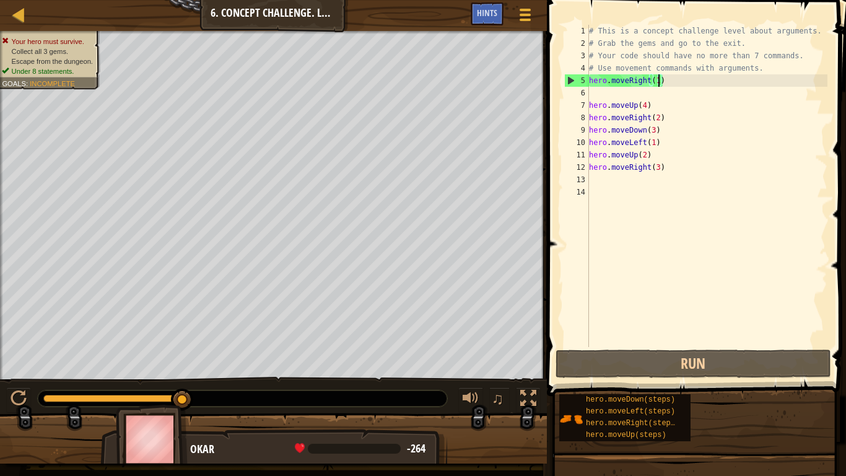
click at [646, 105] on div "# This is a concept challenge level about arguments. # Grab the gems and go to …" at bounding box center [707, 198] width 241 height 347
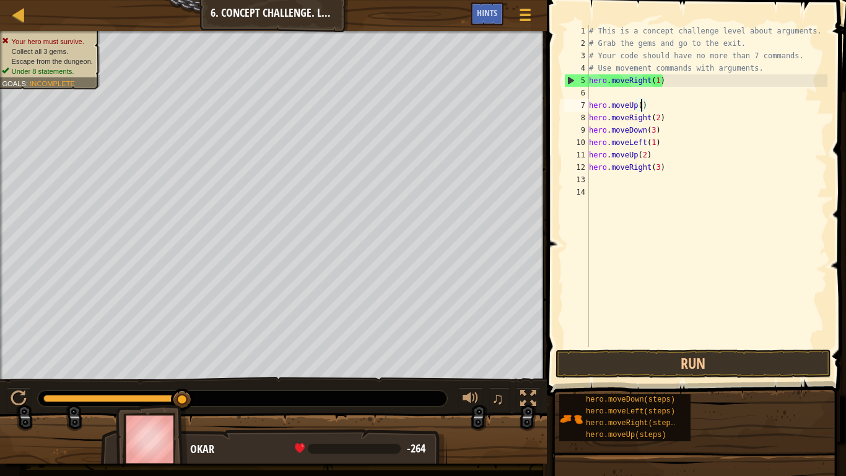
scroll to position [6, 8]
type textarea "hero.moveUp(3)"
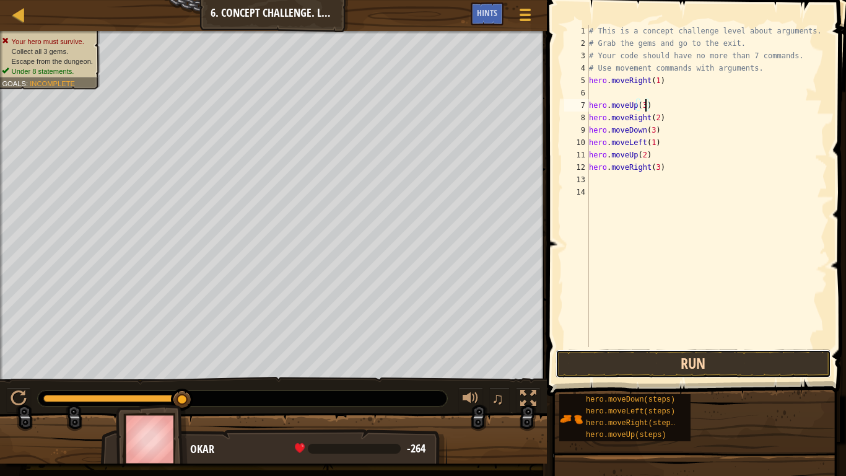
click at [691, 366] on button "Run" at bounding box center [694, 363] width 276 height 28
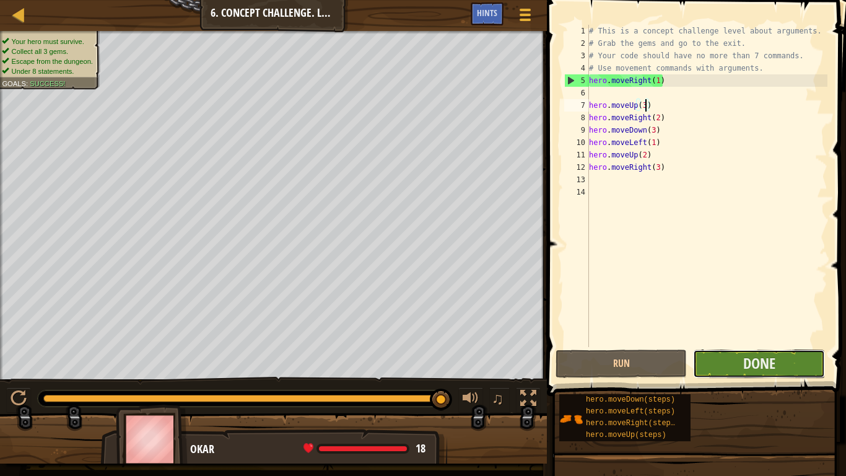
click at [738, 370] on button "Done" at bounding box center [758, 363] width 131 height 28
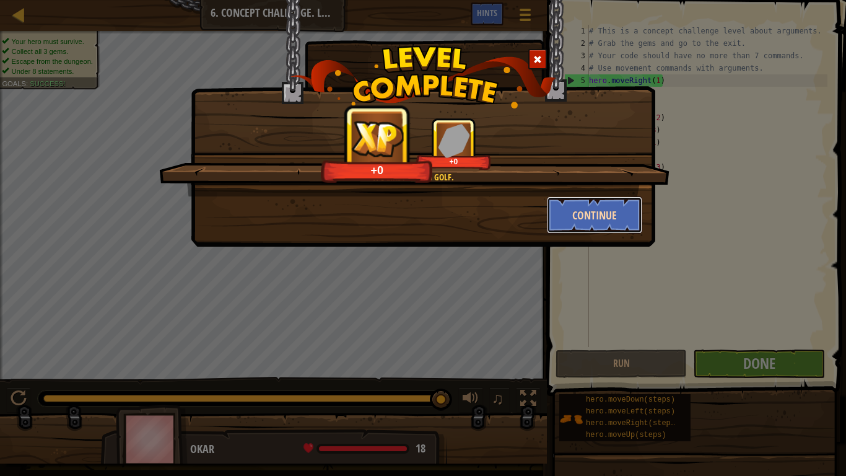
click at [624, 222] on button "Continue" at bounding box center [595, 214] width 96 height 37
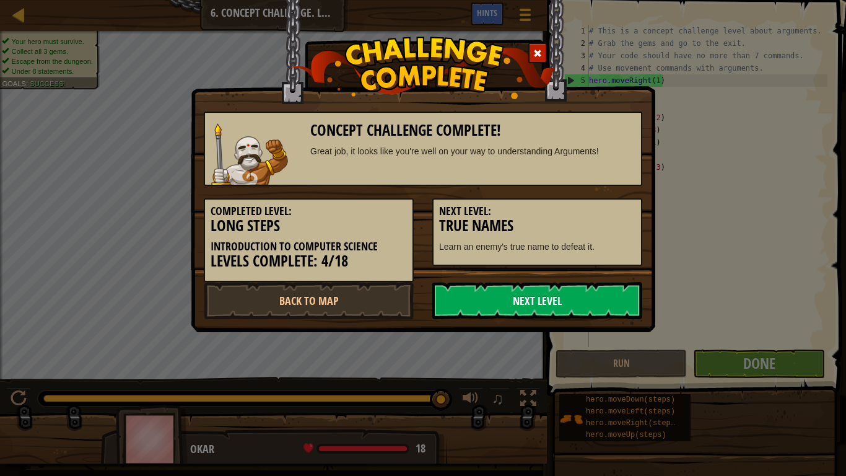
click at [471, 303] on link "Next Level" at bounding box center [537, 300] width 210 height 37
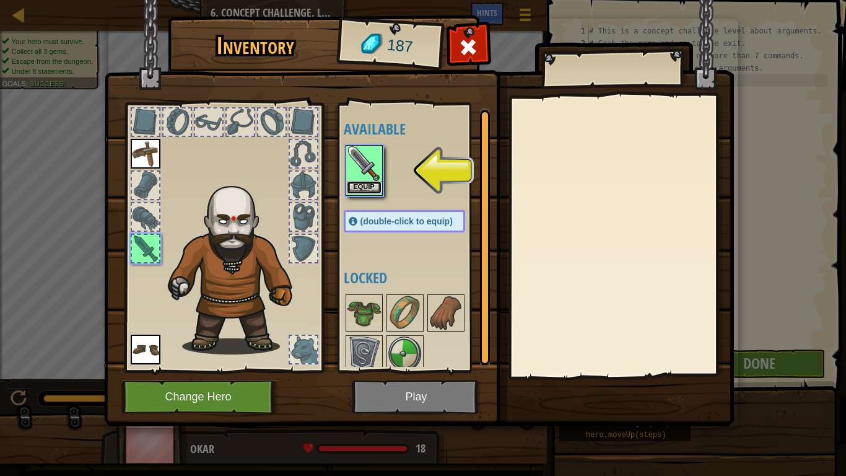
click at [361, 186] on button "Equip" at bounding box center [364, 187] width 35 height 13
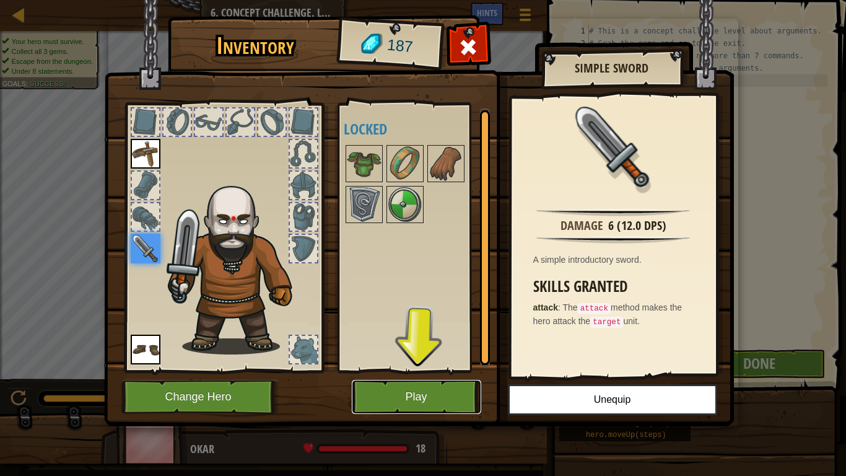
click at [404, 370] on button "Play" at bounding box center [416, 397] width 129 height 34
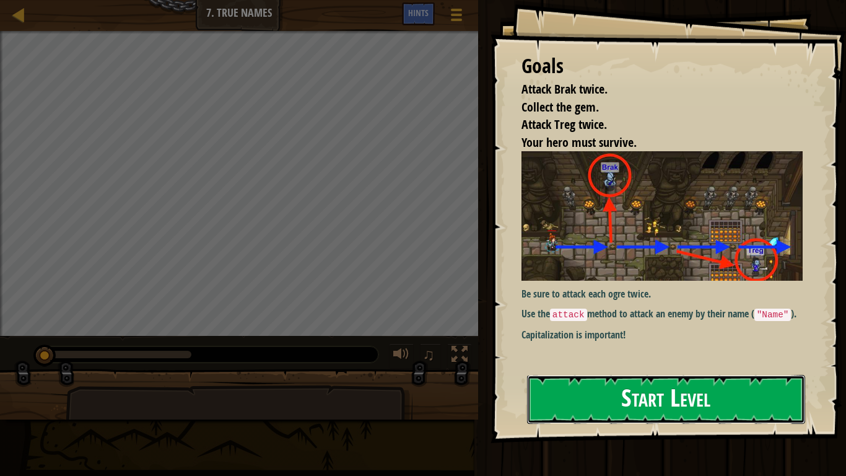
click at [592, 370] on button "Start Level" at bounding box center [666, 399] width 278 height 49
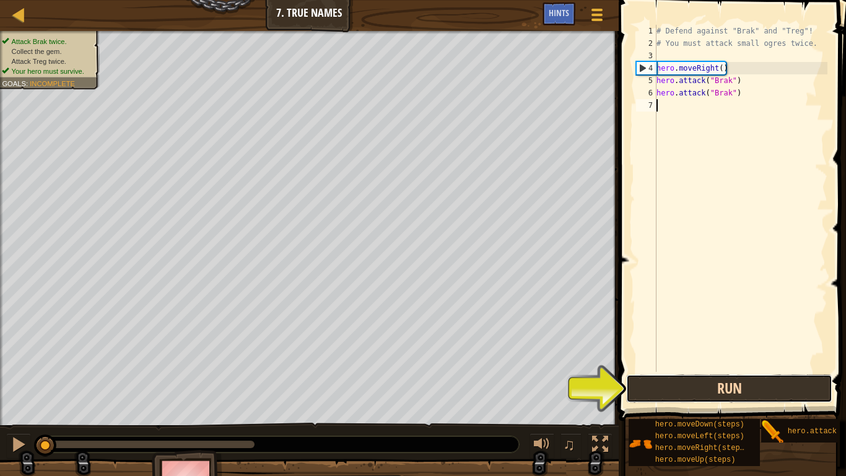
click at [697, 370] on button "Run" at bounding box center [729, 388] width 206 height 28
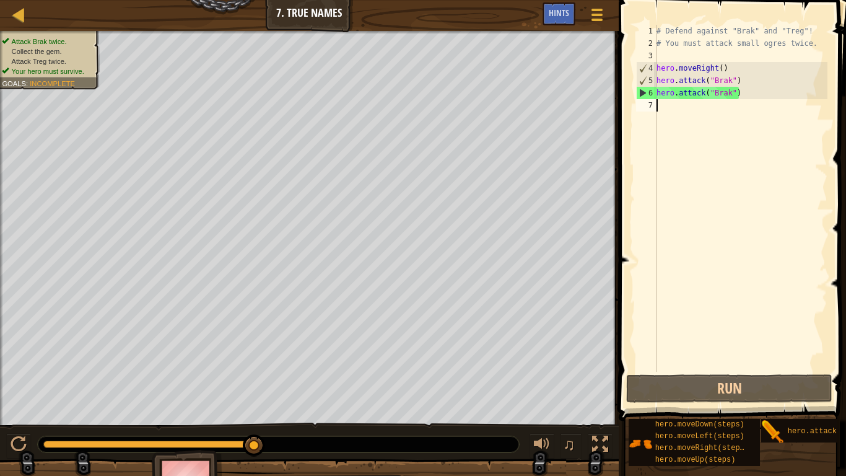
click at [665, 107] on div "# Defend against "Brak" and "Treg"! # You must attack small ogres twice. hero .…" at bounding box center [740, 211] width 173 height 372
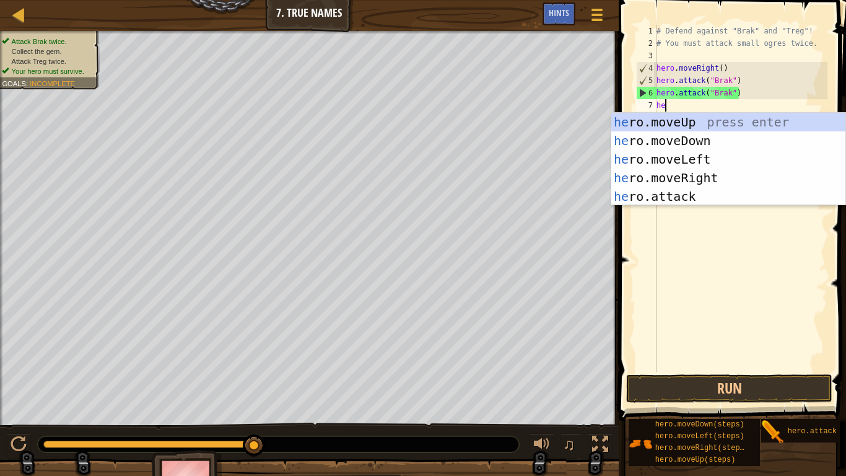
type textarea "her"
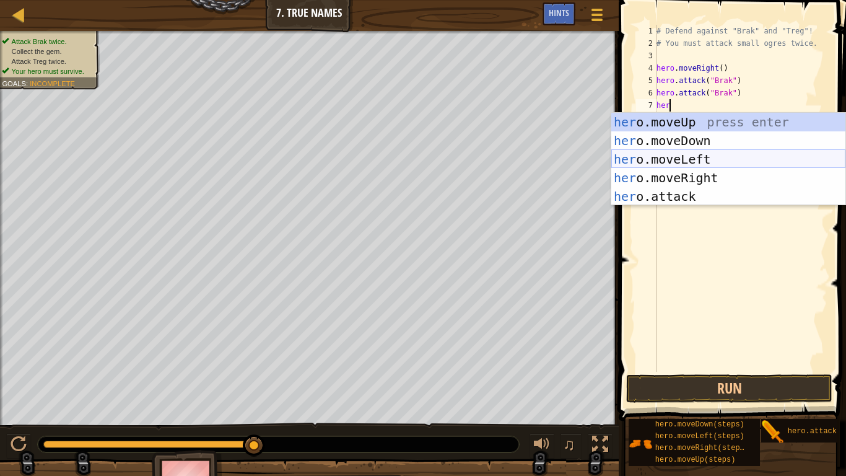
click at [675, 159] on div "her o.moveUp press enter her o.moveDown press enter her o.moveLeft press enter …" at bounding box center [728, 178] width 234 height 130
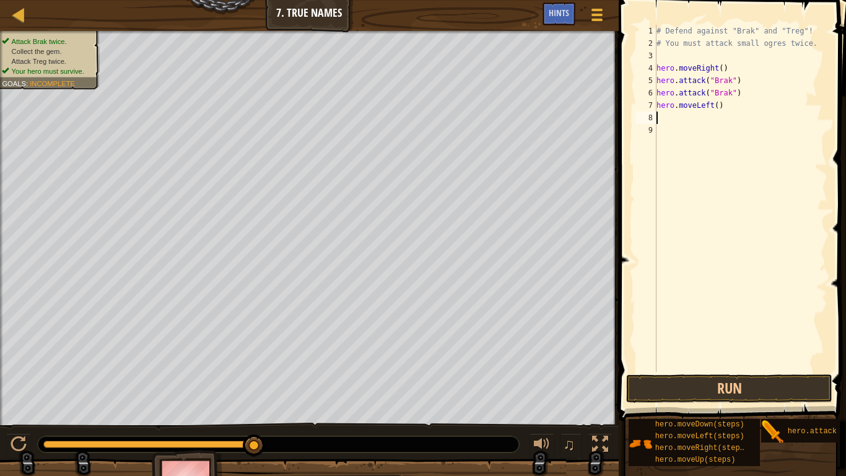
scroll to position [6, 0]
click at [681, 370] on button "Run" at bounding box center [729, 388] width 206 height 28
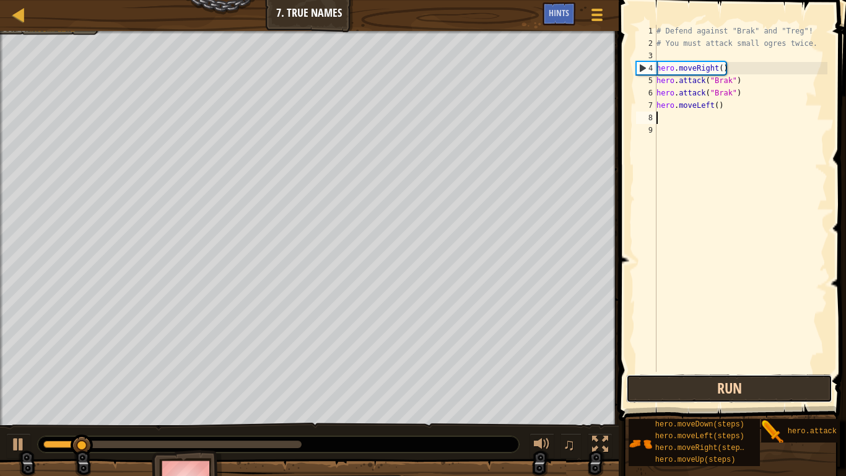
click at [681, 370] on button "Run" at bounding box center [729, 388] width 206 height 28
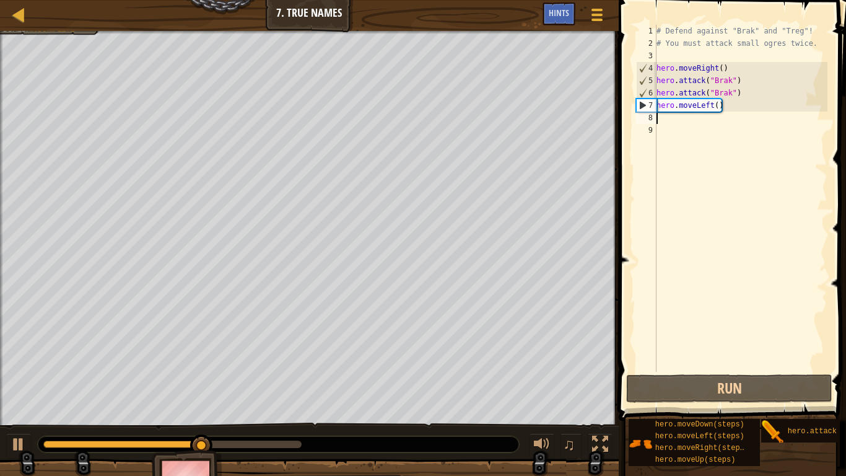
click at [709, 107] on div "# Defend against "Brak" and "Treg"! # You must attack small ogres twice. hero .…" at bounding box center [740, 211] width 173 height 372
click at [714, 107] on div "# Defend against "Brak" and "Treg"! # You must attack small ogres twice. hero .…" at bounding box center [740, 211] width 173 height 372
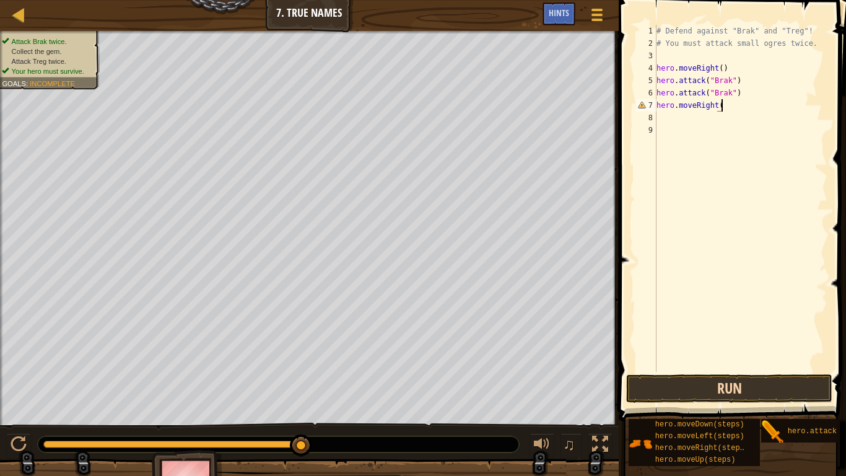
scroll to position [6, 9]
type textarea "hero.moveRight()"
click at [680, 370] on button "Run" at bounding box center [729, 388] width 206 height 28
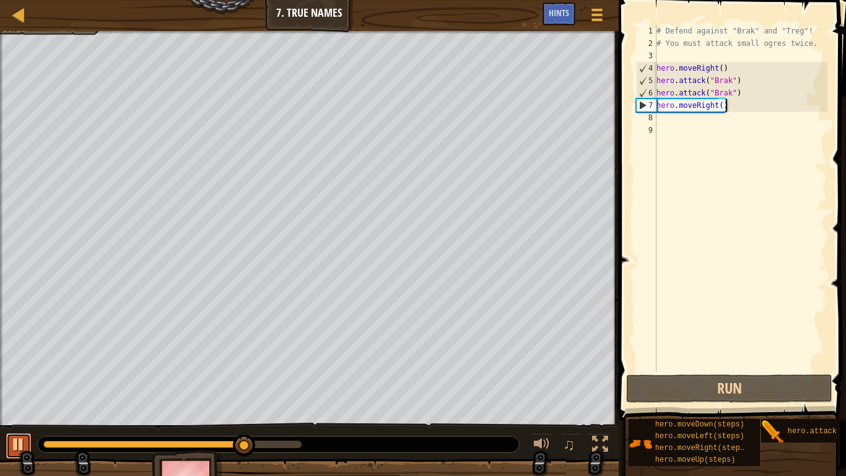
click at [17, 370] on div at bounding box center [19, 444] width 16 height 16
click at [695, 121] on div "# Defend against "Brak" and "Treg"! # You must attack small ogres twice. hero .…" at bounding box center [740, 211] width 173 height 372
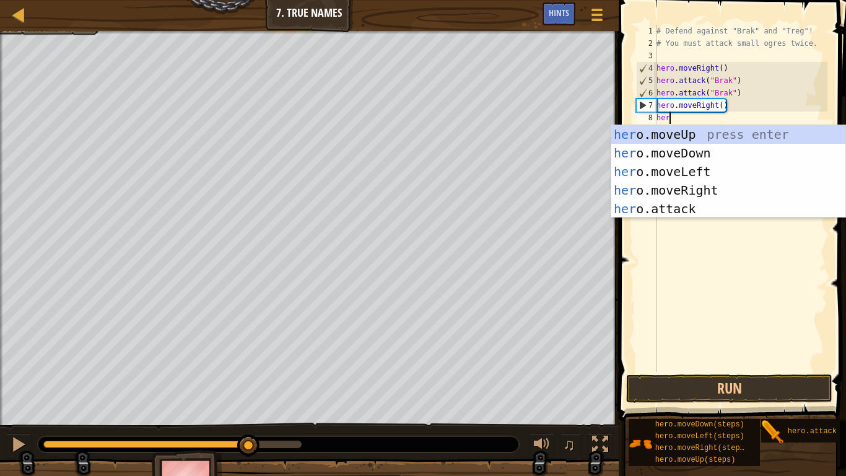
scroll to position [6, 1]
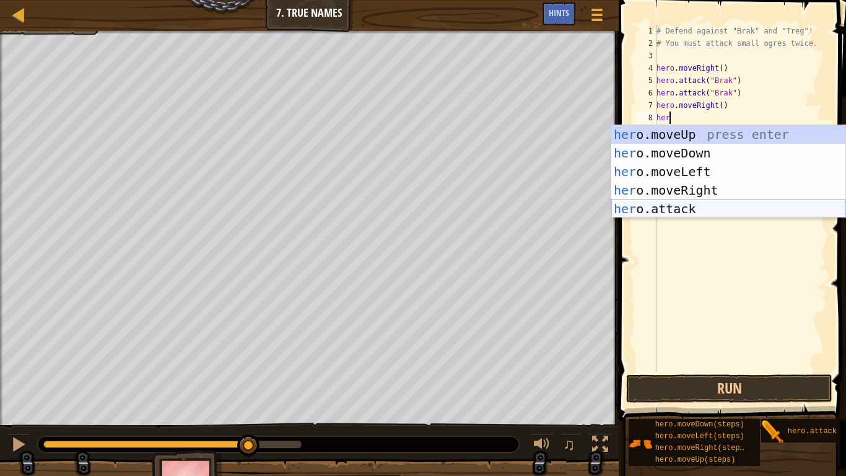
click at [693, 209] on div "her o.moveUp press enter her o.moveDown press enter her o.moveLeft press enter …" at bounding box center [728, 190] width 234 height 130
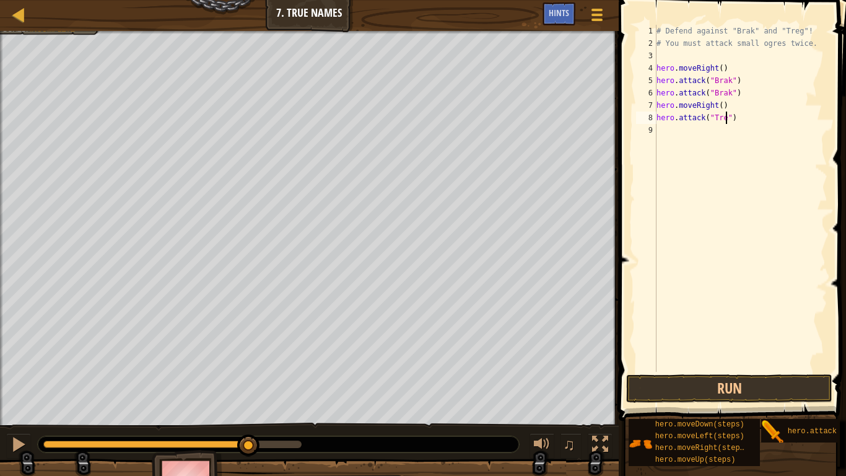
type textarea "hero.attack("Treg")"
click at [672, 139] on div "# Defend against "Brak" and "Treg"! # You must attack small ogres twice. hero .…" at bounding box center [740, 211] width 173 height 372
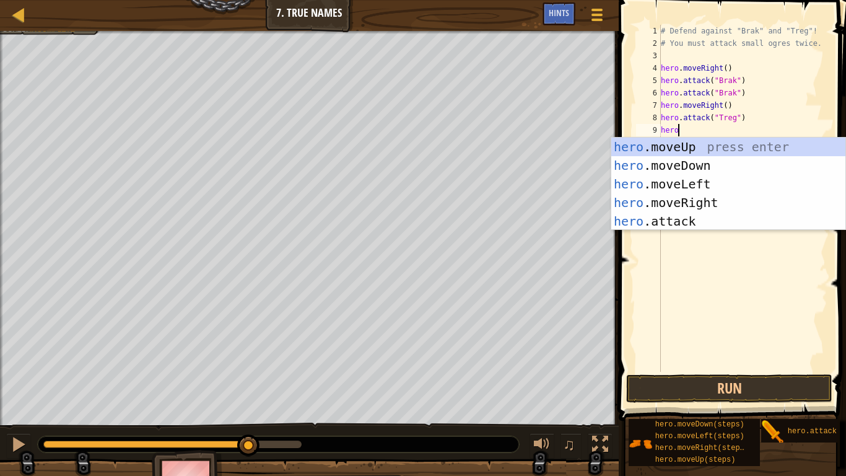
scroll to position [6, 2]
click at [674, 222] on div "hero .moveUp press enter hero .moveDown press enter hero .moveLeft press enter …" at bounding box center [728, 203] width 234 height 130
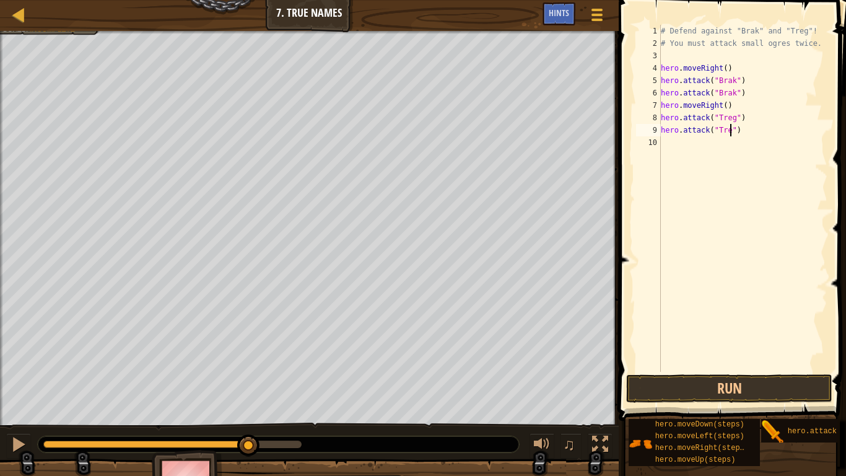
type textarea "hero.attack("Treg")"
click at [663, 144] on div "# Defend against "Brak" and "Treg"! # You must attack small ogres twice. hero .…" at bounding box center [743, 211] width 169 height 372
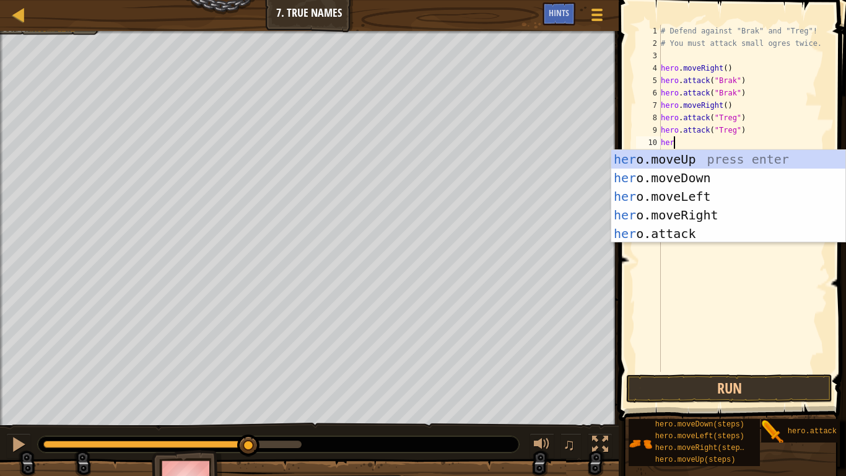
type textarea "hero"
click at [660, 211] on div "hero .moveUp press enter hero .moveDown press enter hero .moveLeft press enter …" at bounding box center [728, 215] width 234 height 130
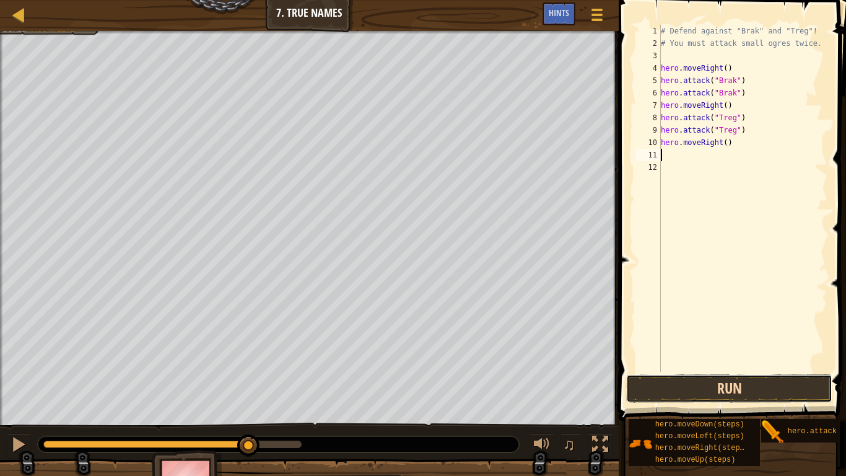
click at [742, 370] on button "Run" at bounding box center [729, 388] width 206 height 28
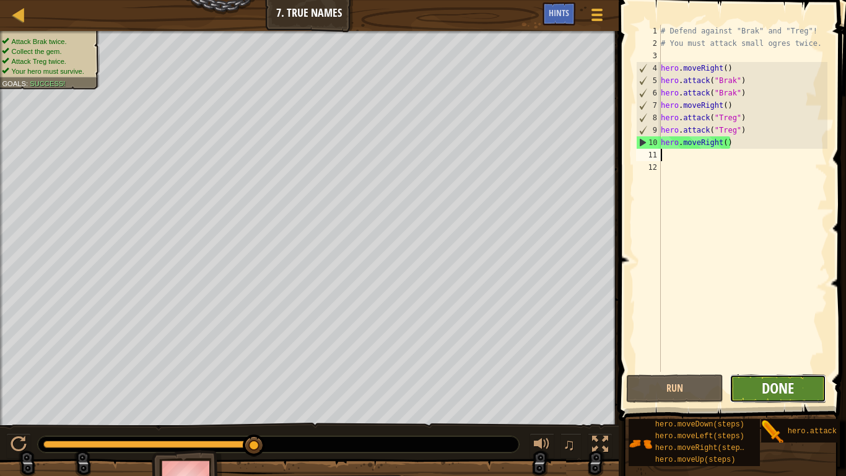
click at [782, 370] on span "Done" at bounding box center [778, 388] width 32 height 20
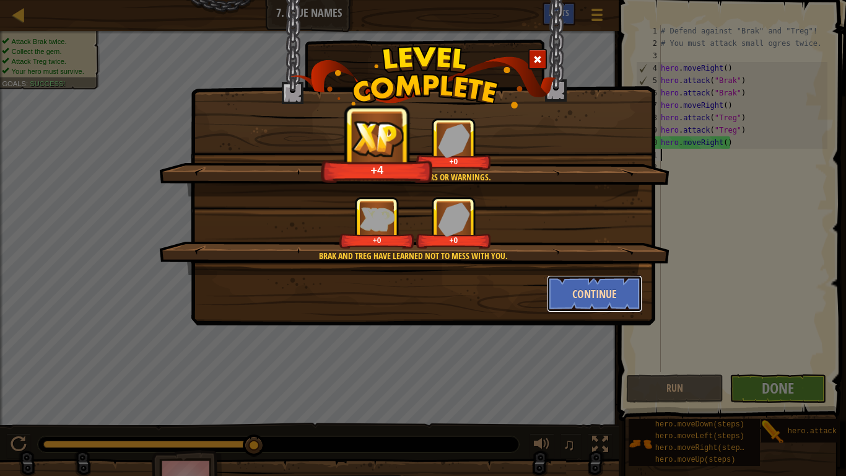
click at [583, 297] on button "Continue" at bounding box center [595, 293] width 96 height 37
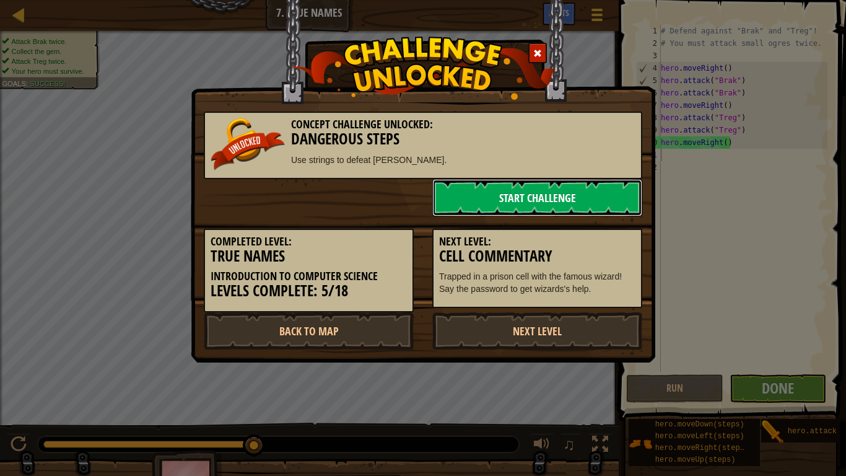
click at [487, 203] on link "Start Challenge" at bounding box center [537, 197] width 210 height 37
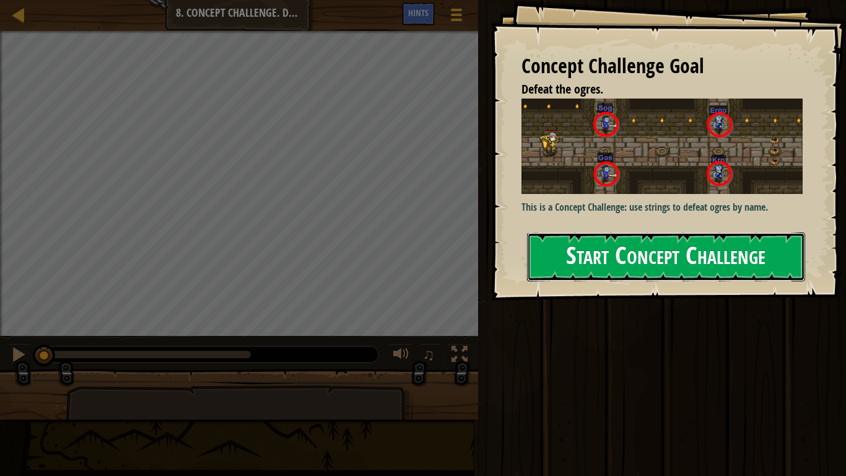
click at [678, 269] on button "Start Concept Challenge" at bounding box center [666, 256] width 278 height 49
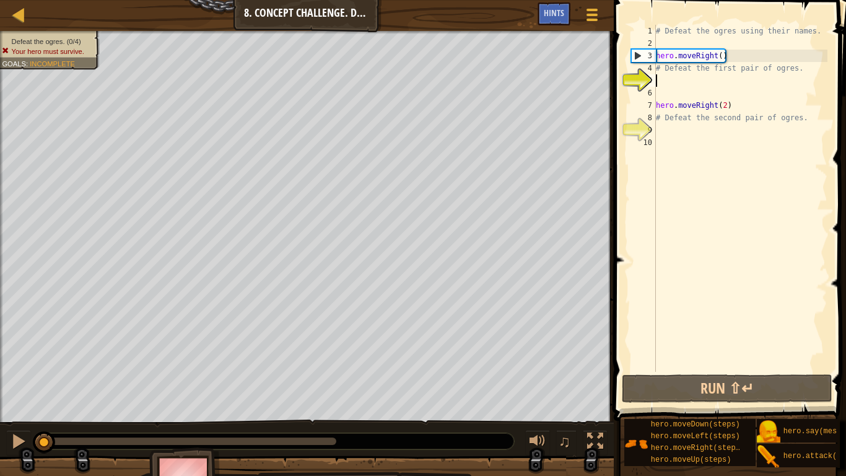
click at [673, 133] on div "# Defeat the ogres using their names. hero . moveRight ( ) # Defeat the first p…" at bounding box center [741, 211] width 174 height 372
click at [677, 120] on div "# Defeat the ogres using their names. hero . moveRight ( ) # Defeat the first p…" at bounding box center [741, 211] width 174 height 372
type textarea "# Defeat the second pair of ogres."
click at [703, 274] on div "# Defeat the ogres using their names. hero . moveRight ( ) # Defeat the first p…" at bounding box center [741, 211] width 174 height 372
click at [679, 74] on div "# Defeat the ogres using their names. hero . moveRight ( ) # Defeat the first p…" at bounding box center [741, 211] width 174 height 372
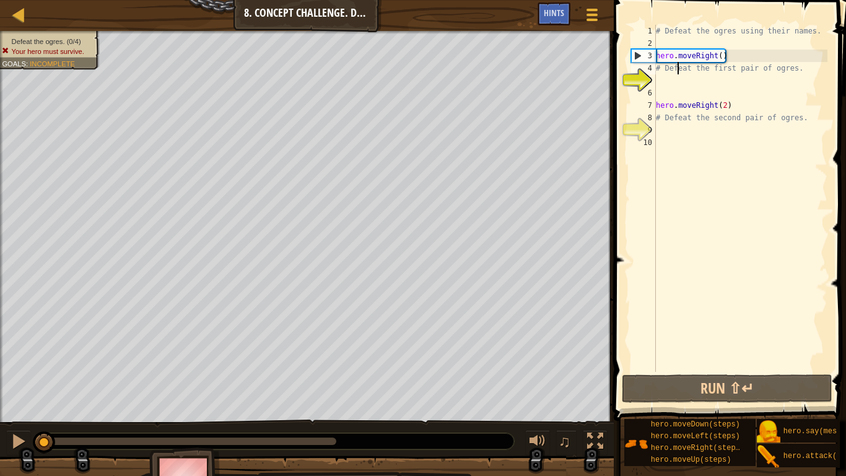
click at [667, 69] on div "# Defeat the ogres using their names. hero . moveRight ( ) # Defeat the first p…" at bounding box center [741, 211] width 174 height 372
click at [670, 99] on div "# Defeat the ogres using their names. hero . moveRight ( ) # Defeat the first p…" at bounding box center [741, 211] width 174 height 372
type textarea "hero.moveRight(2)"
click at [660, 82] on div "# Defeat the ogres using their names. hero . moveRight ( ) # Defeat the first p…" at bounding box center [741, 211] width 174 height 372
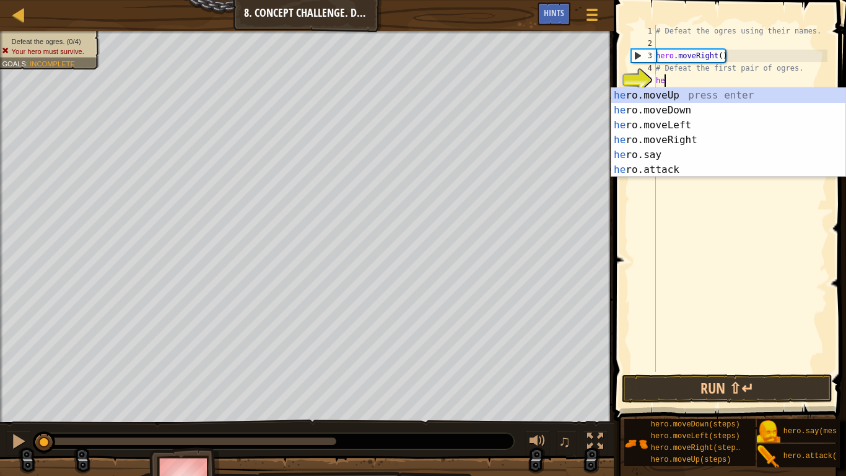
scroll to position [6, 2]
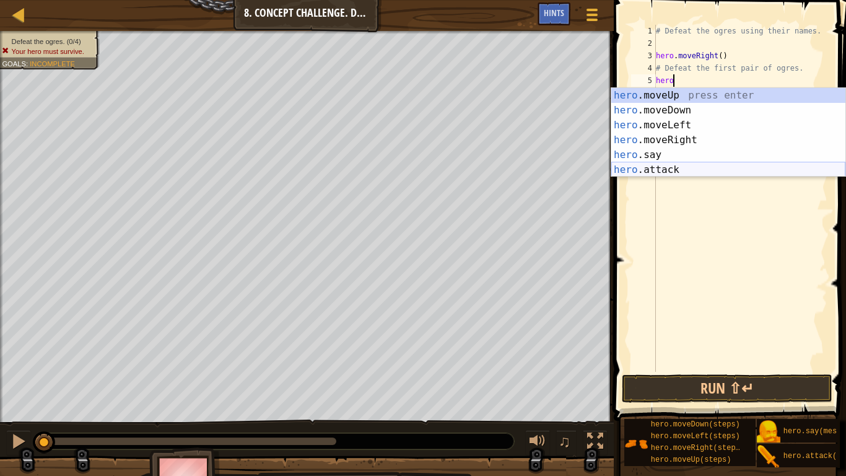
click at [683, 170] on div "hero .moveUp press enter hero .moveDown press enter hero .moveLeft press enter …" at bounding box center [728, 147] width 234 height 119
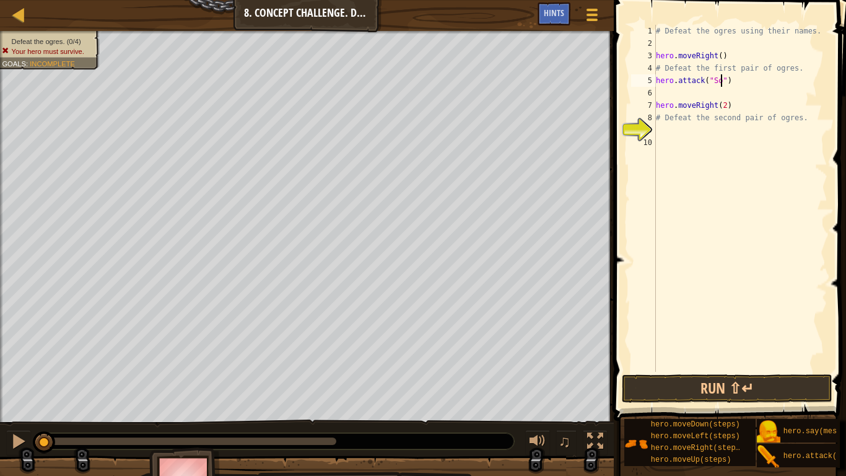
type textarea "hero.attack("Sog")"
click at [679, 94] on div "# Defeat the ogres using their names. hero . moveRight ( ) # Defeat the first p…" at bounding box center [741, 211] width 174 height 372
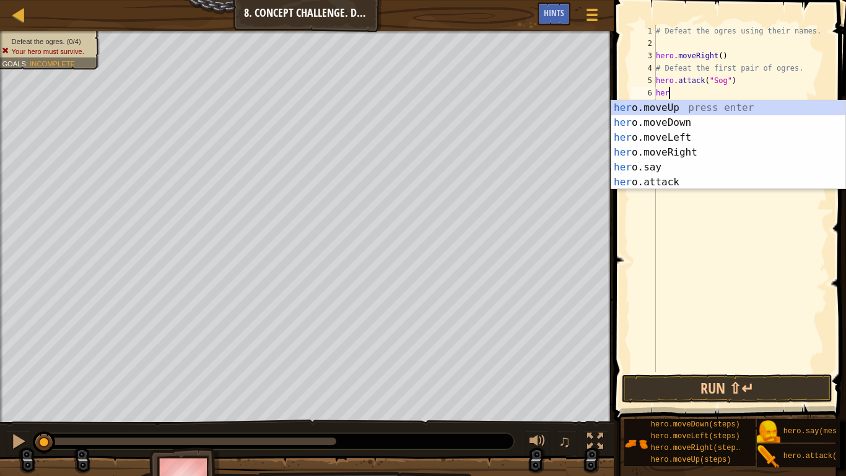
scroll to position [6, 2]
click at [686, 180] on div "hero .moveUp press enter hero .moveDown press enter hero .moveLeft press enter …" at bounding box center [728, 159] width 234 height 119
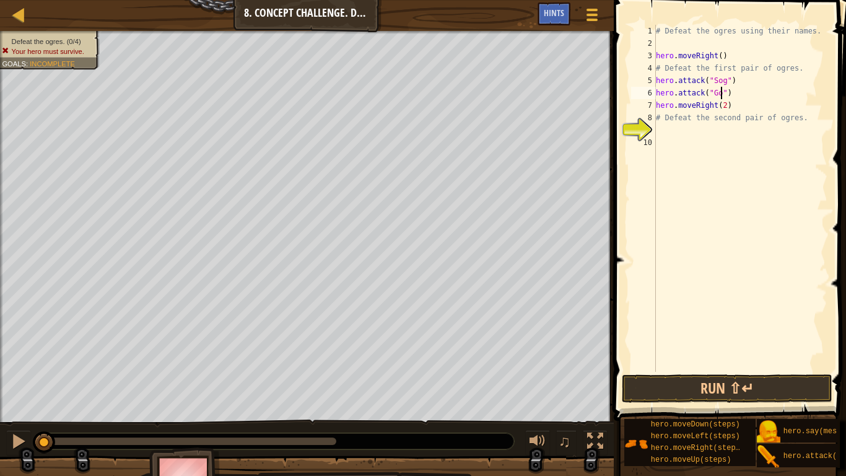
scroll to position [6, 11]
click at [782, 370] on button "Run ⇧↵" at bounding box center [727, 388] width 211 height 28
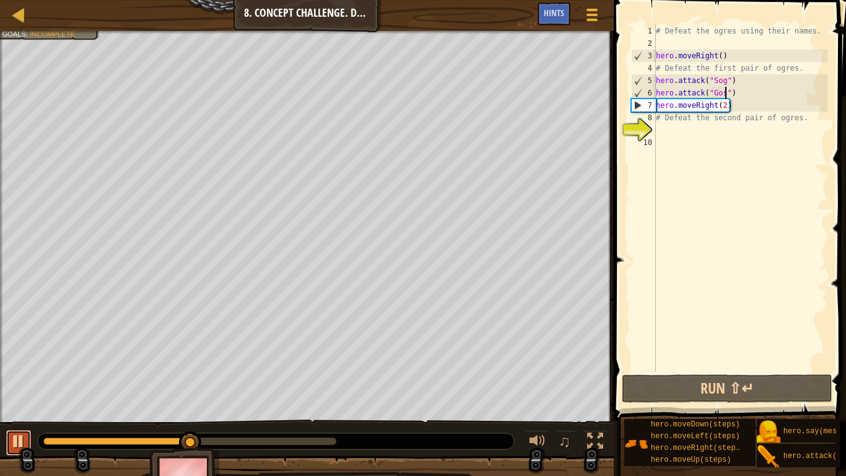
click at [25, 370] on div at bounding box center [19, 441] width 16 height 16
click at [731, 84] on div "# Defeat the ogres using their names. hero . moveRight ( ) # Defeat the first p…" at bounding box center [741, 211] width 174 height 372
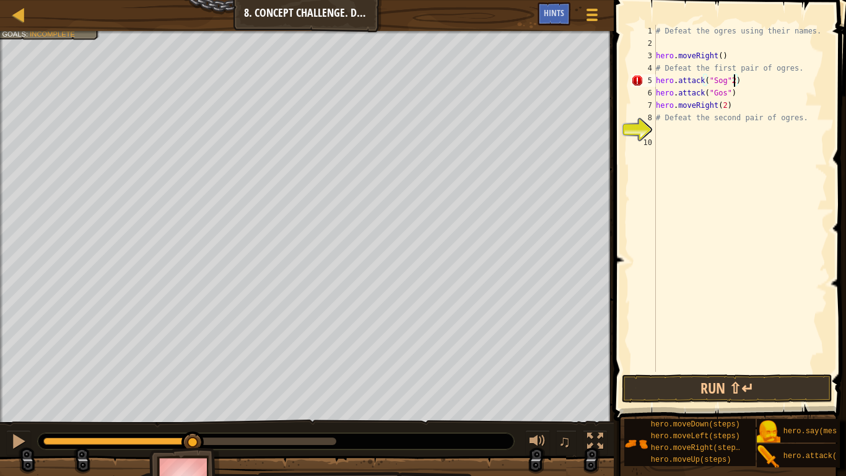
type textarea "hero.attack("Sog")"
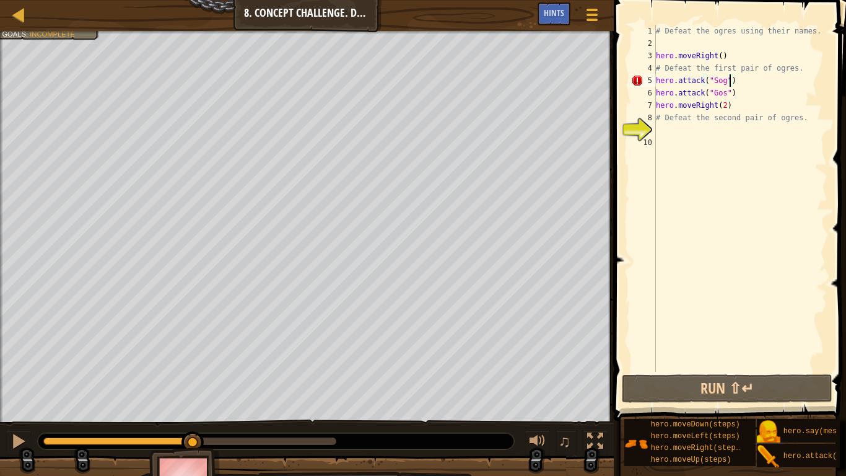
scroll to position [6, 11]
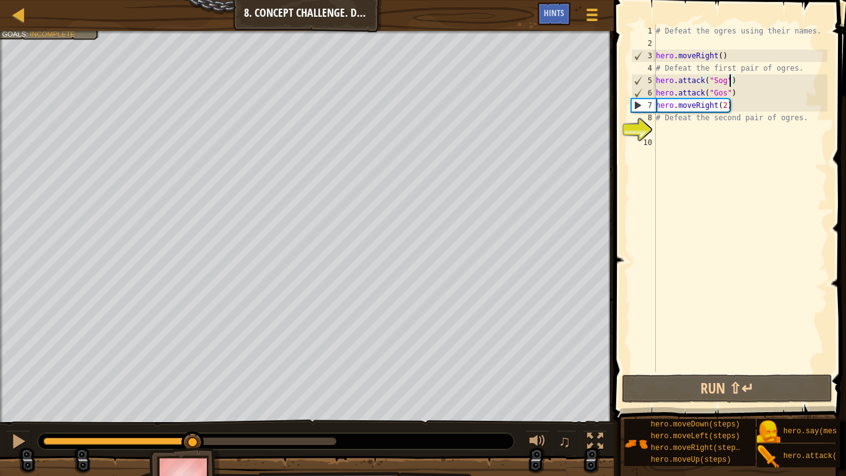
click at [747, 82] on div "# Defeat the ogres using their names. hero . moveRight ( ) # Defeat the first p…" at bounding box center [741, 211] width 174 height 372
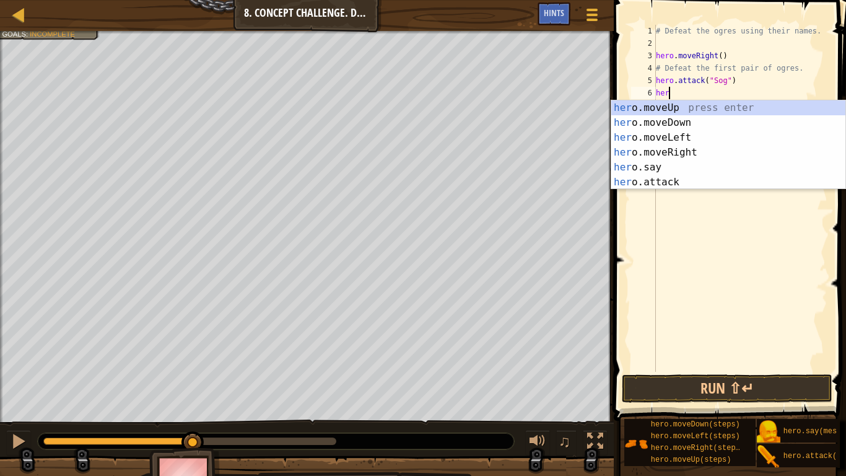
scroll to position [6, 1]
click at [660, 182] on div "her o.moveUp press enter her o.moveDown press enter her o.moveLeft press enter …" at bounding box center [728, 159] width 234 height 119
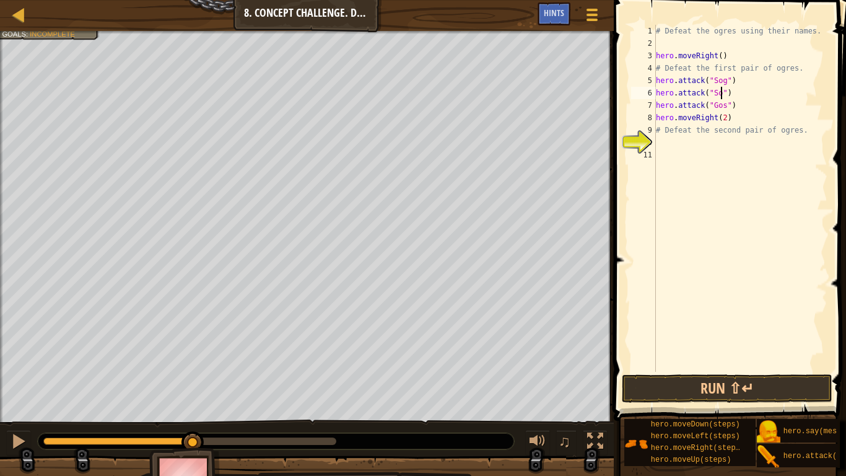
scroll to position [6, 11]
click at [736, 110] on div "# Defeat the ogres using their names. hero . moveRight ( ) # Defeat the first p…" at bounding box center [741, 211] width 174 height 372
type textarea "hero.attack("Gos")"
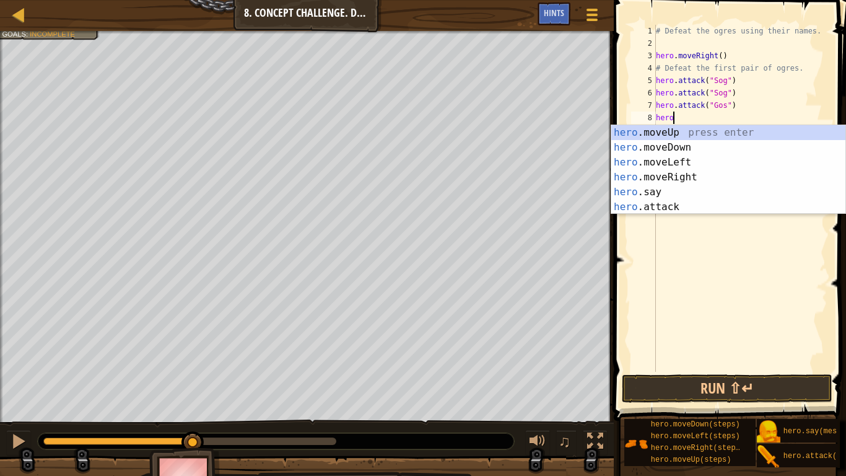
scroll to position [6, 2]
click at [678, 205] on div "hero .moveUp press enter hero .moveDown press enter hero .moveLeft press enter …" at bounding box center [728, 184] width 234 height 119
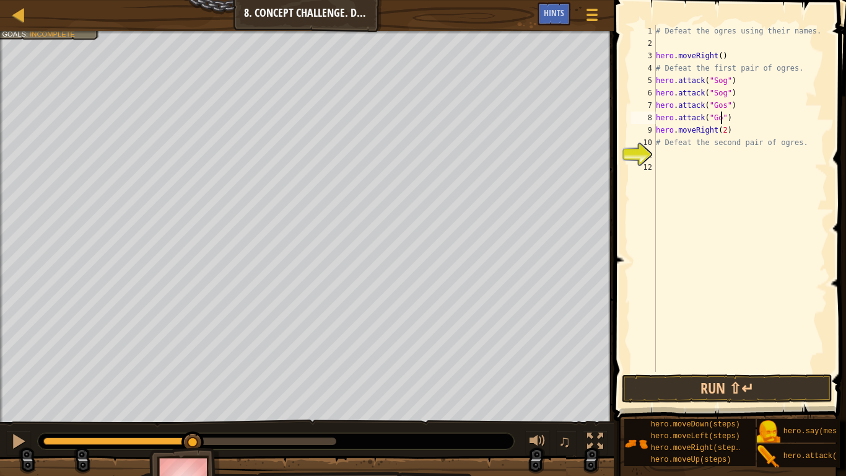
scroll to position [6, 11]
type textarea "hero.attack("Gos")"
click at [666, 149] on div "# Defeat the ogres using their names. hero . moveRight ( ) # Defeat the first p…" at bounding box center [741, 211] width 174 height 372
type textarea "h"
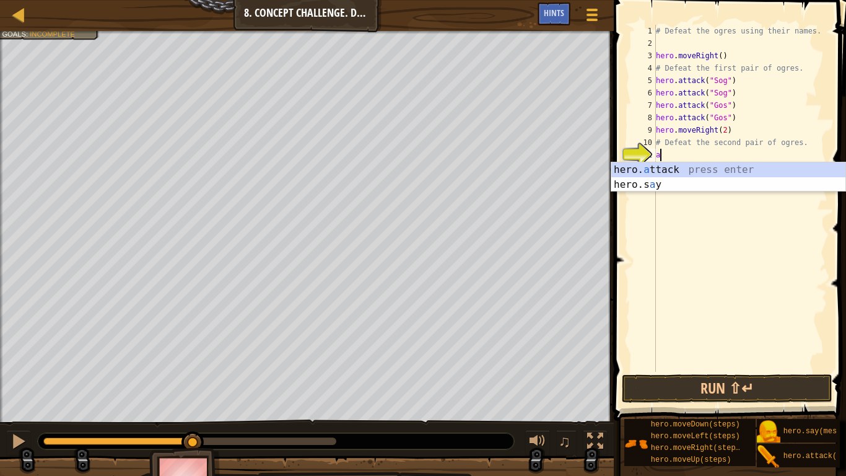
scroll to position [6, 1]
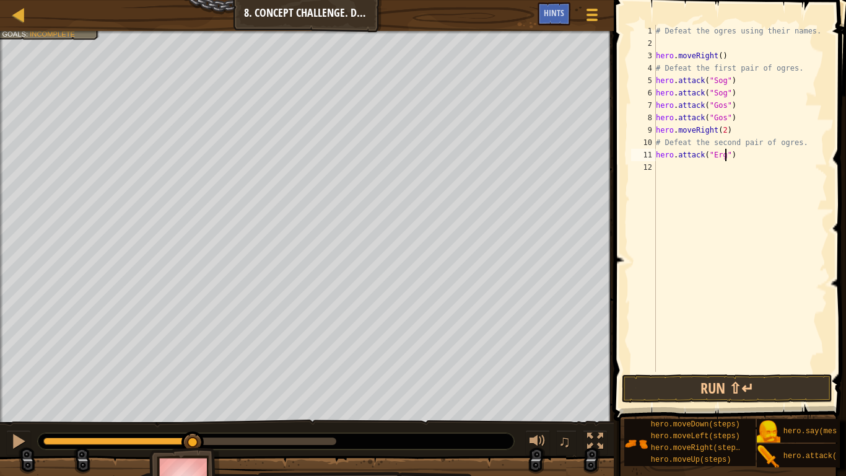
type textarea "hero.attack("Ergo")"
click at [661, 166] on div "# Defeat the ogres using their names. hero . moveRight ( ) # Defeat the first p…" at bounding box center [741, 211] width 174 height 372
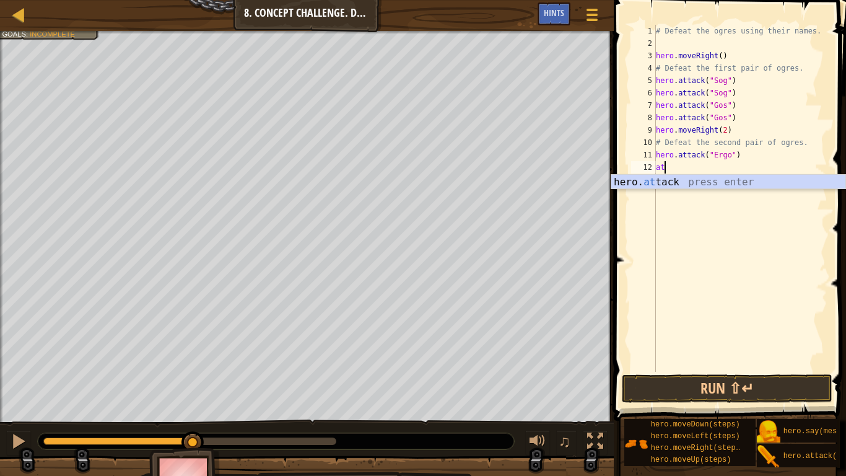
scroll to position [6, 1]
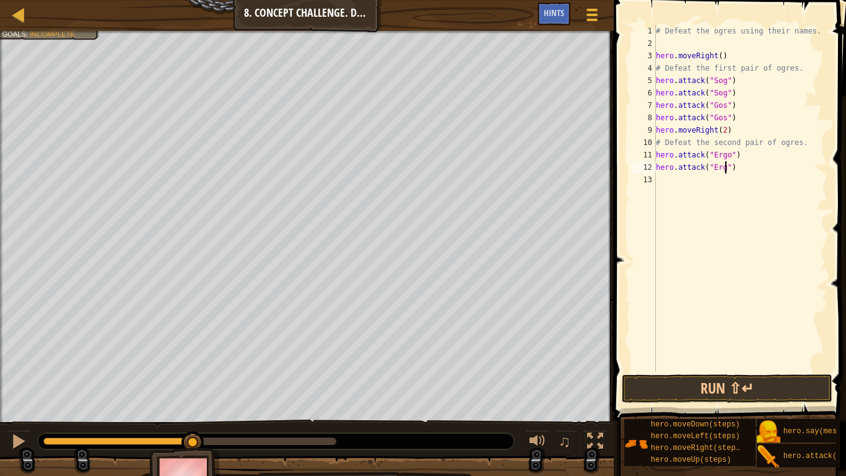
type textarea "hero.attack("Ergo")"
click at [676, 185] on div "# Defeat the ogres using their names. hero . moveRight ( ) # Defeat the first p…" at bounding box center [741, 211] width 174 height 372
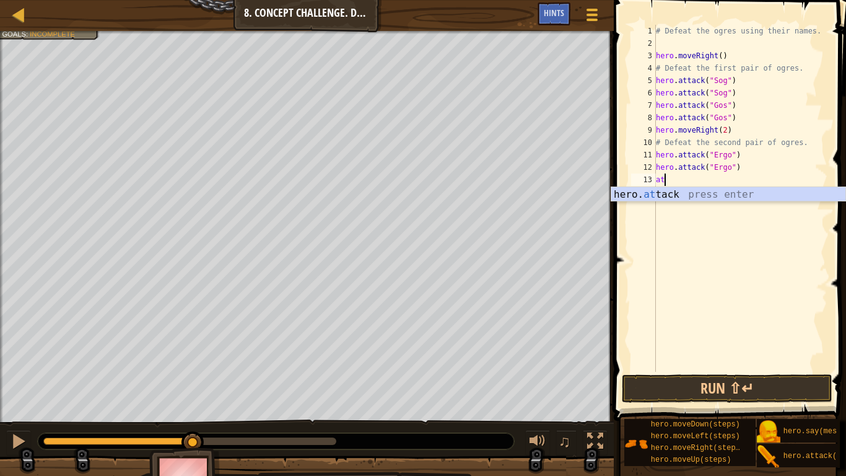
scroll to position [6, 1]
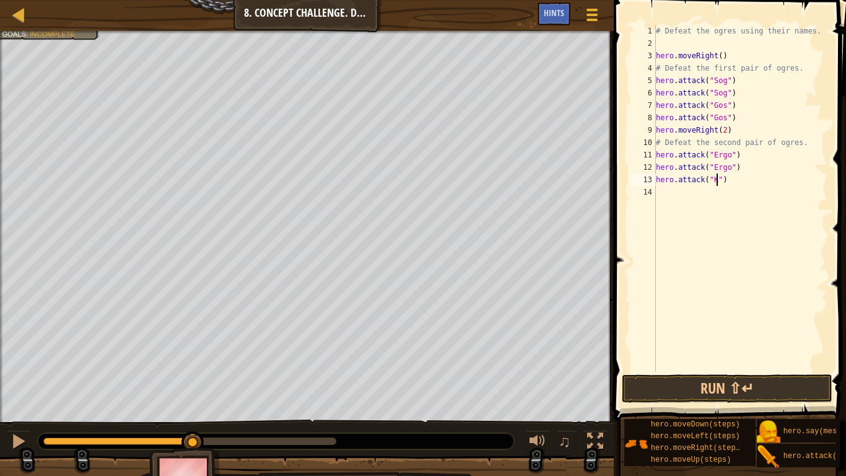
type textarea "hero.attack("Kro")"
click at [692, 190] on div "# Defeat the ogres using their names. hero . moveRight ( ) # Defeat the first p…" at bounding box center [741, 211] width 174 height 372
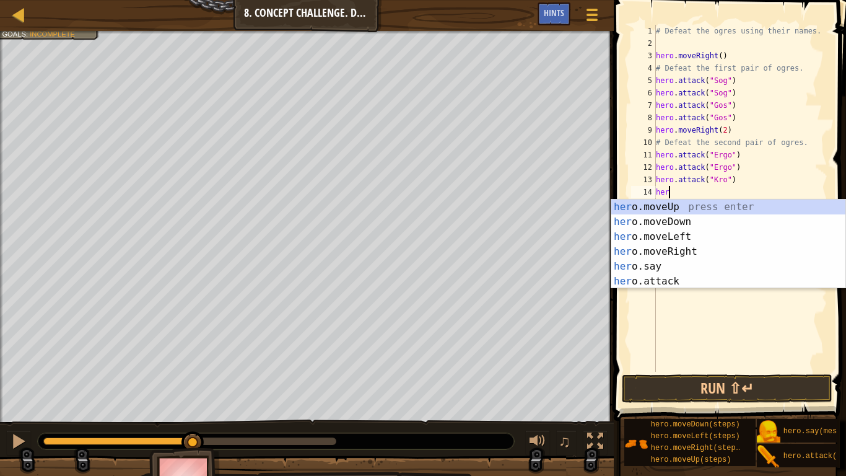
scroll to position [6, 1]
type textarea "h"
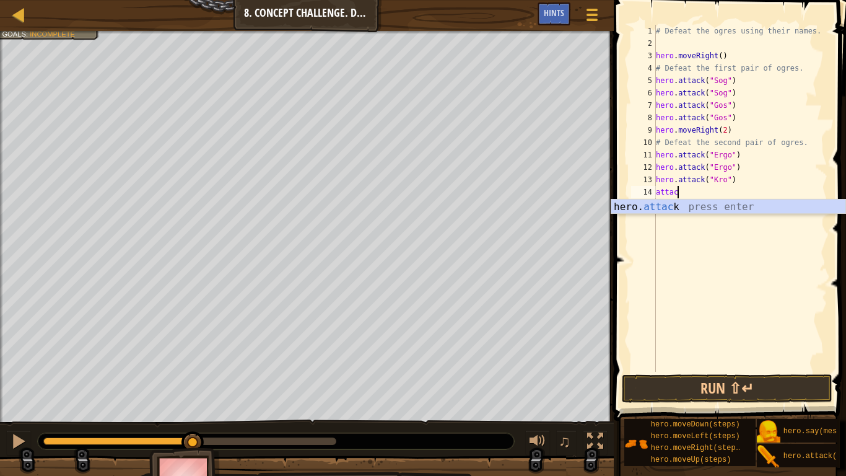
scroll to position [6, 3]
click at [760, 211] on div "hero. attack press enter" at bounding box center [728, 221] width 234 height 45
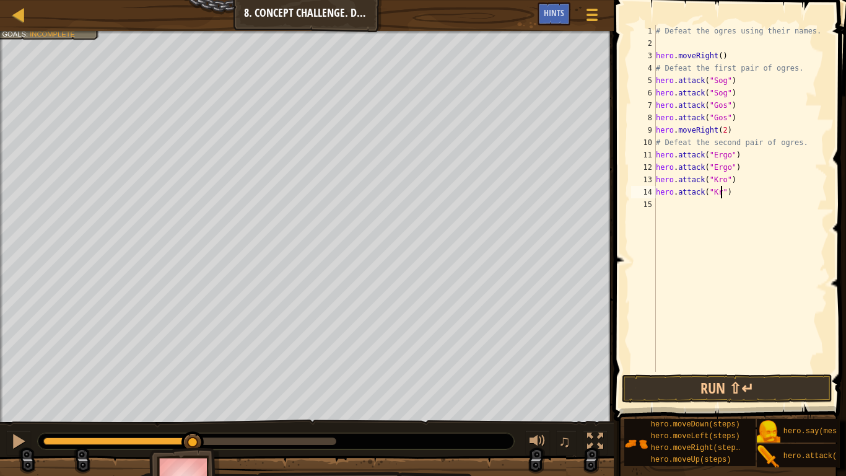
scroll to position [6, 11]
type textarea "hero.attack("Kro")"
click at [701, 370] on button "Run ⇧↵" at bounding box center [727, 388] width 211 height 28
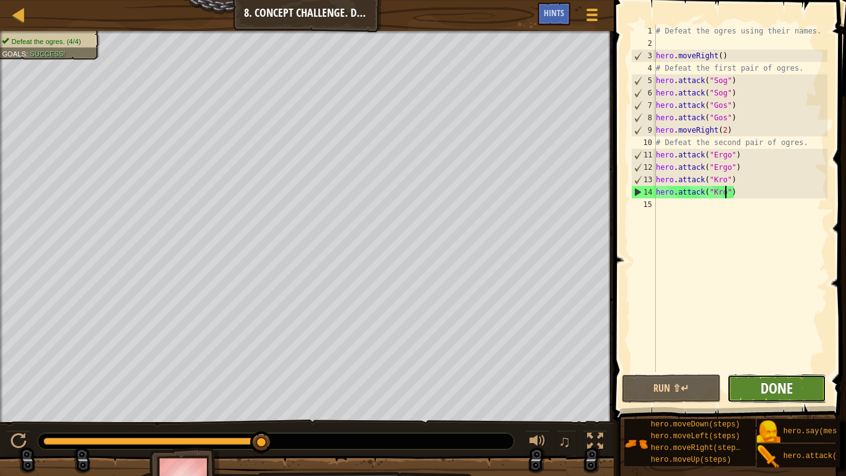
click at [782, 370] on span "Done" at bounding box center [777, 388] width 32 height 20
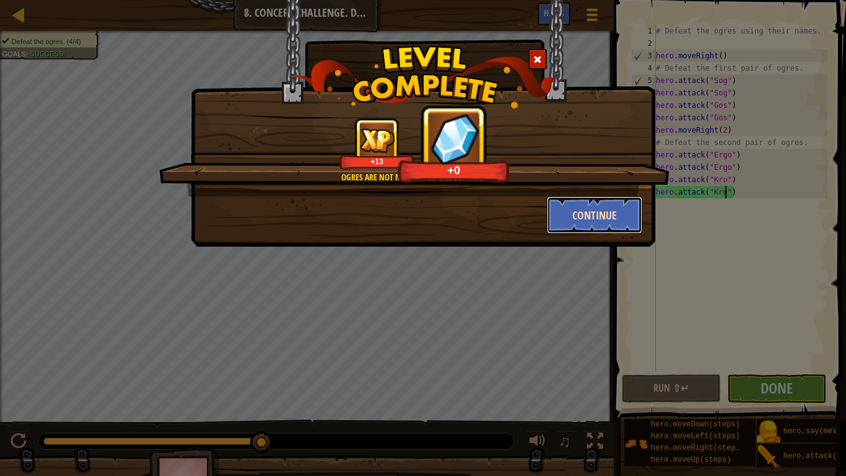
click at [598, 206] on button "Continue" at bounding box center [595, 214] width 96 height 37
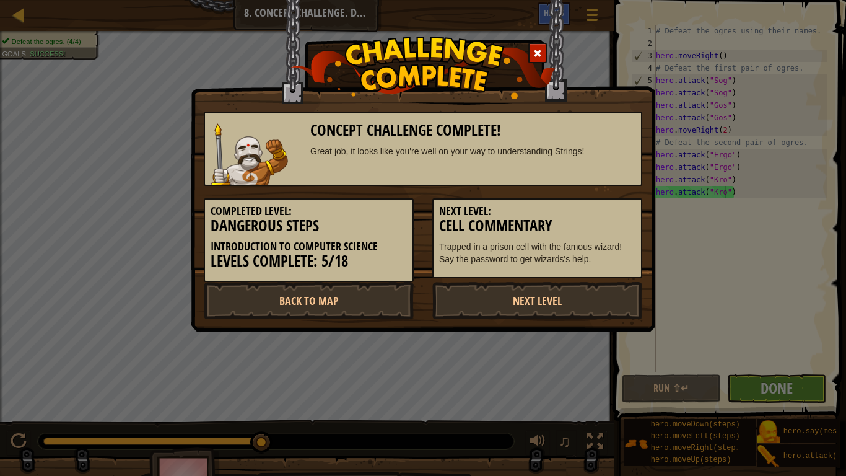
click at [598, 206] on h5 "Next Level:" at bounding box center [537, 211] width 196 height 12
click at [502, 312] on link "Next Level" at bounding box center [537, 300] width 210 height 37
click at [442, 208] on h5 "Next Level:" at bounding box center [537, 211] width 196 height 12
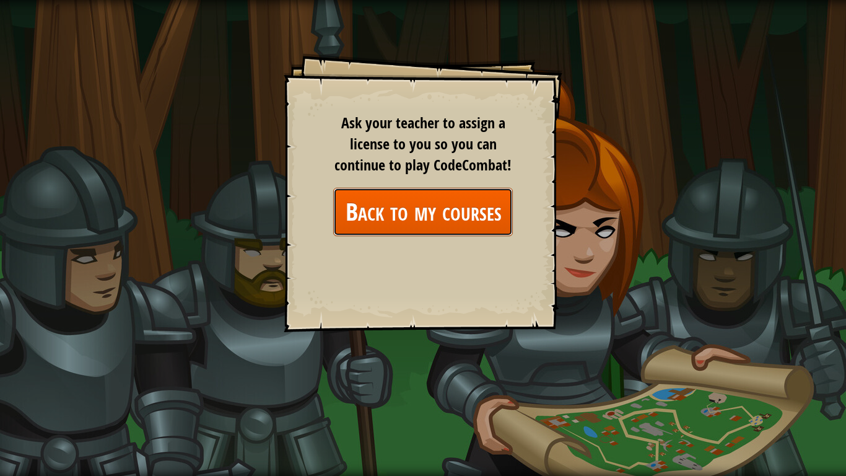
click at [442, 208] on link "Back to my courses" at bounding box center [423, 212] width 180 height 48
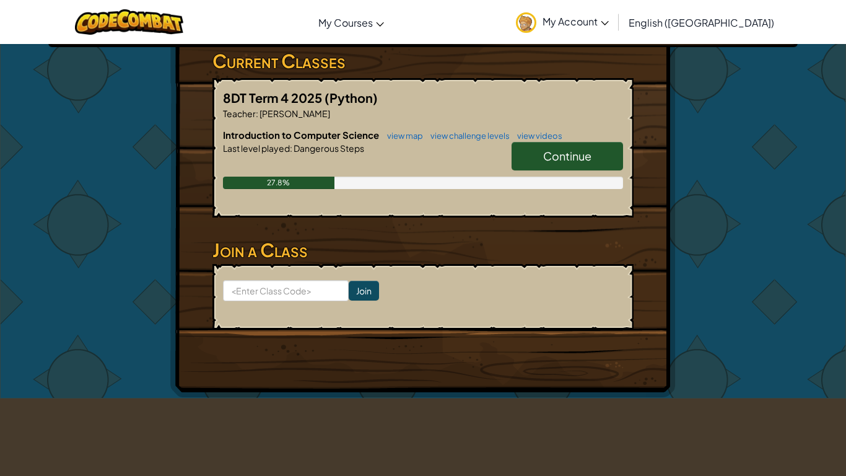
scroll to position [208, 0]
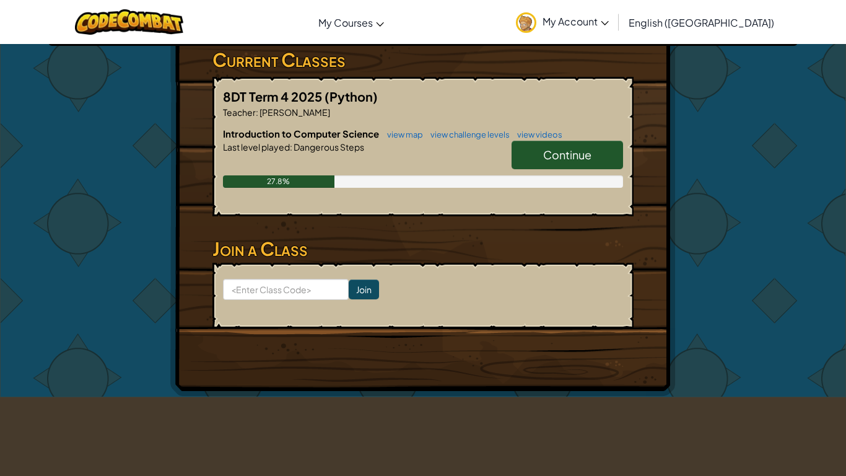
click at [543, 162] on link "Continue" at bounding box center [568, 155] width 112 height 28
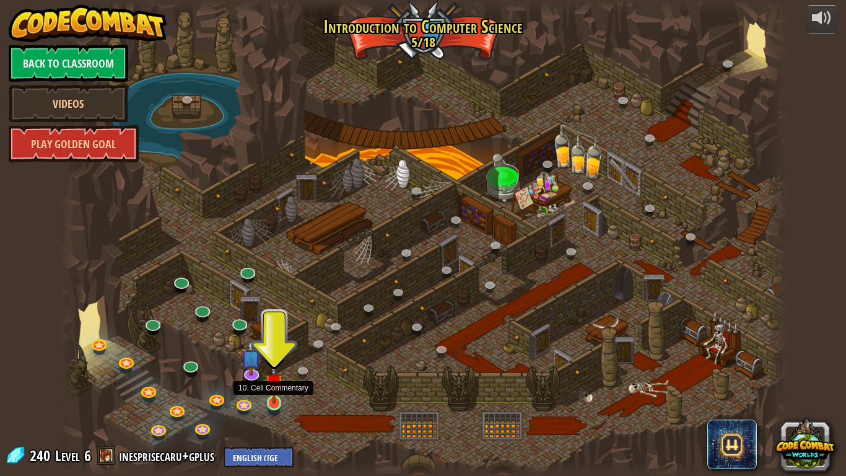
click at [274, 370] on img at bounding box center [274, 383] width 19 height 42
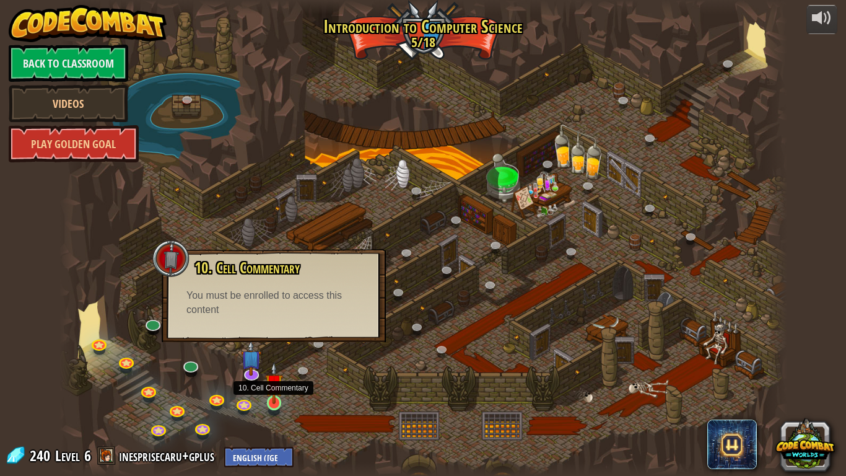
click at [279, 370] on img at bounding box center [274, 383] width 19 height 42
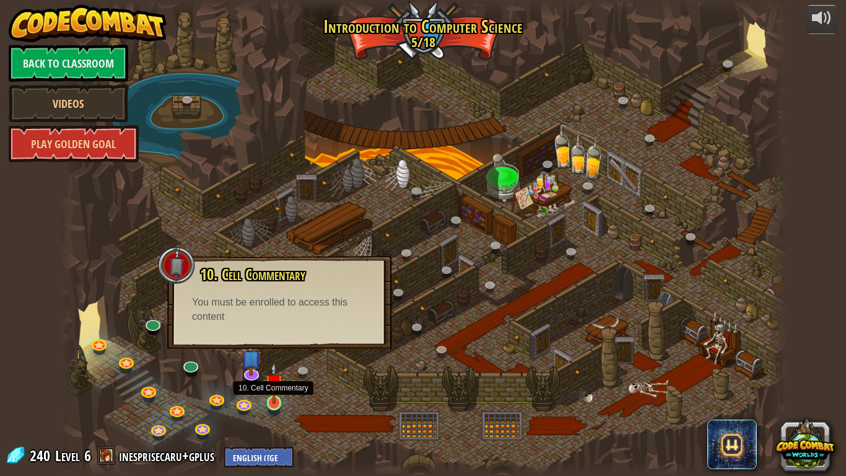
click at [278, 370] on img at bounding box center [274, 383] width 19 height 42
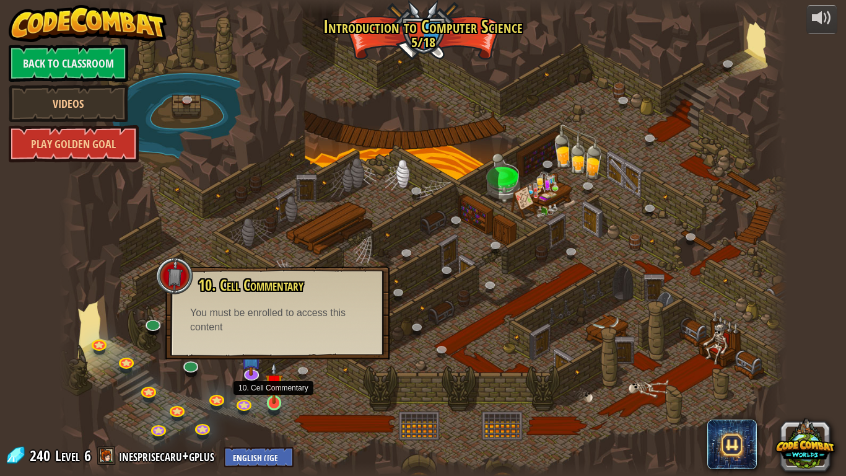
click at [278, 370] on img at bounding box center [274, 383] width 19 height 42
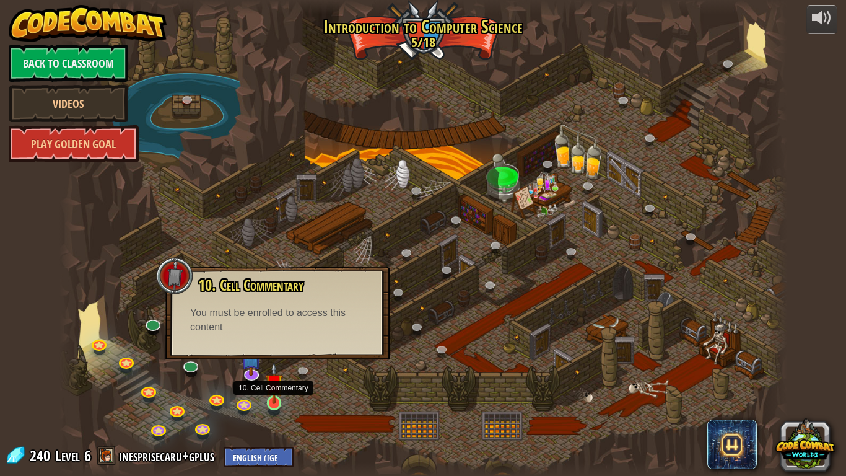
click at [278, 370] on img at bounding box center [274, 383] width 19 height 42
click at [90, 77] on link "Back to Classroom" at bounding box center [69, 63] width 120 height 37
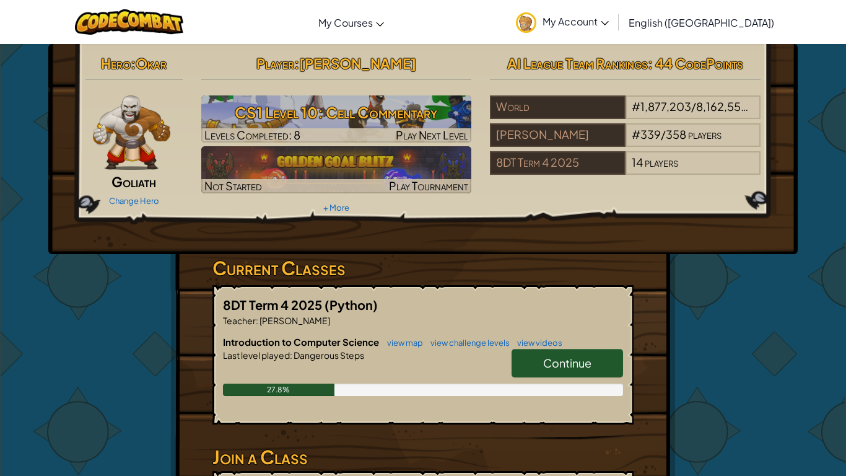
click at [609, 27] on span "My Account" at bounding box center [576, 21] width 66 height 13
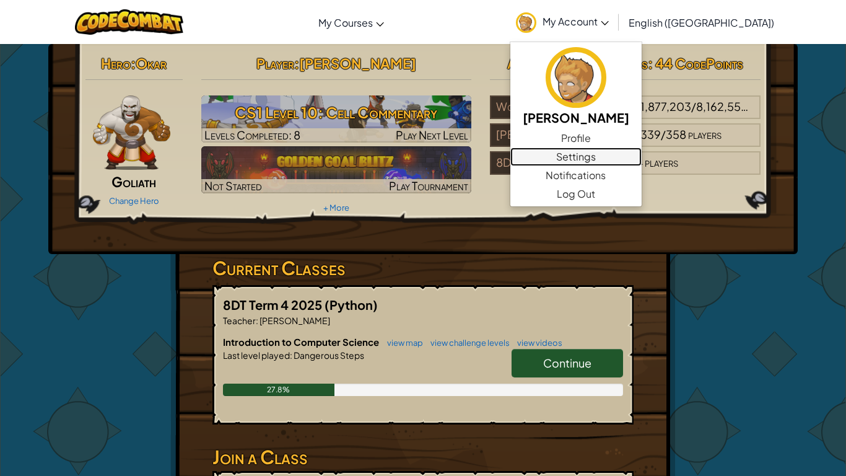
click at [630, 164] on link "Settings" at bounding box center [575, 156] width 131 height 19
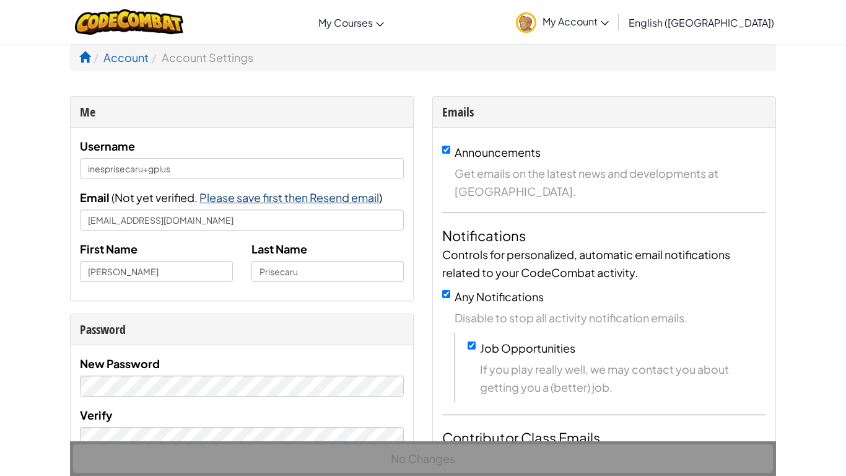
click at [305, 197] on span "Please save first then Resend email" at bounding box center [289, 197] width 180 height 14
